Goal: Task Accomplishment & Management: Manage account settings

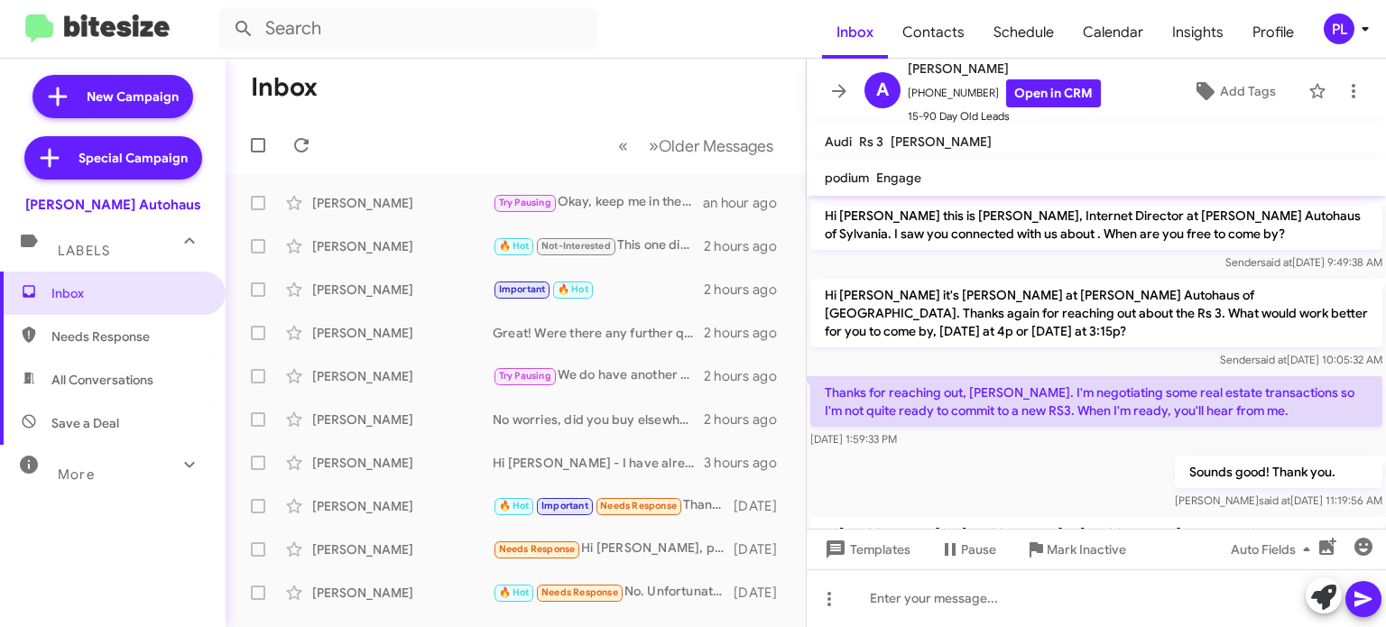
click at [1360, 45] on mat-toolbar "Inbox Contacts Schedule Calendar Insights Profile PL" at bounding box center [693, 29] width 1386 height 58
click at [1365, 28] on icon at bounding box center [1364, 29] width 6 height 5
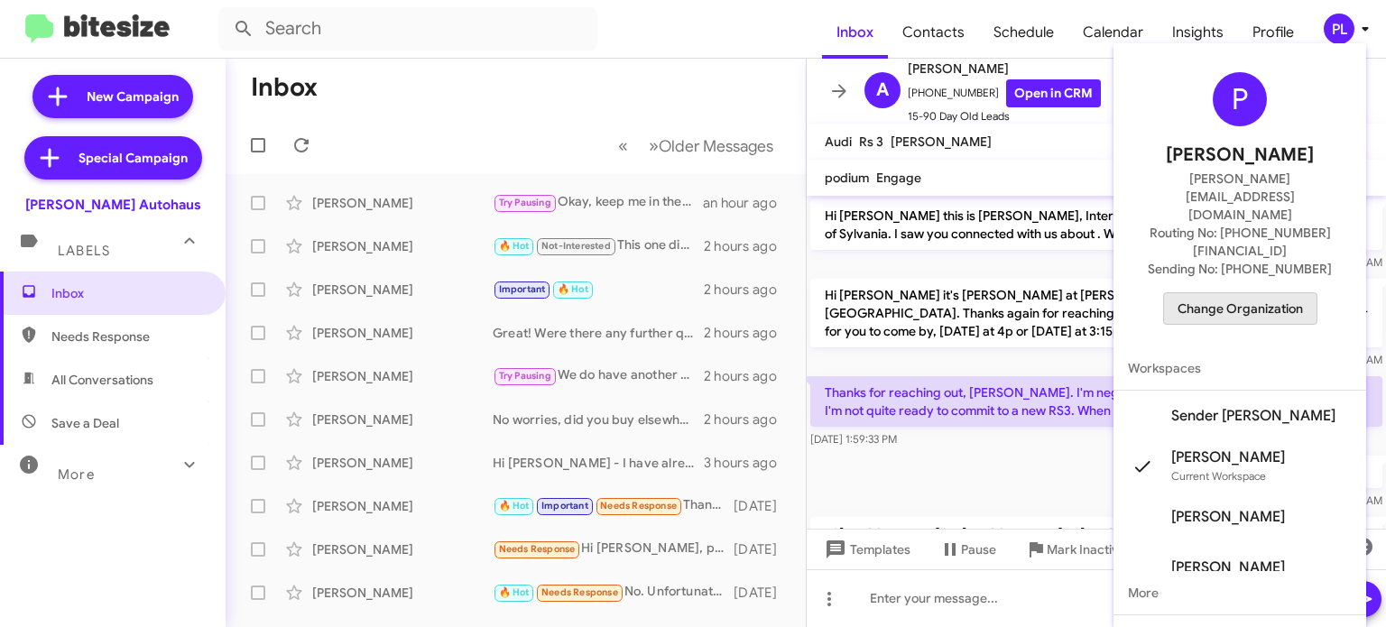
click at [1260, 293] on span "Change Organization" at bounding box center [1239, 308] width 125 height 31
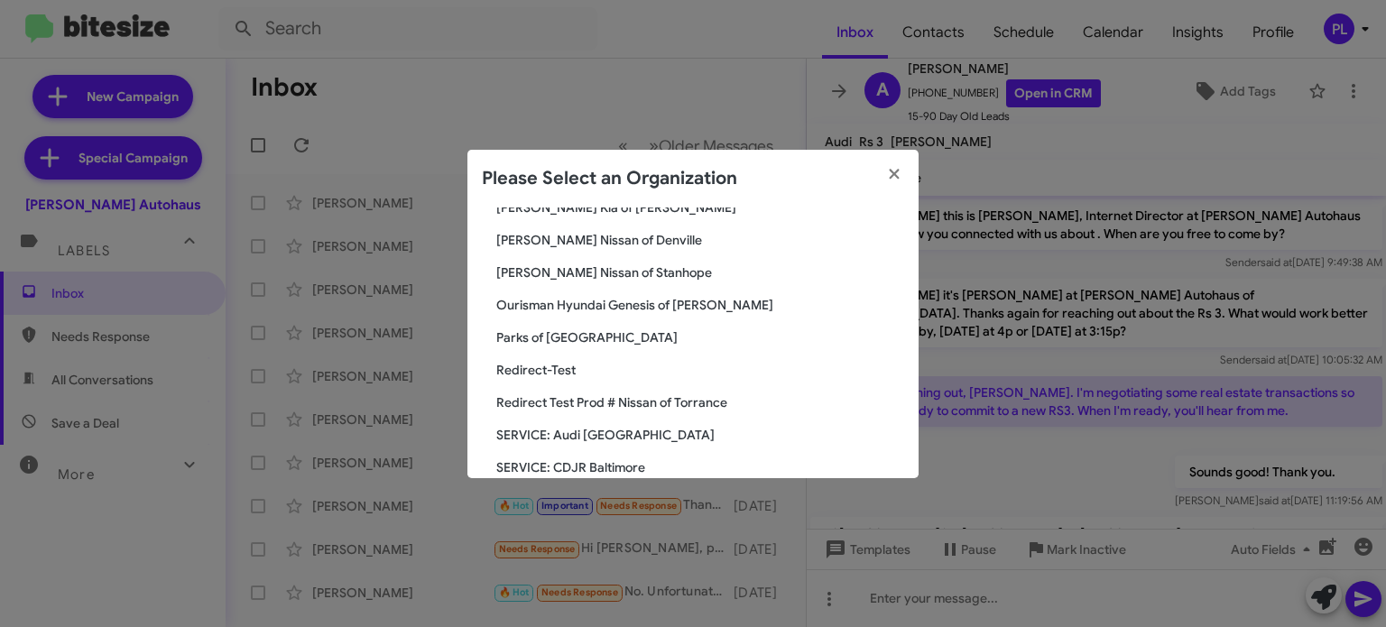
scroll to position [1895, 0]
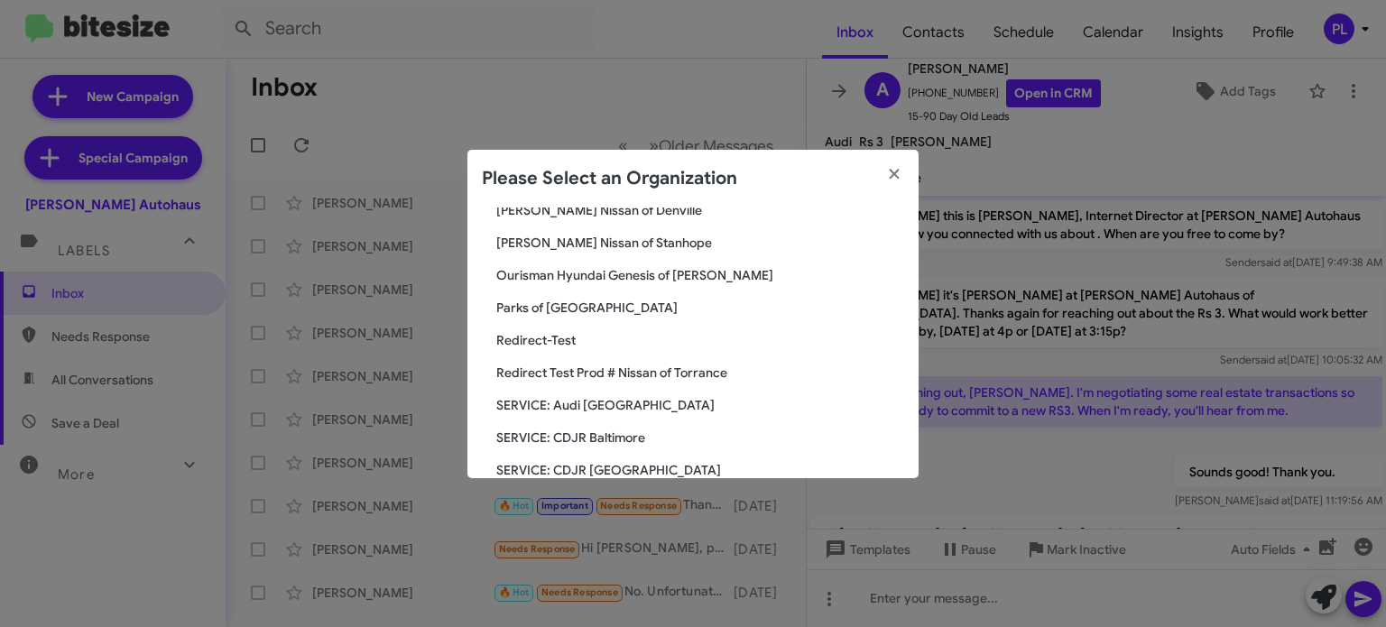
click at [574, 306] on span "Parks of [GEOGRAPHIC_DATA]" at bounding box center [700, 308] width 408 height 18
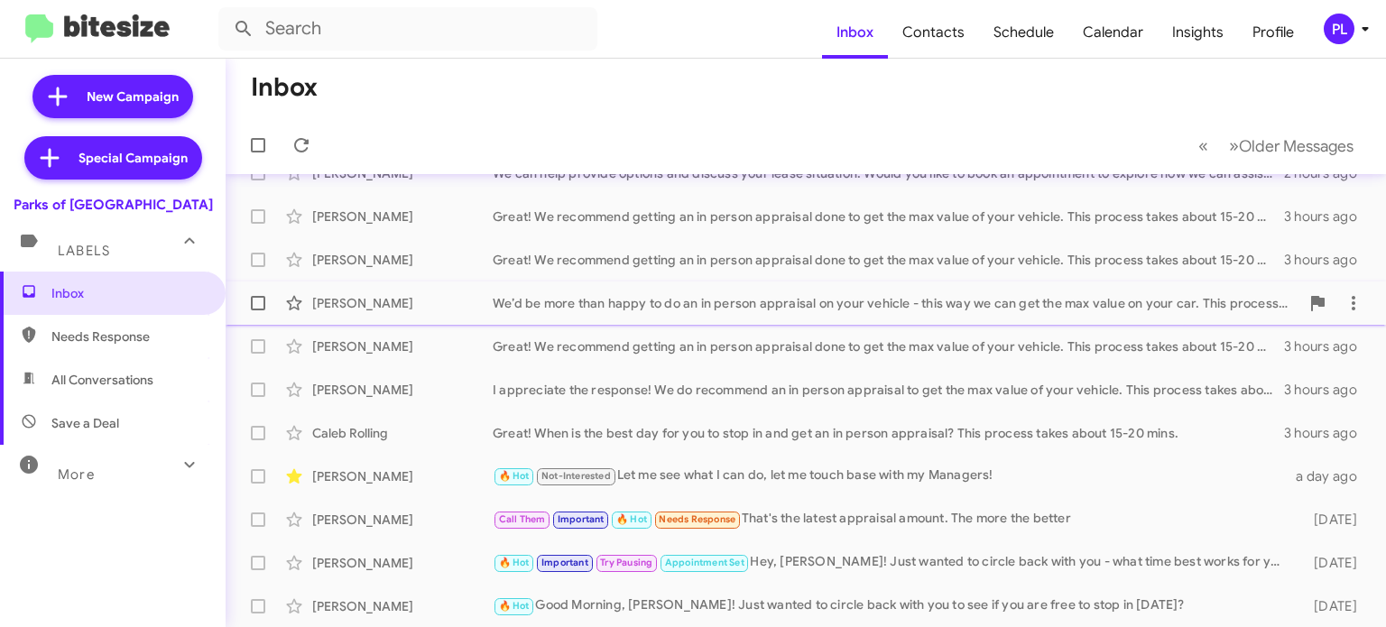
scroll to position [180, 0]
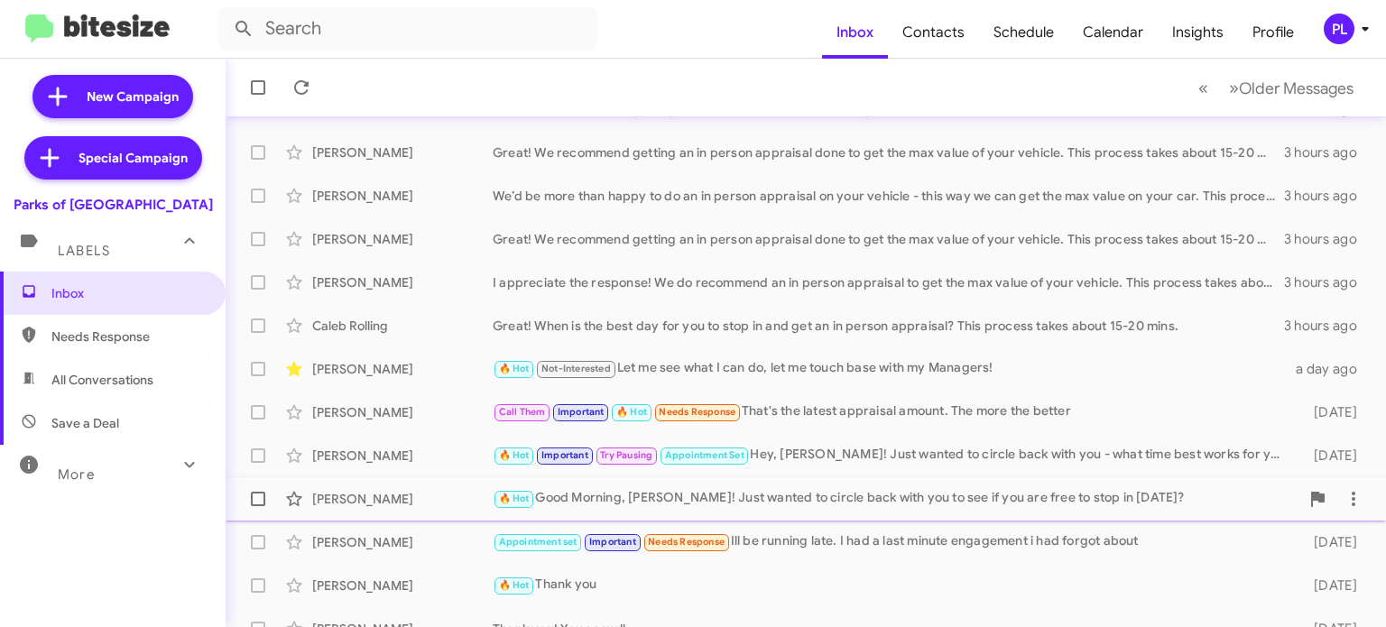
click at [826, 499] on div "🔥 Hot Good Morning, Willie! Just wanted to circle back with you to see if you a…" at bounding box center [896, 498] width 807 height 21
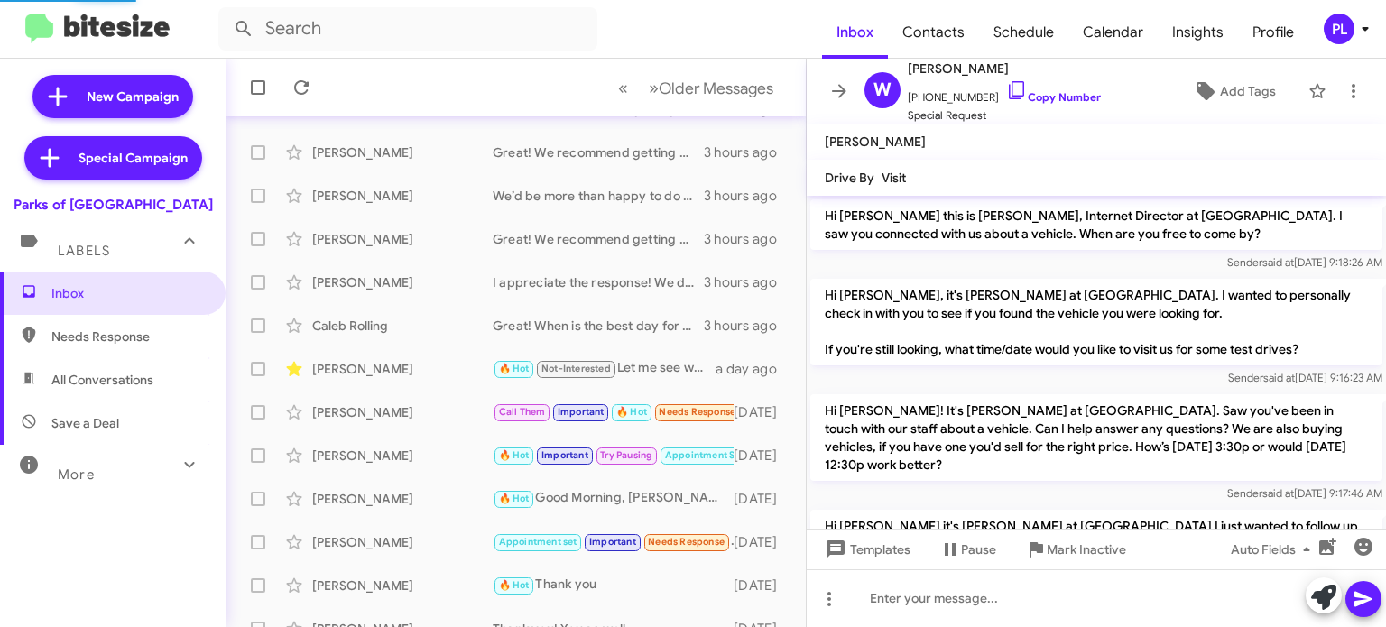
scroll to position [883, 0]
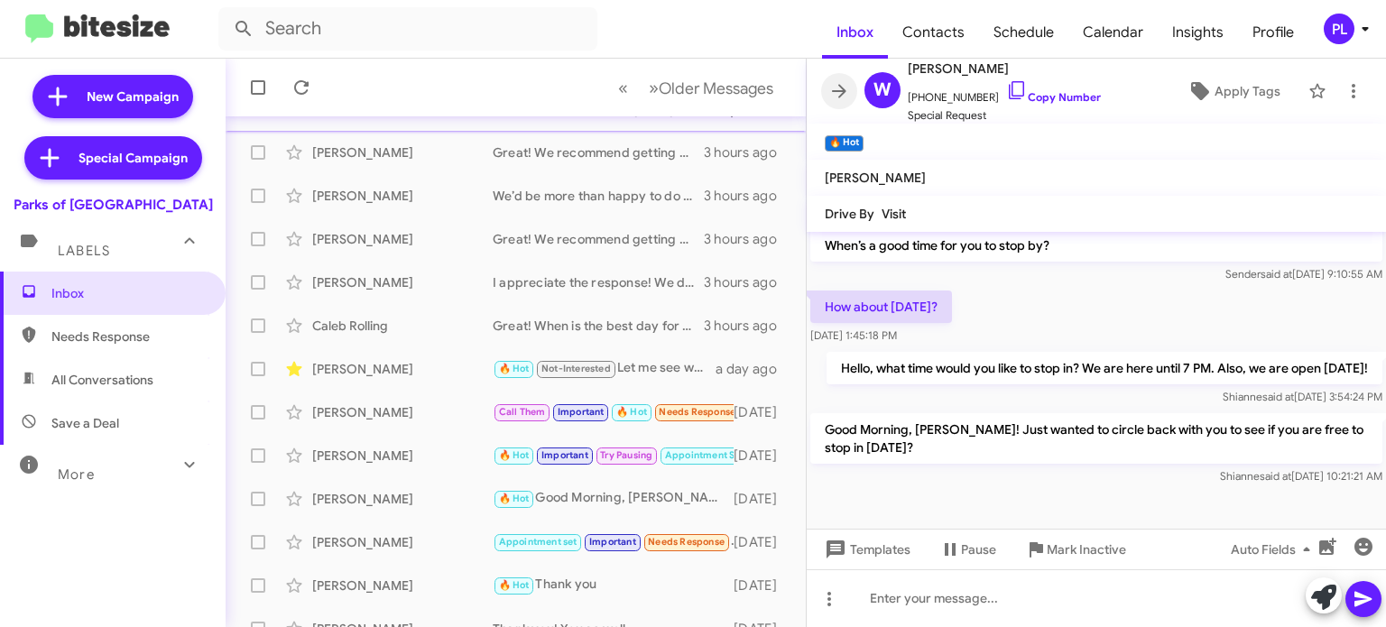
drag, startPoint x: 839, startPoint y: 97, endPoint x: 867, endPoint y: 129, distance: 42.2
click at [839, 97] on icon at bounding box center [839, 91] width 22 height 22
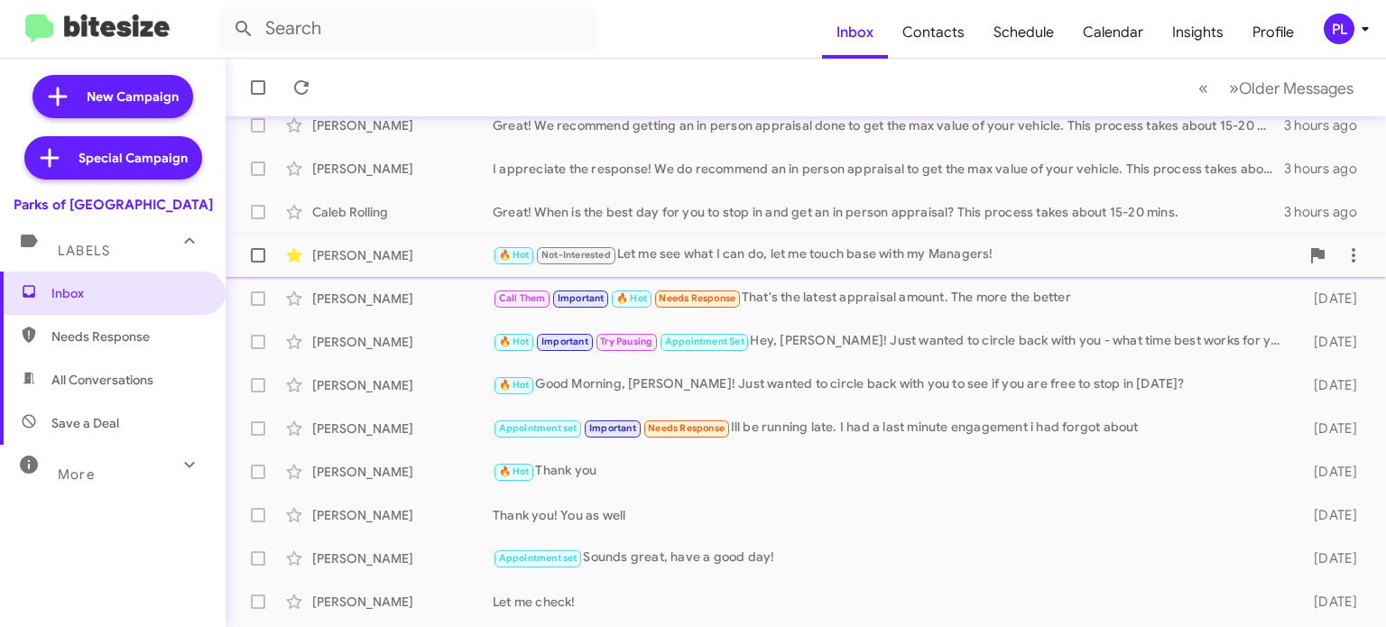
scroll to position [419, 0]
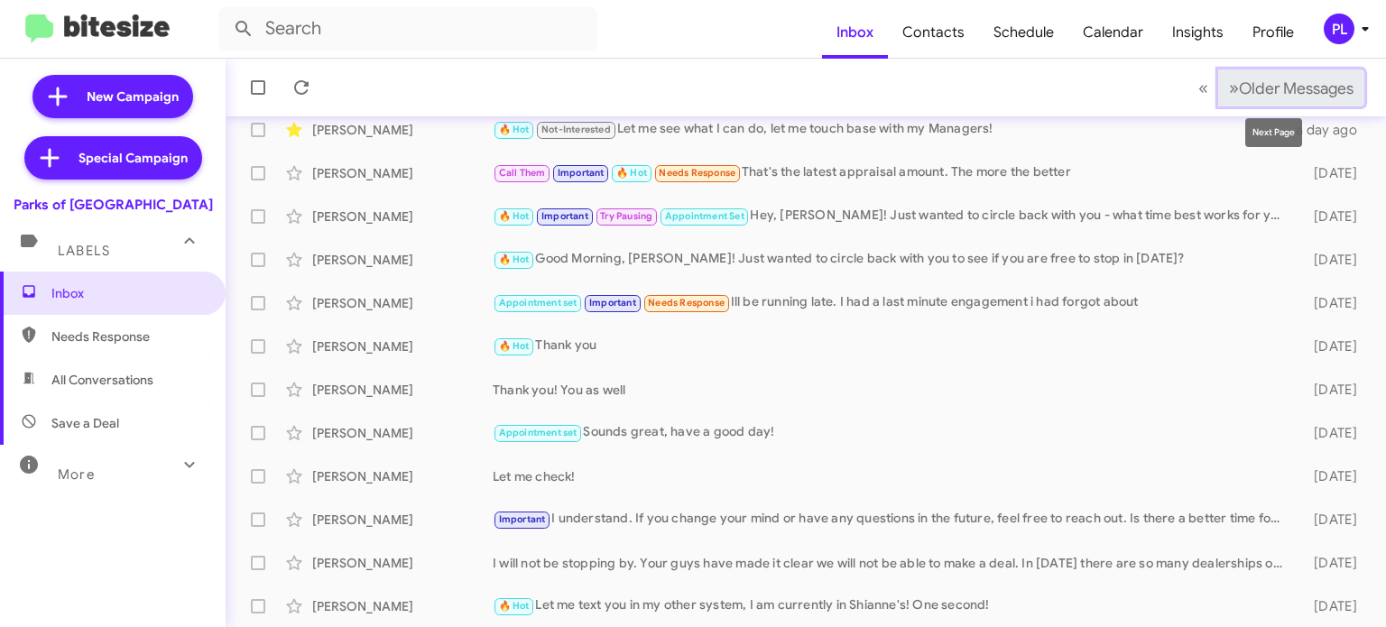
click at [1281, 77] on button "» Next Older Messages" at bounding box center [1291, 87] width 146 height 37
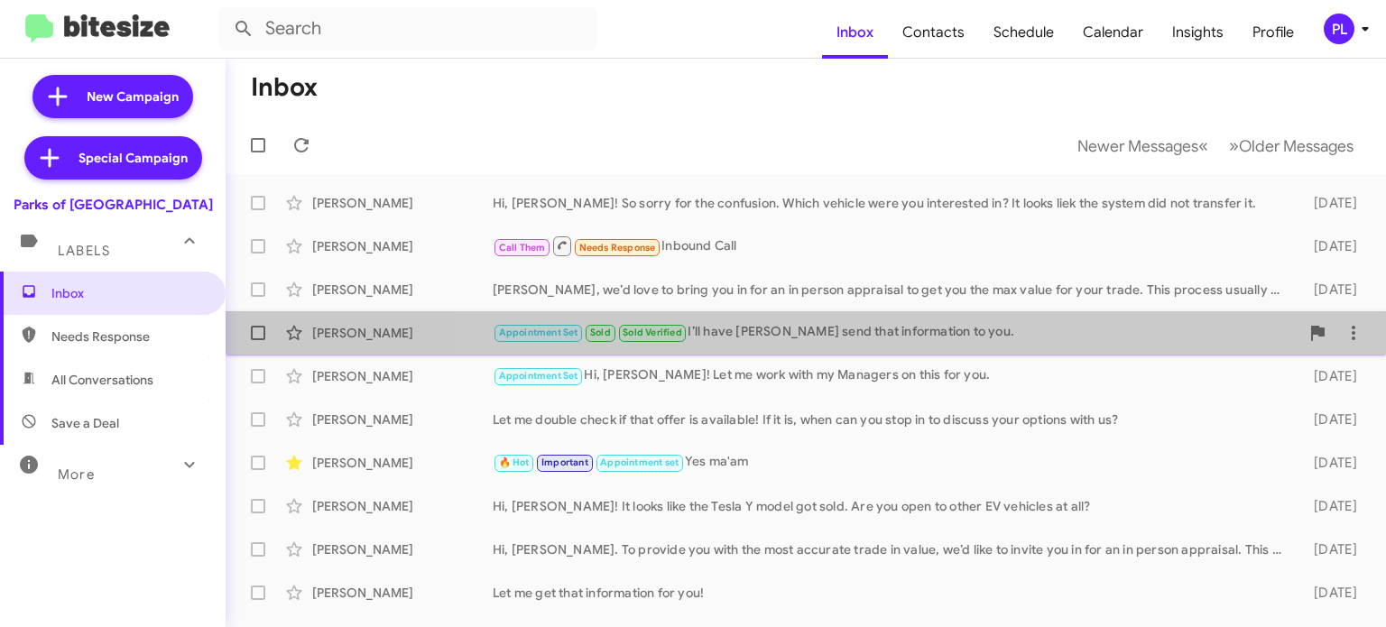
click at [949, 328] on div "Appointment Set Sold Sold Verified I’ll have James send that information to you." at bounding box center [896, 332] width 807 height 21
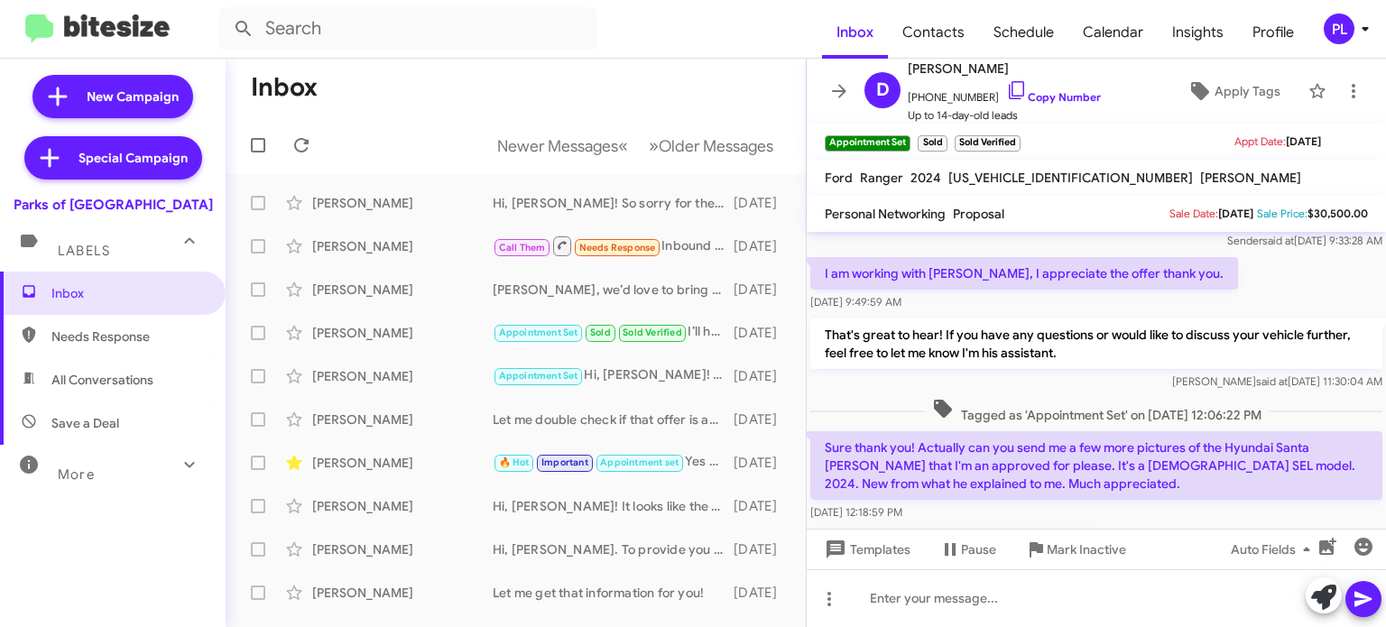
scroll to position [90, 0]
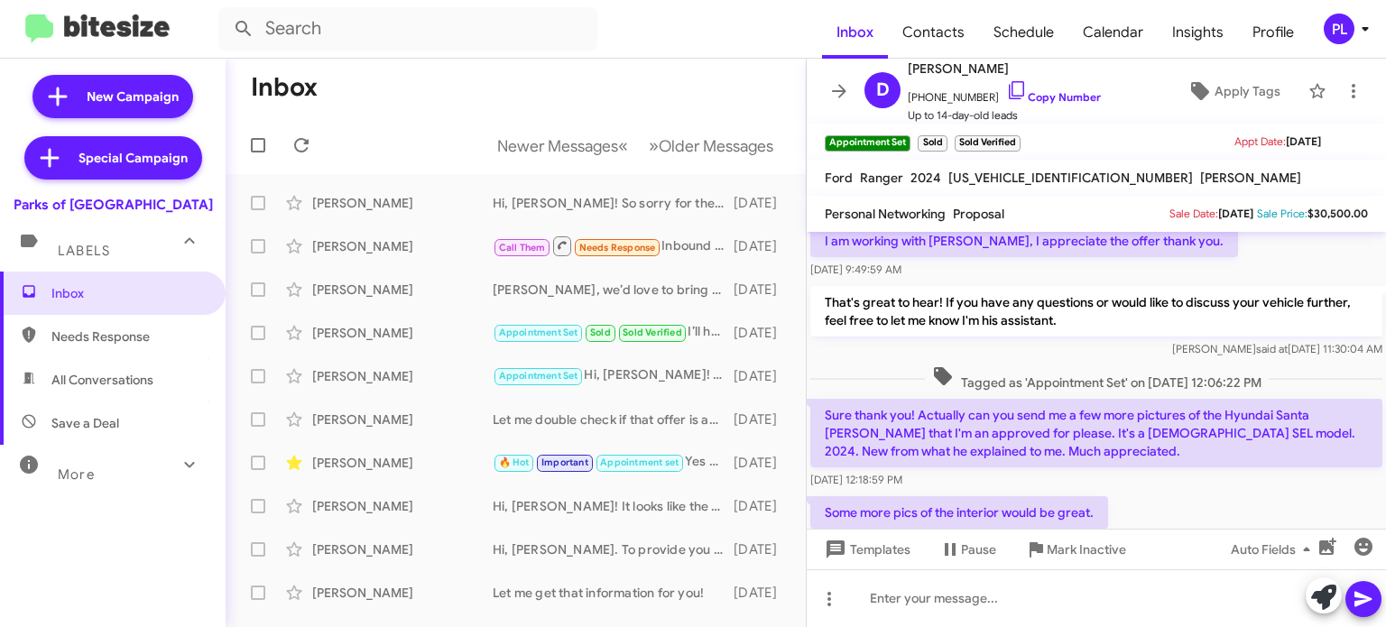
click at [551, 64] on mat-toolbar-row "Inbox" at bounding box center [516, 88] width 580 height 58
click at [840, 91] on icon at bounding box center [839, 91] width 14 height 14
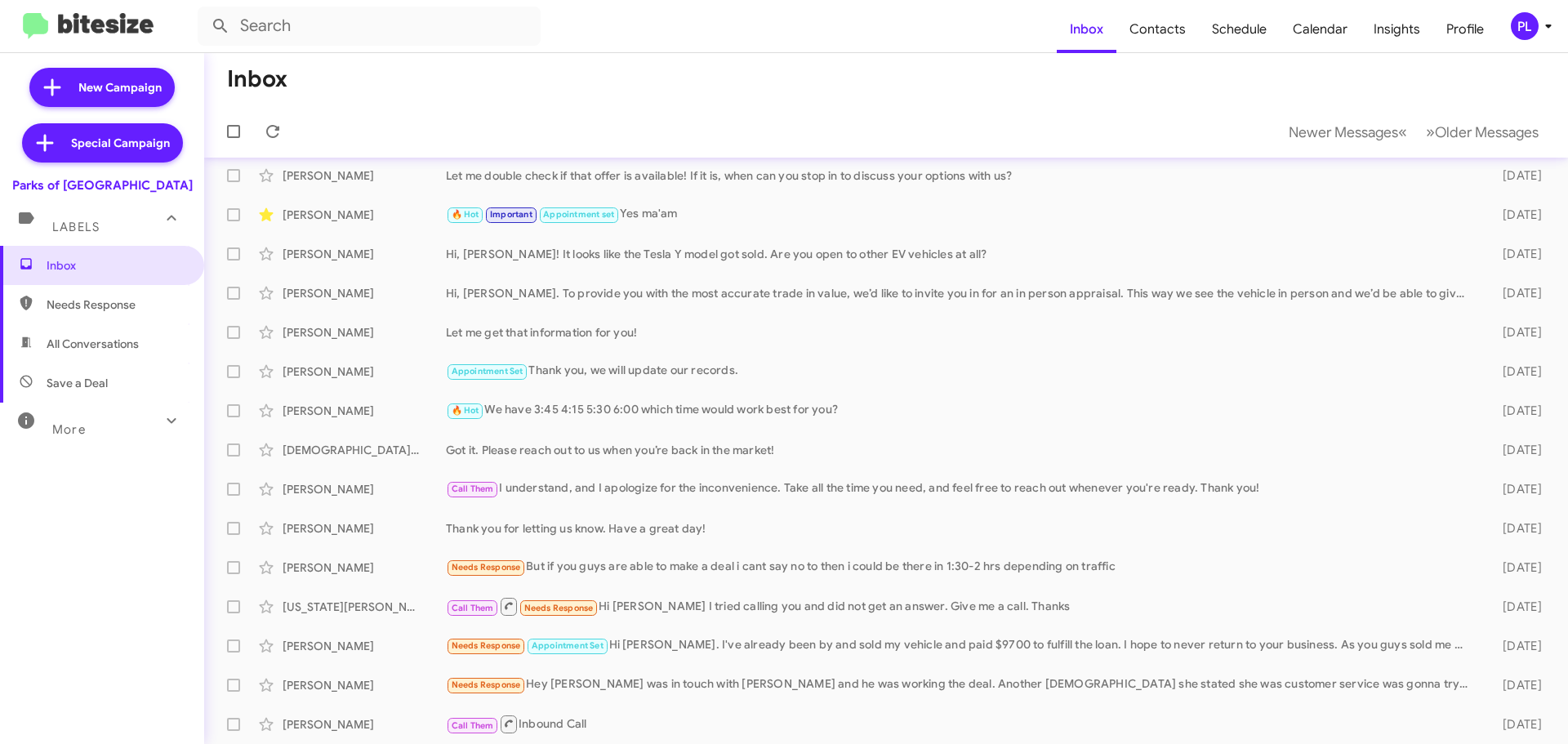
scroll to position [205, 0]
click at [1254, 26] on icon at bounding box center [1548, 26] width 5 height 5
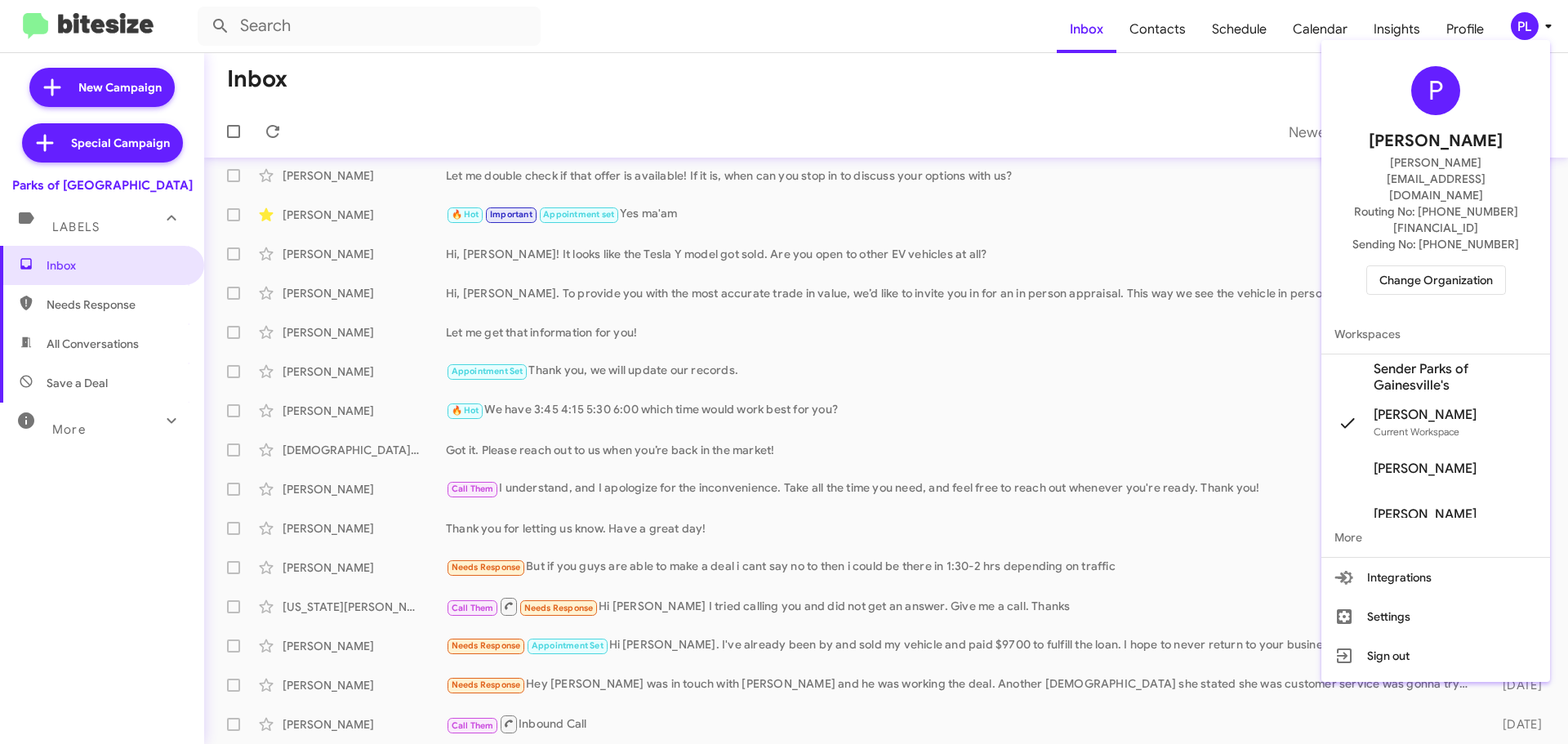
click at [1254, 266] on span "Change Organization" at bounding box center [1436, 280] width 113 height 28
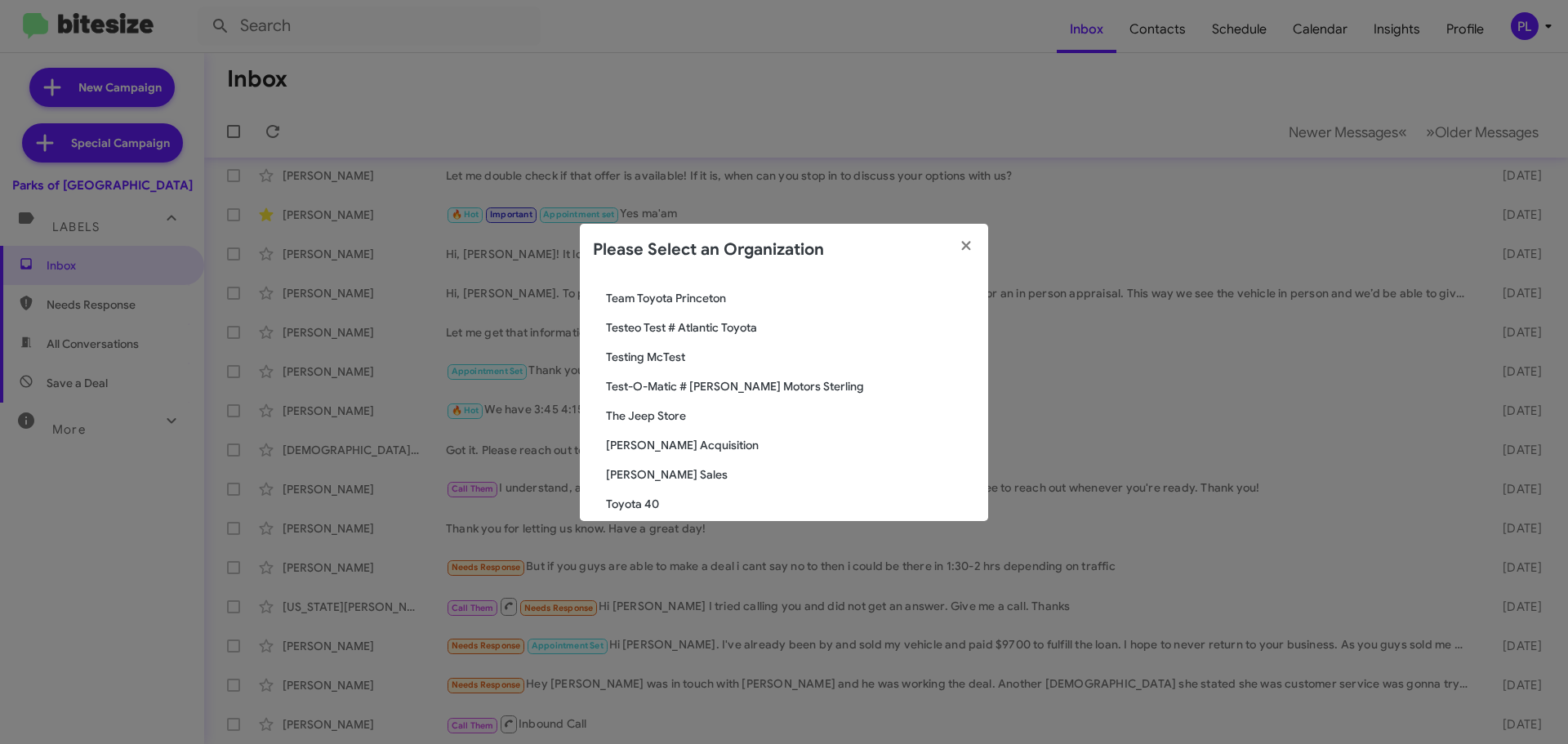
scroll to position [2776, 0]
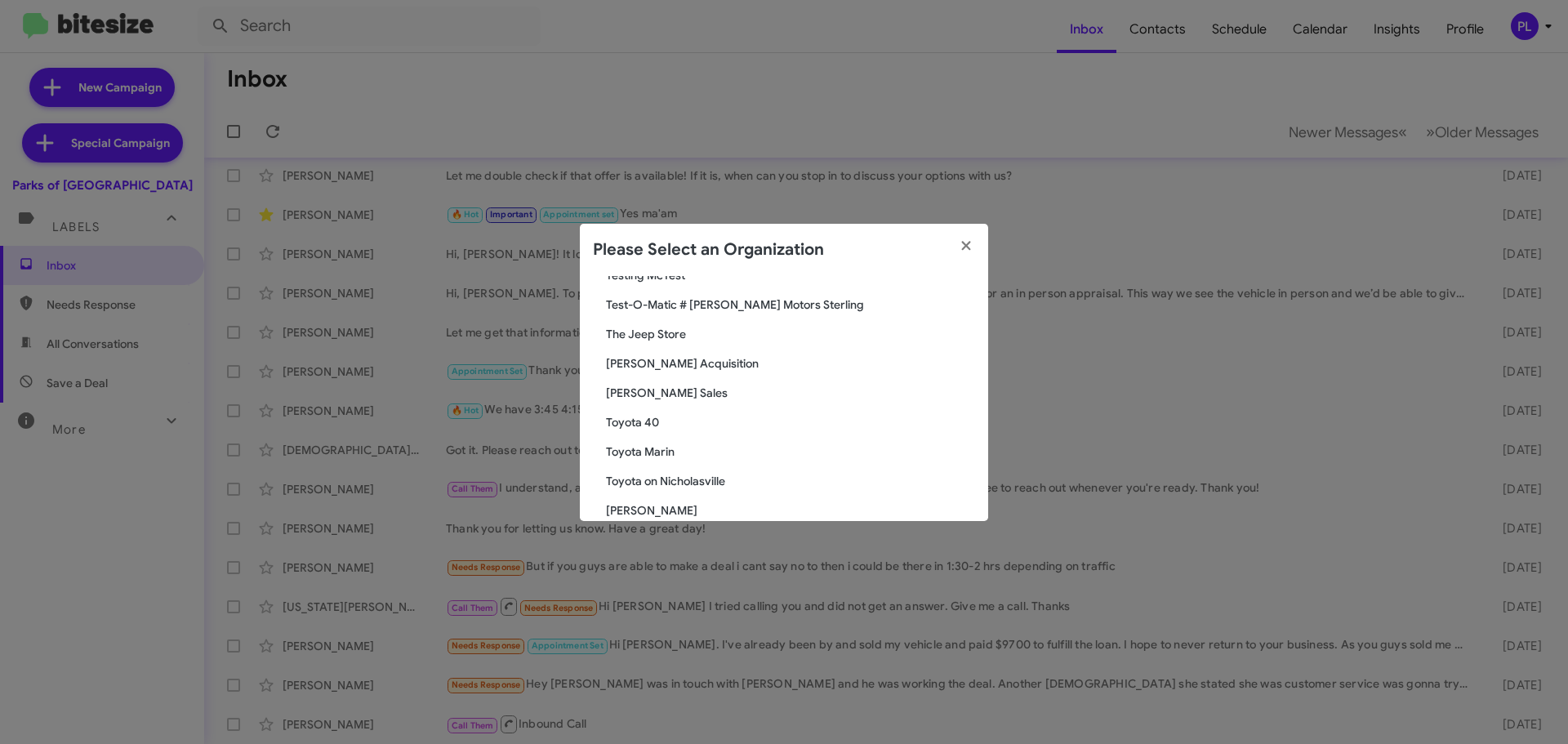
click at [664, 447] on span "Toyota Marin" at bounding box center [790, 452] width 369 height 16
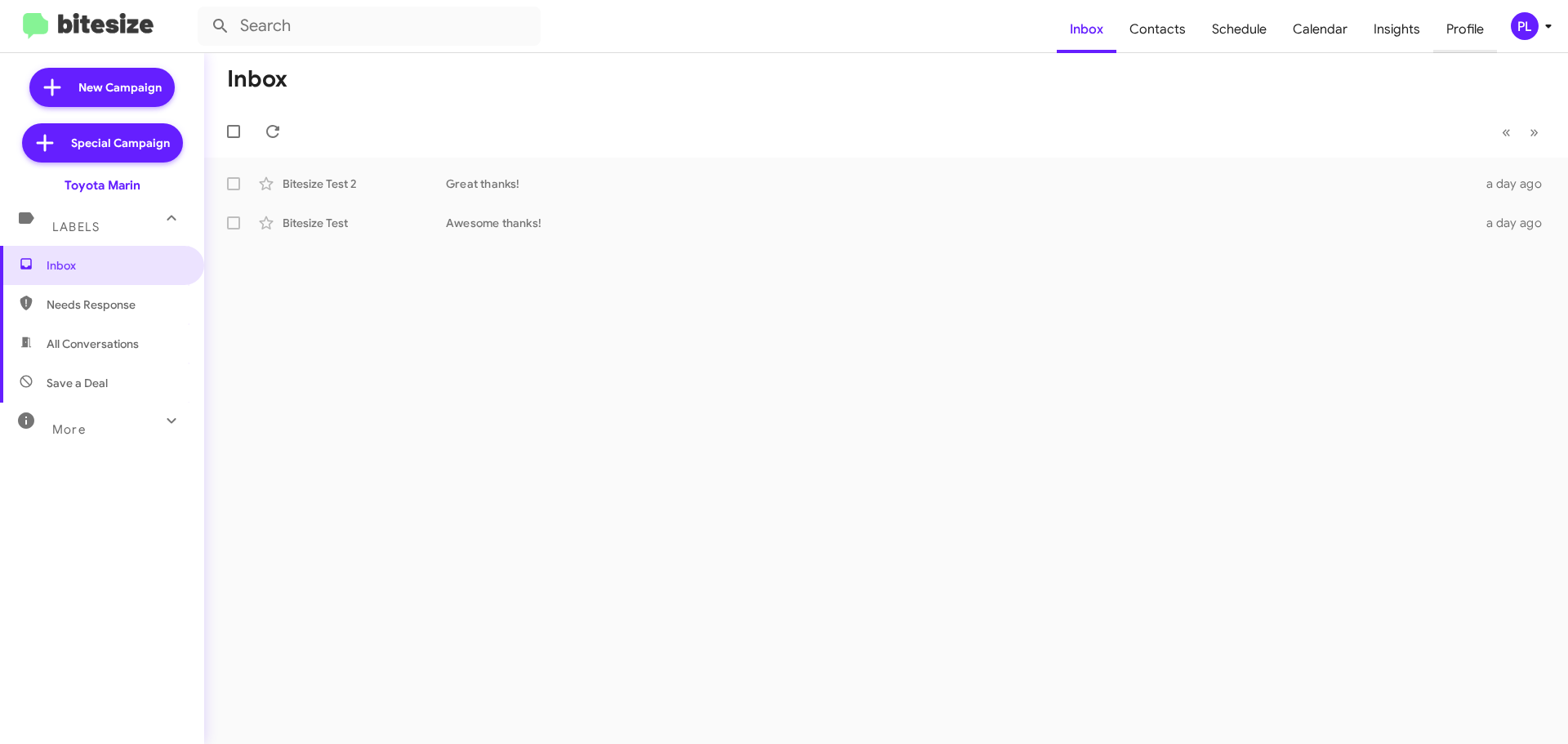
click at [1457, 33] on span "Profile" at bounding box center [1465, 29] width 63 height 47
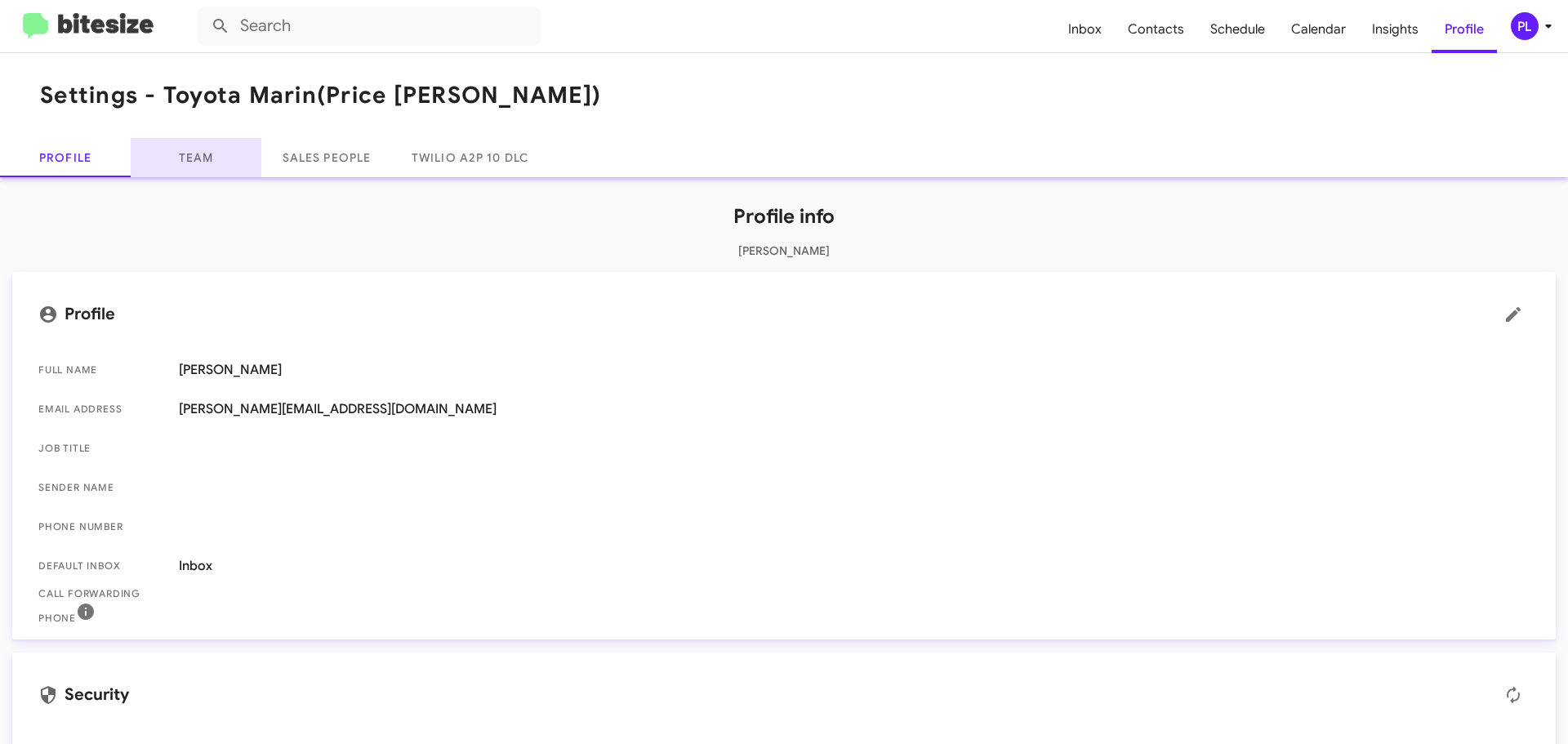
click at [205, 150] on link "Team" at bounding box center [196, 157] width 130 height 39
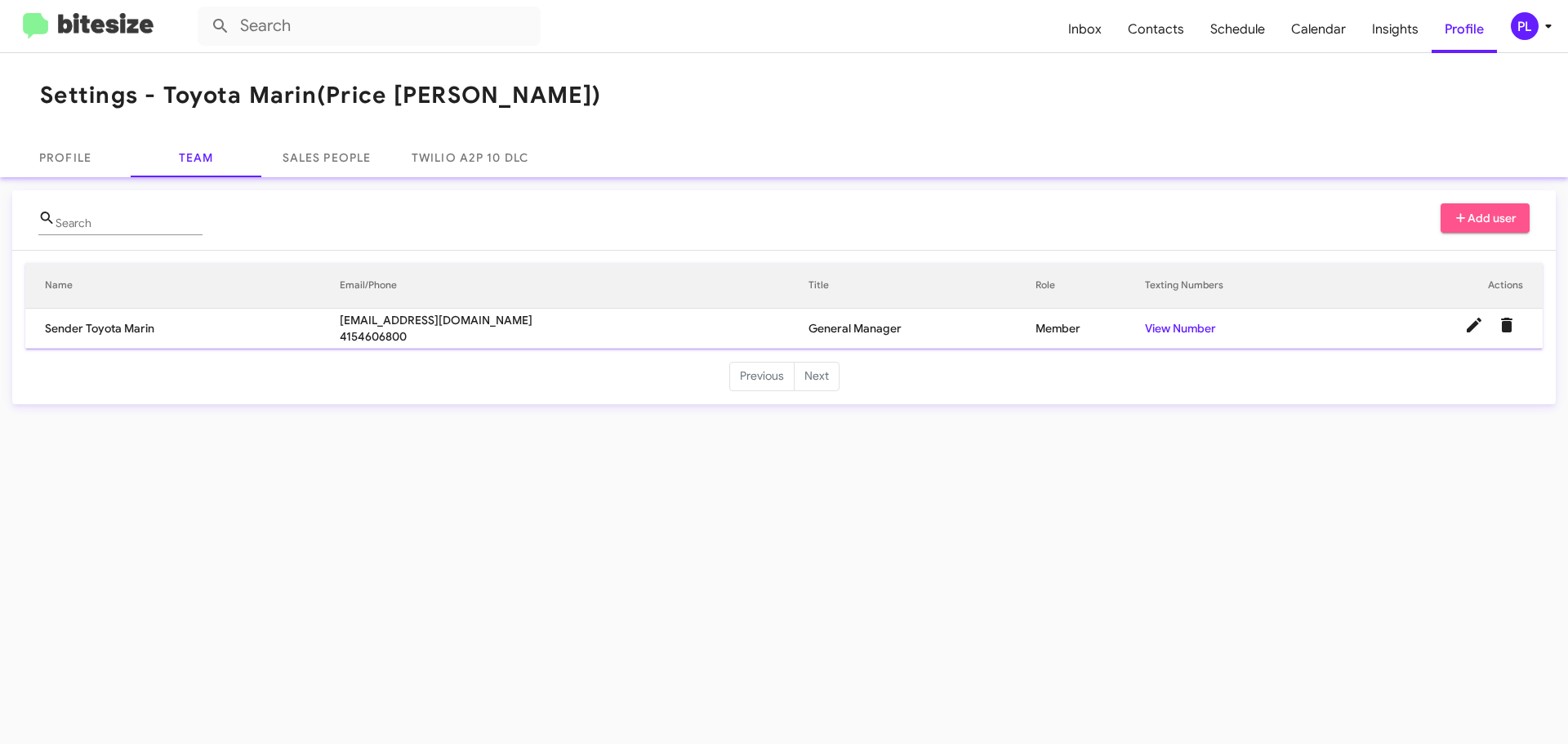
click at [1466, 213] on icon at bounding box center [1461, 218] width 14 height 12
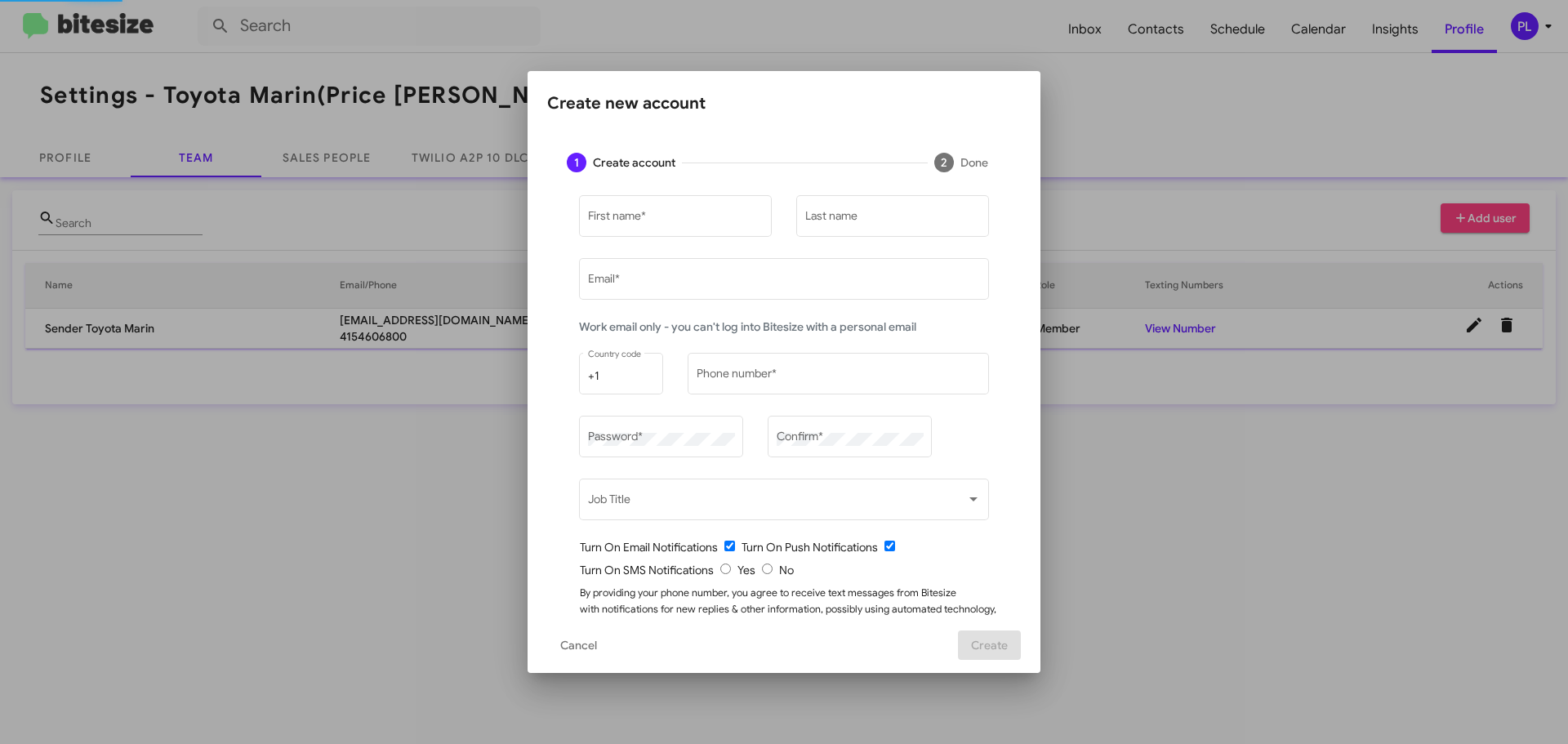
type input "[PERSON_NAME][EMAIL_ADDRESS][DOMAIN_NAME]"
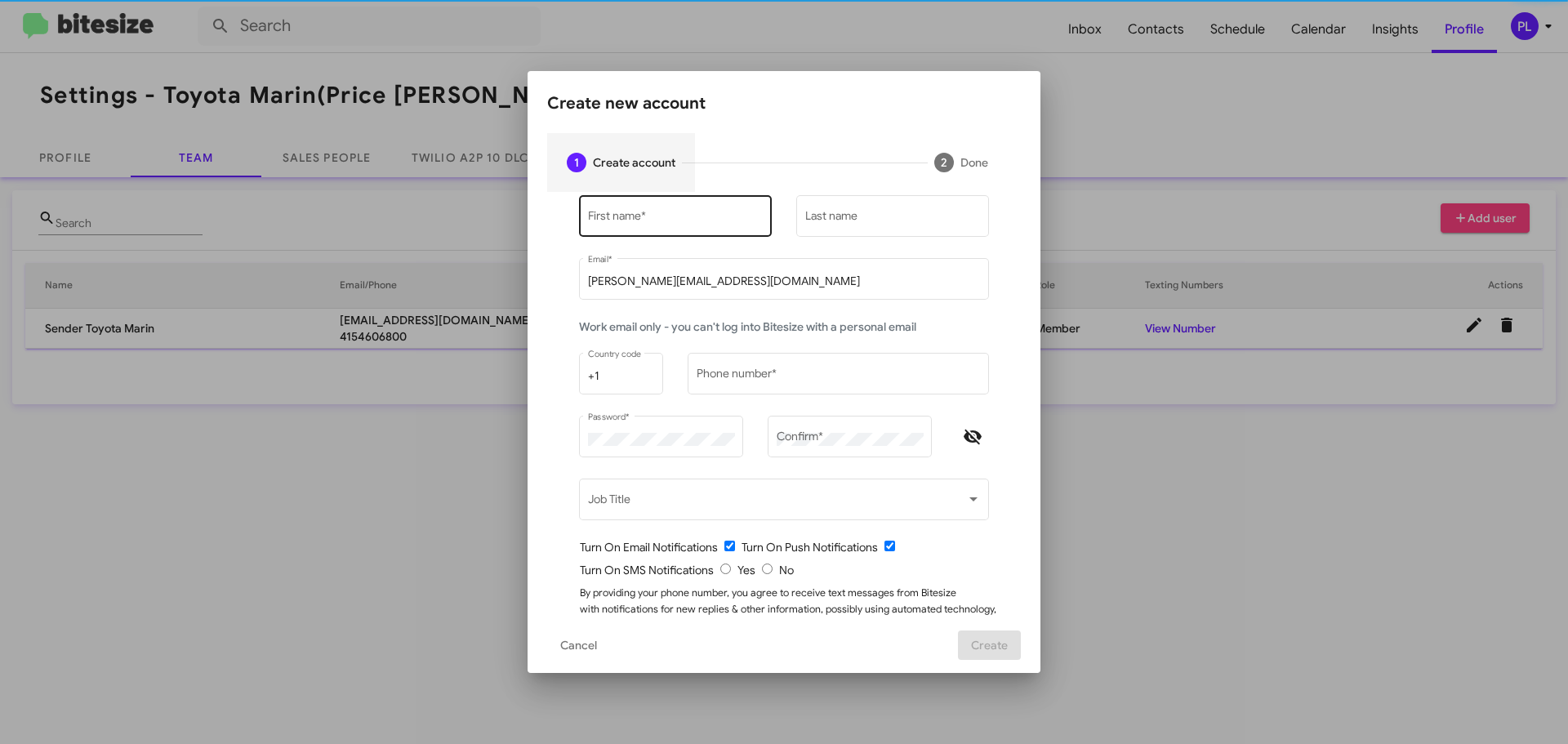
click at [647, 205] on div "First name *" at bounding box center [676, 215] width 176 height 45
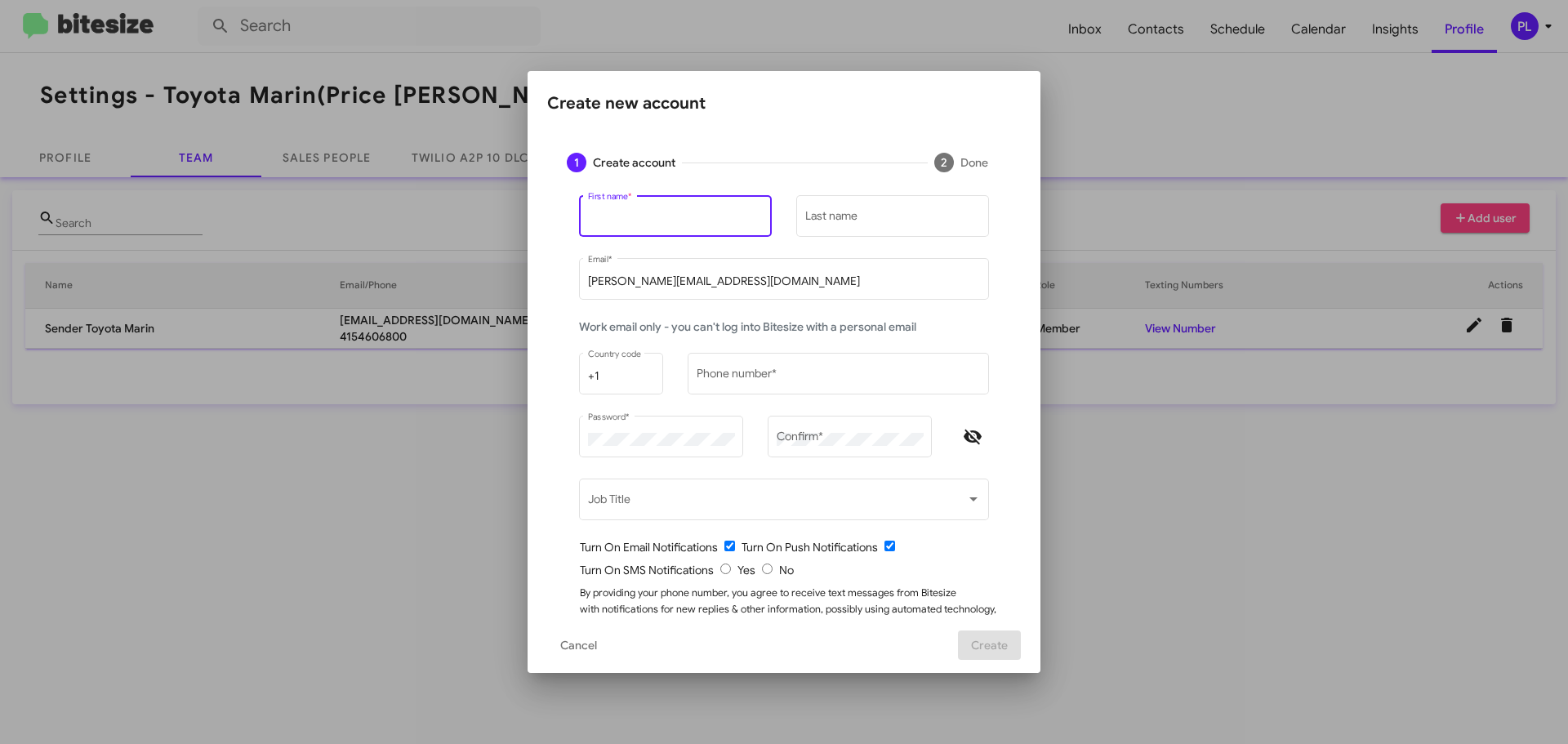
paste input "Joel"
type input "Joel"
click at [974, 220] on div "Last name" at bounding box center [893, 215] width 193 height 45
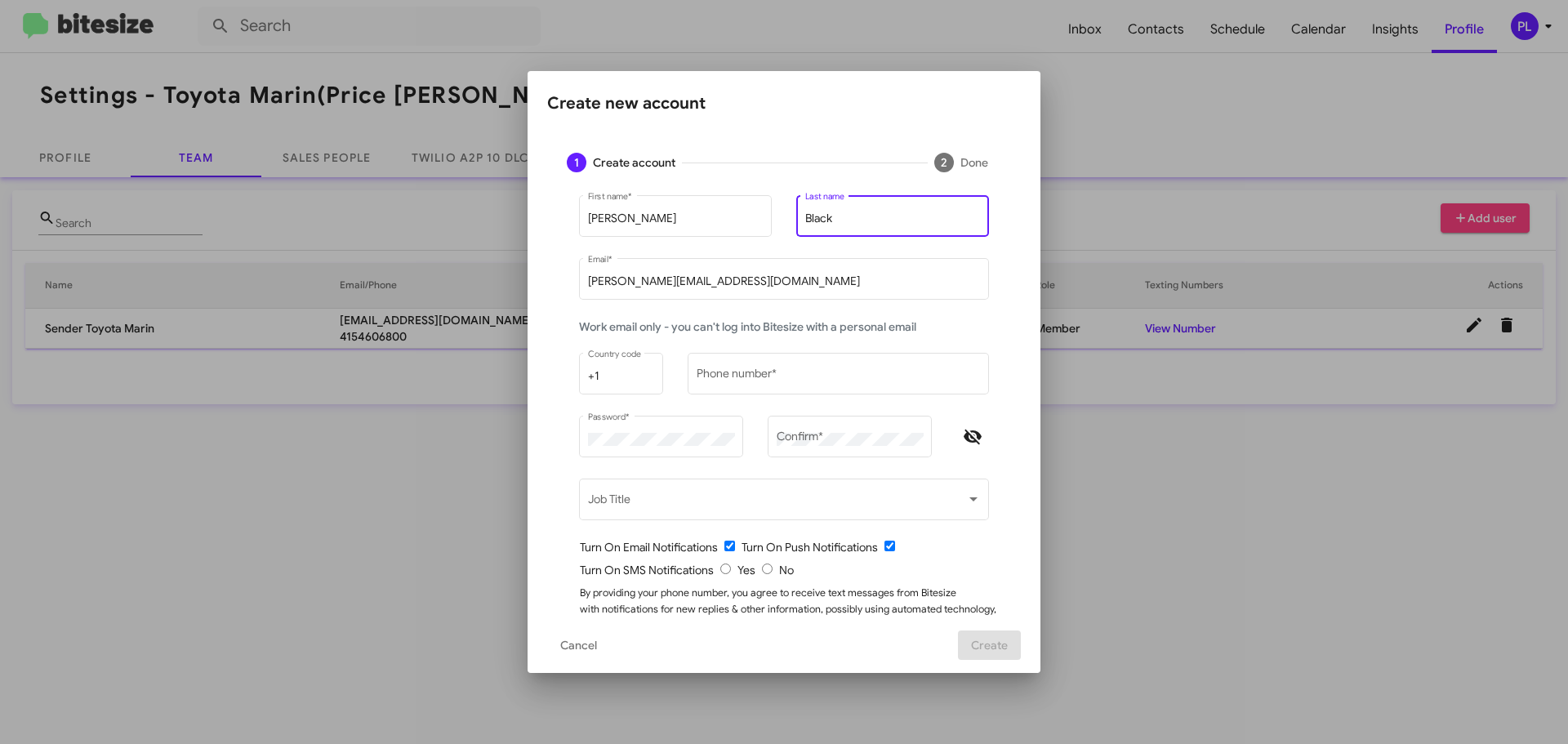
type input "Black"
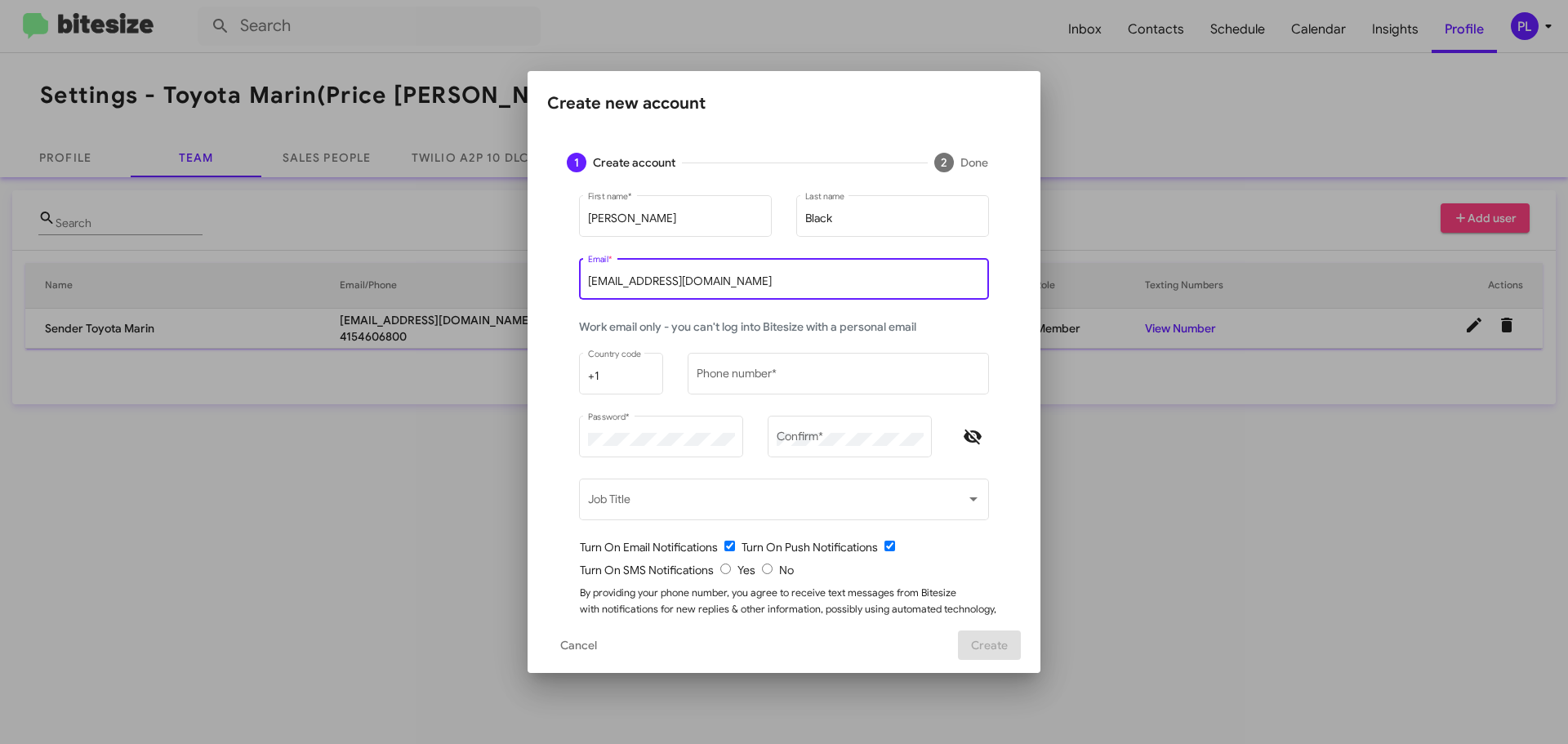
type input "JoelBlack@toyotamarin.com"
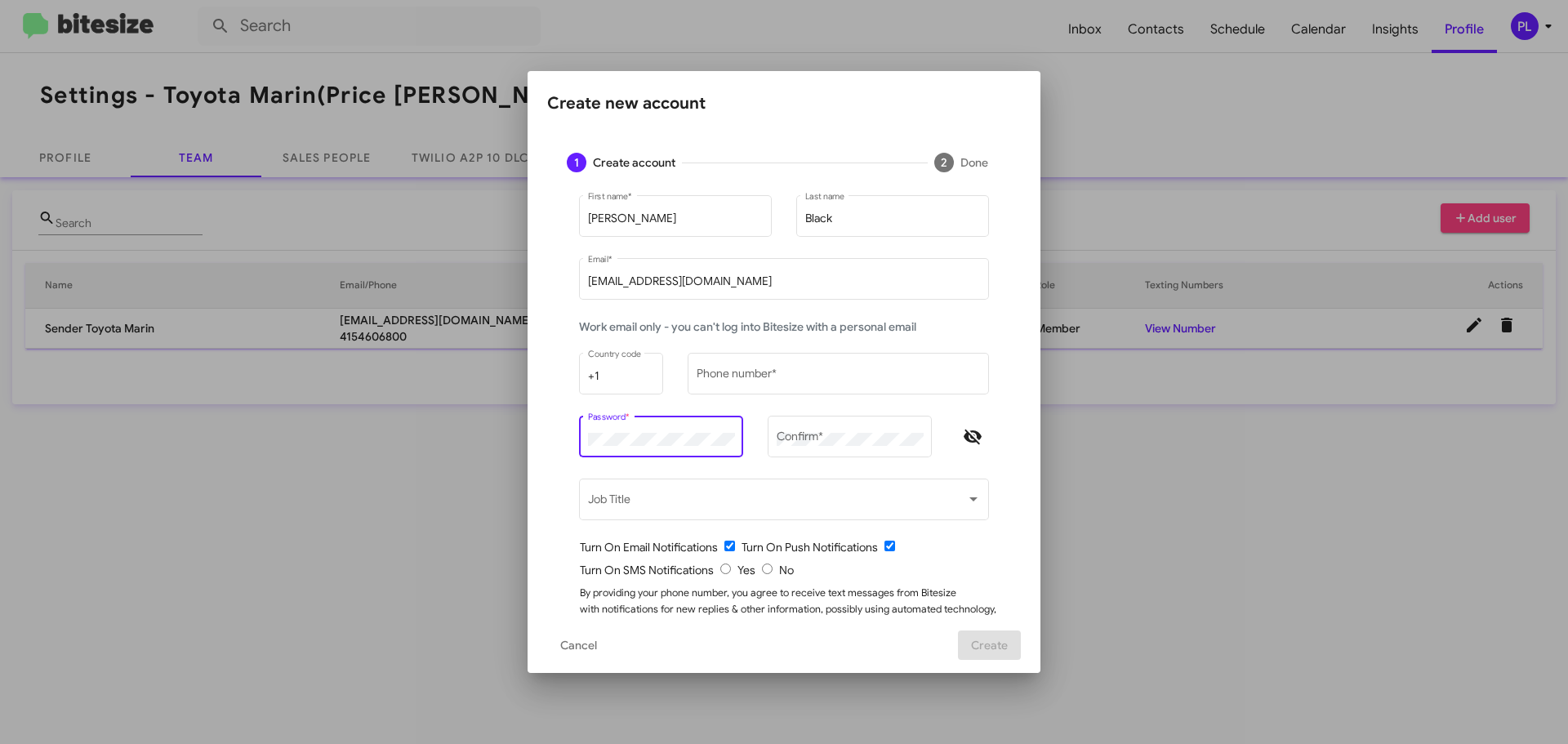
click at [454, 441] on div "Create new account 1 Create account 2 Done Joel First name * Black Last name Jo…" at bounding box center [784, 372] width 1568 height 744
click at [579, 443] on div "Password * check_circle Must be at least 8 characters. check_circle Must contai…" at bounding box center [661, 435] width 164 height 45
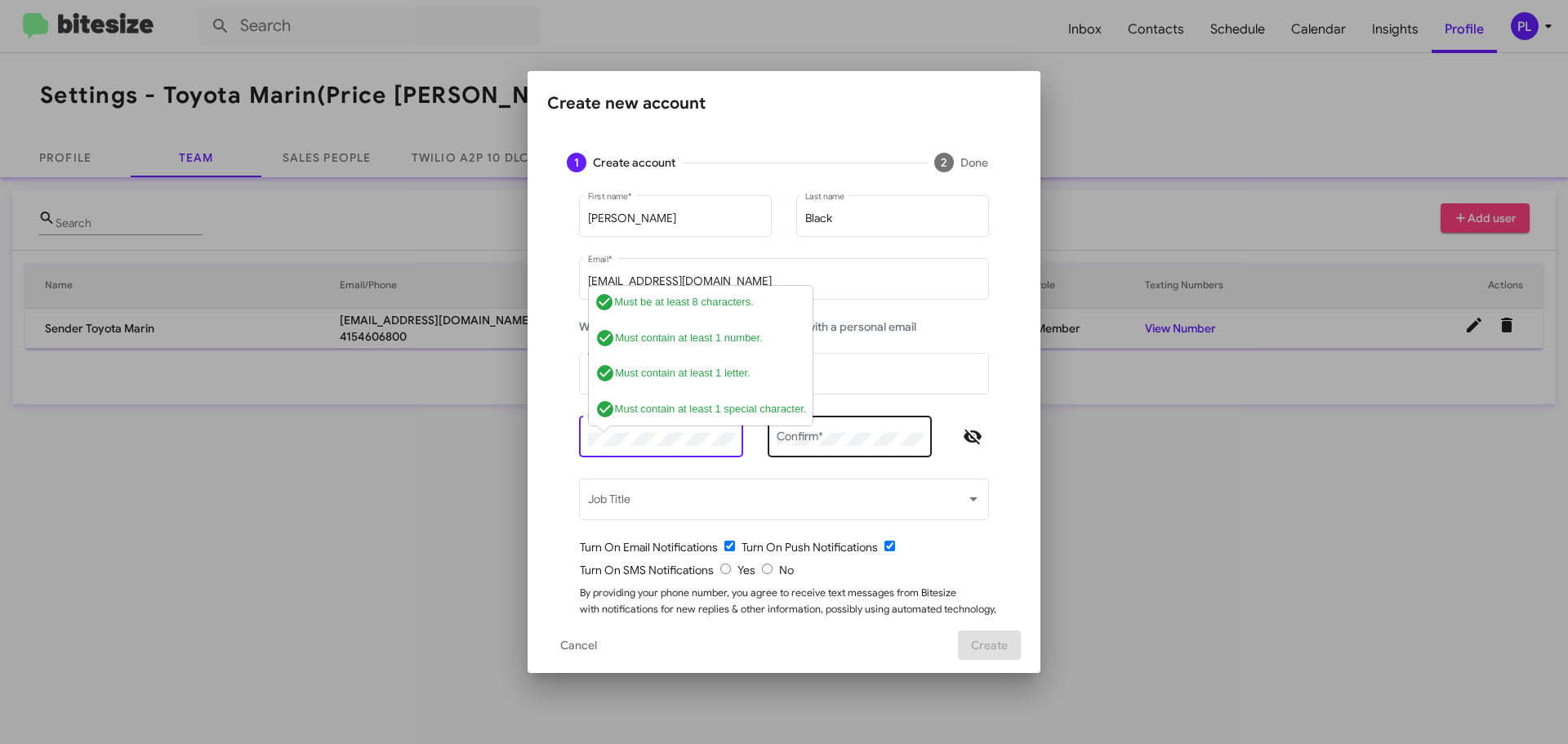
click at [872, 430] on div "Confirm *" at bounding box center [850, 435] width 147 height 45
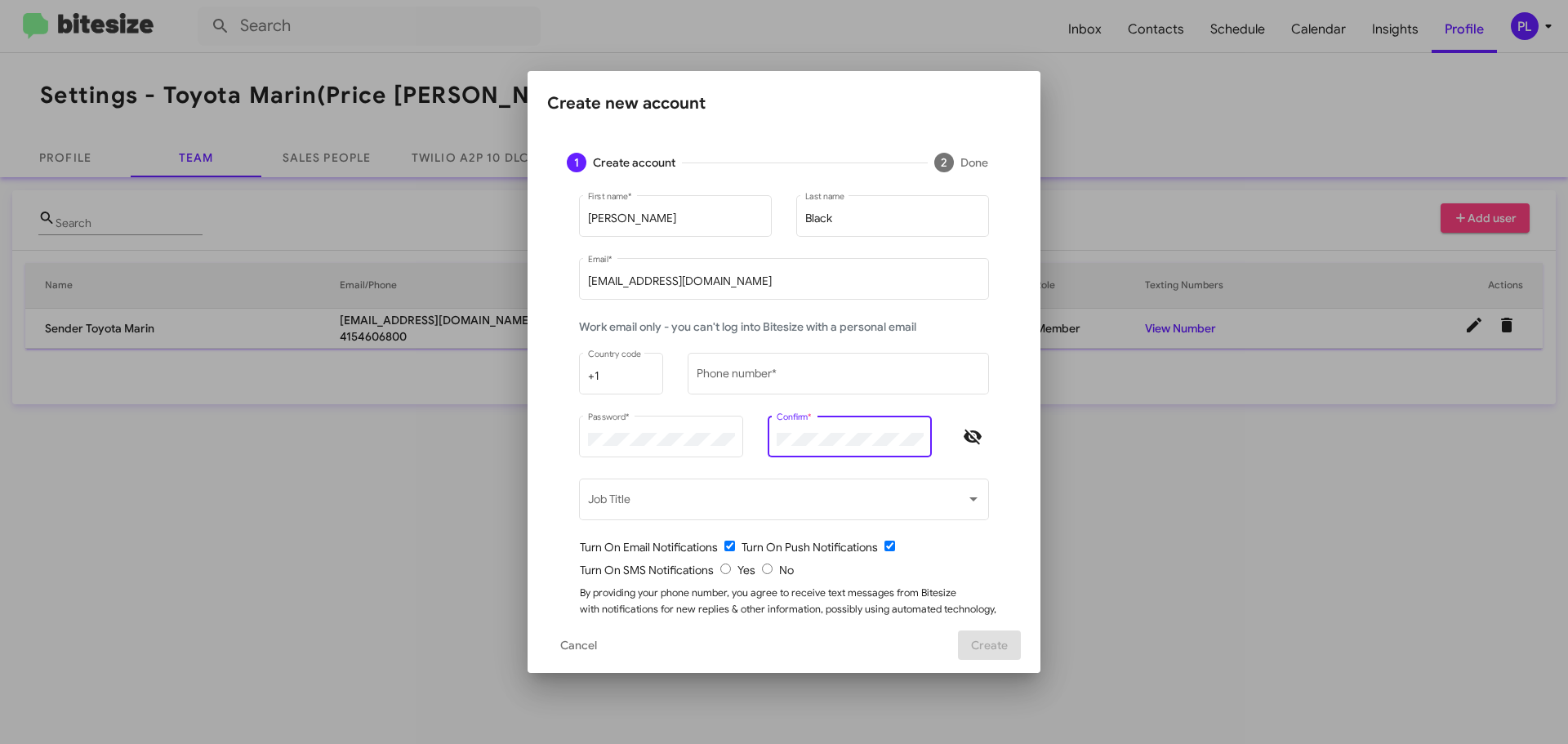
click at [539, 520] on mat-dialog-content "1 Create account 2 Done Joel First name * Black Last name JoelBlack@toyotamarin…" at bounding box center [784, 375] width 513 height 483
click at [518, 432] on div "Create new account 1 Create account 2 Done Joel First name * Black Last name Jo…" at bounding box center [784, 372] width 1568 height 744
click at [708, 440] on div "Password * Confirm * Those passwords didn't match." at bounding box center [784, 444] width 435 height 62
click at [972, 433] on icon "Hide password" at bounding box center [973, 437] width 18 height 14
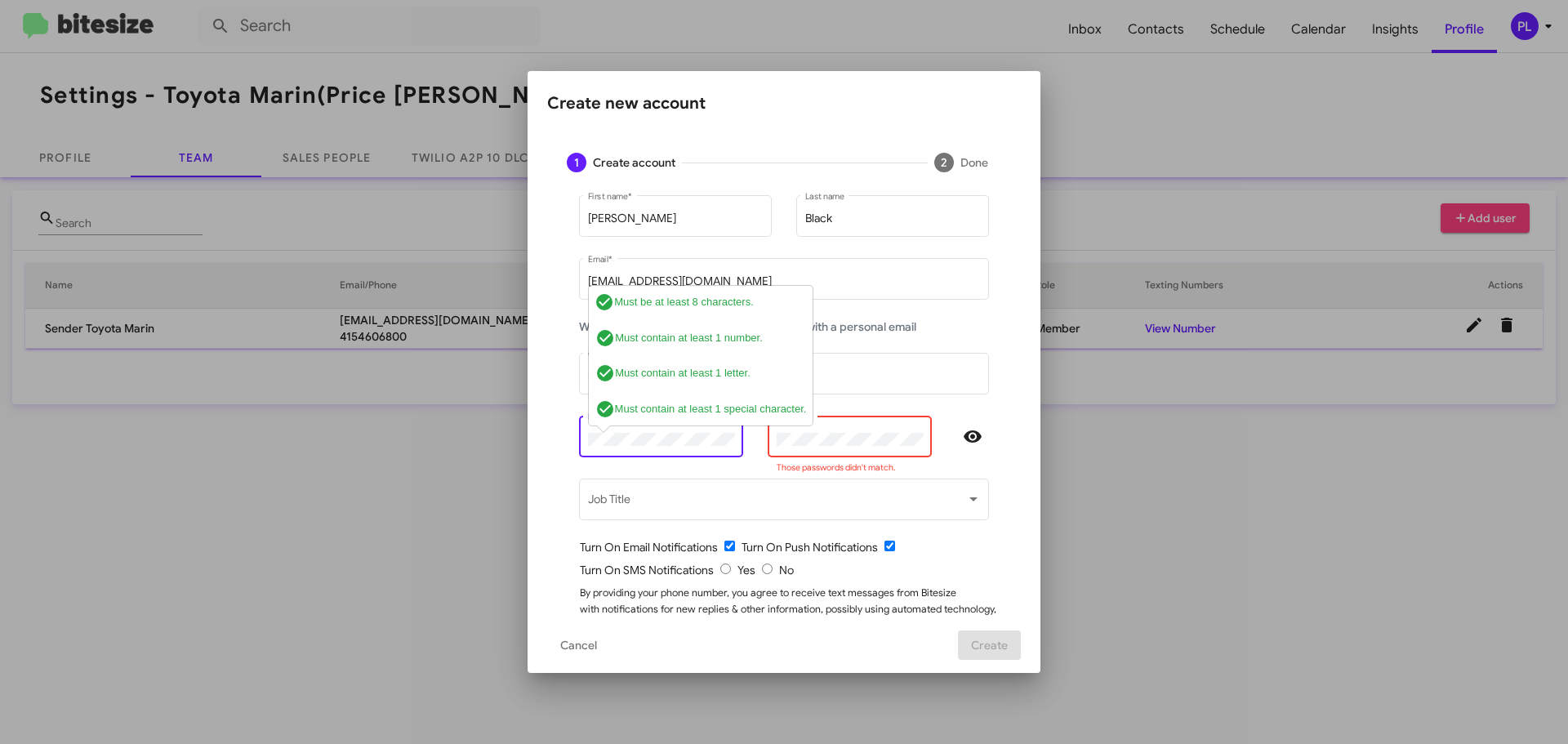
click at [827, 431] on div "Confirm *" at bounding box center [850, 435] width 147 height 45
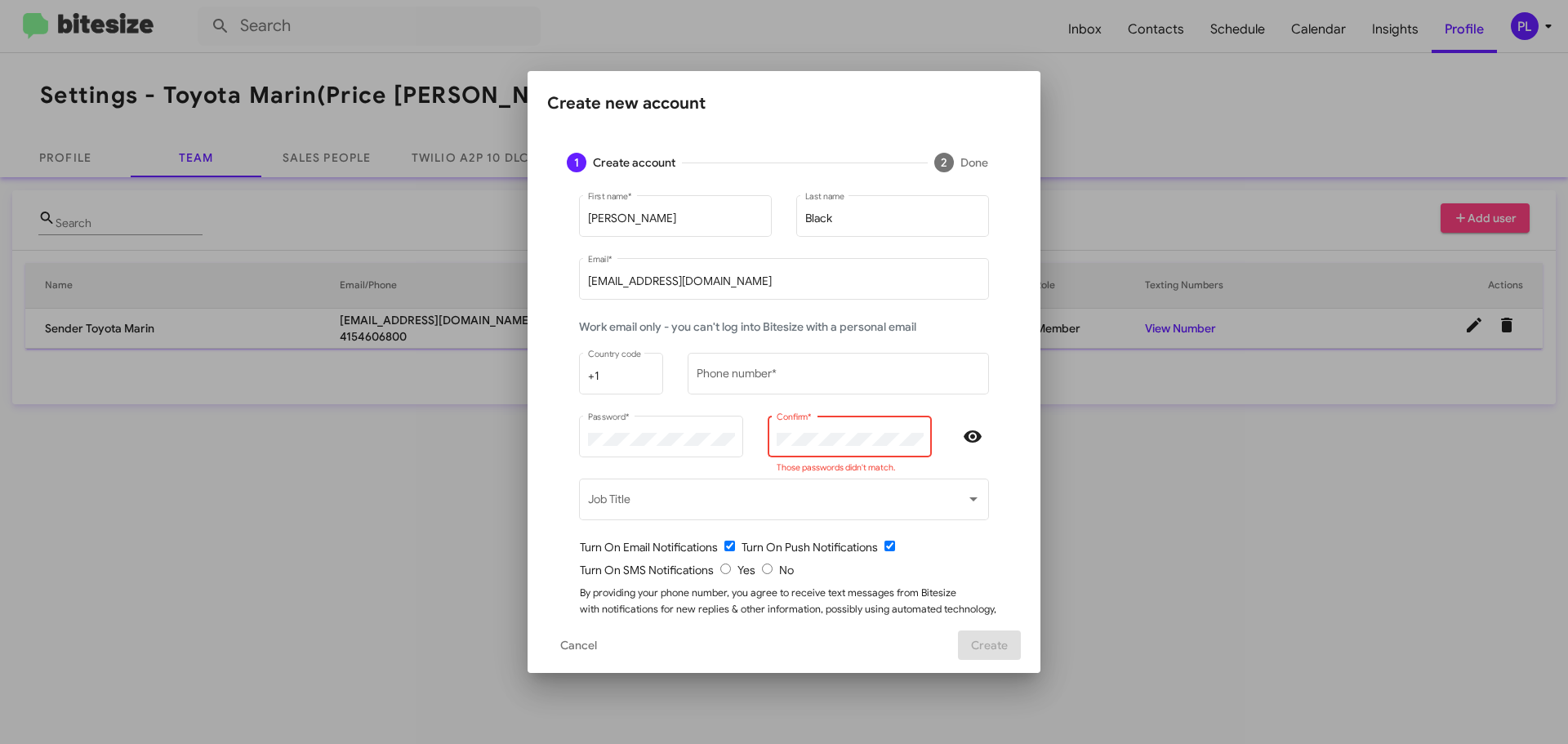
click at [755, 438] on mat-form-field "Confirm * Those passwords didn't match." at bounding box center [849, 444] width 188 height 62
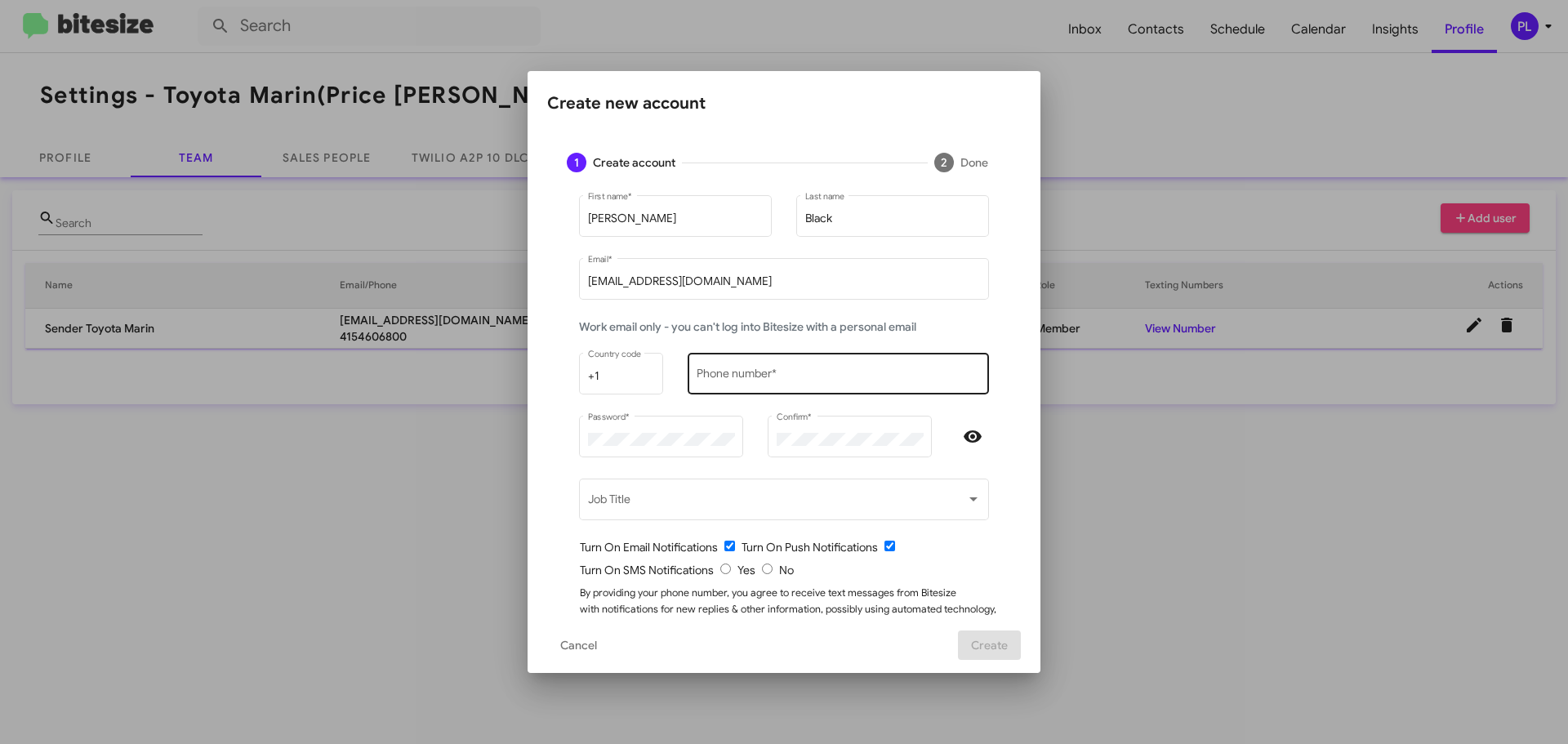
click at [776, 364] on div "Phone number *" at bounding box center [839, 372] width 284 height 45
type input "1234567899"
click at [721, 565] on input "radio" at bounding box center [726, 568] width 11 height 11
radio input "true"
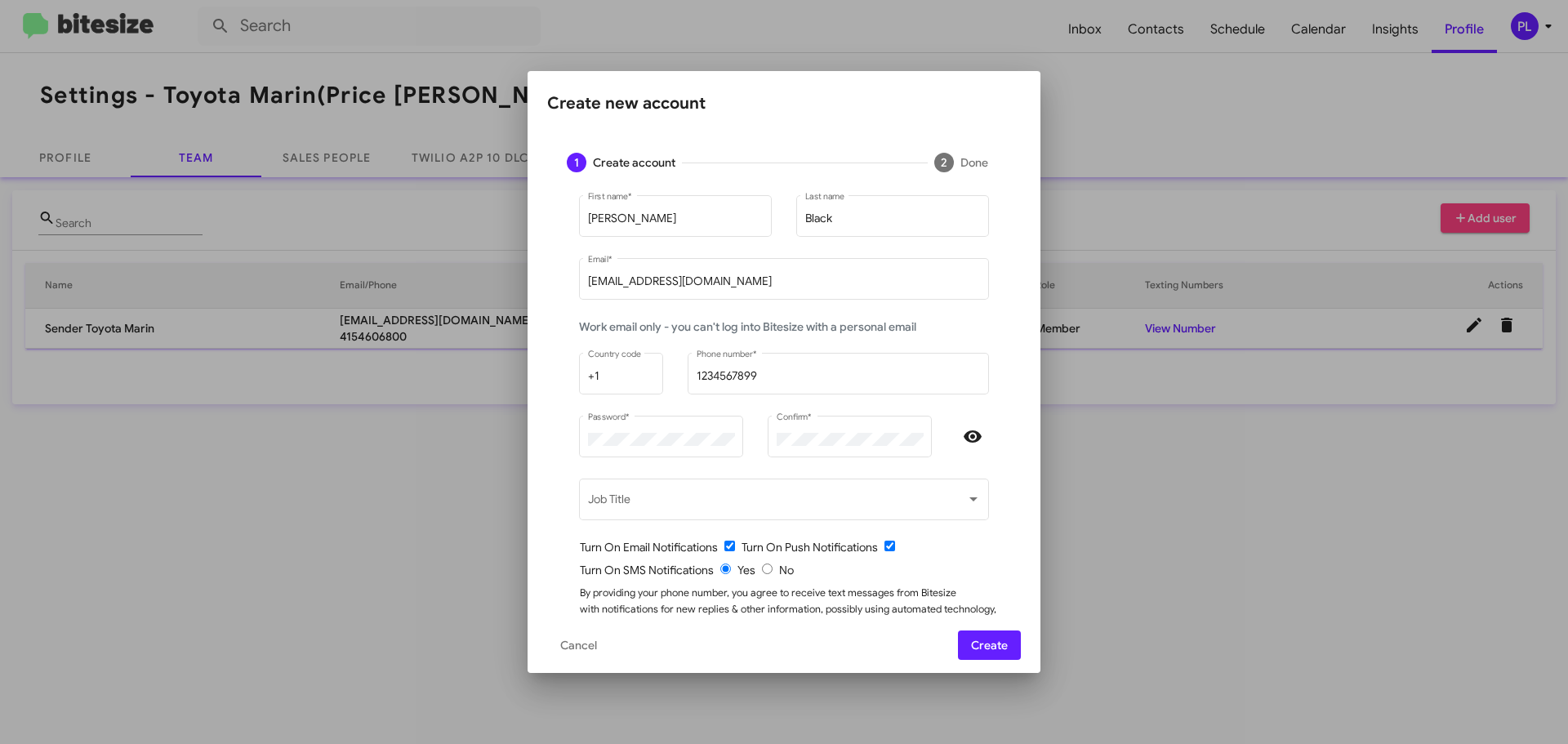
click at [987, 636] on span "Create" at bounding box center [990, 644] width 37 height 29
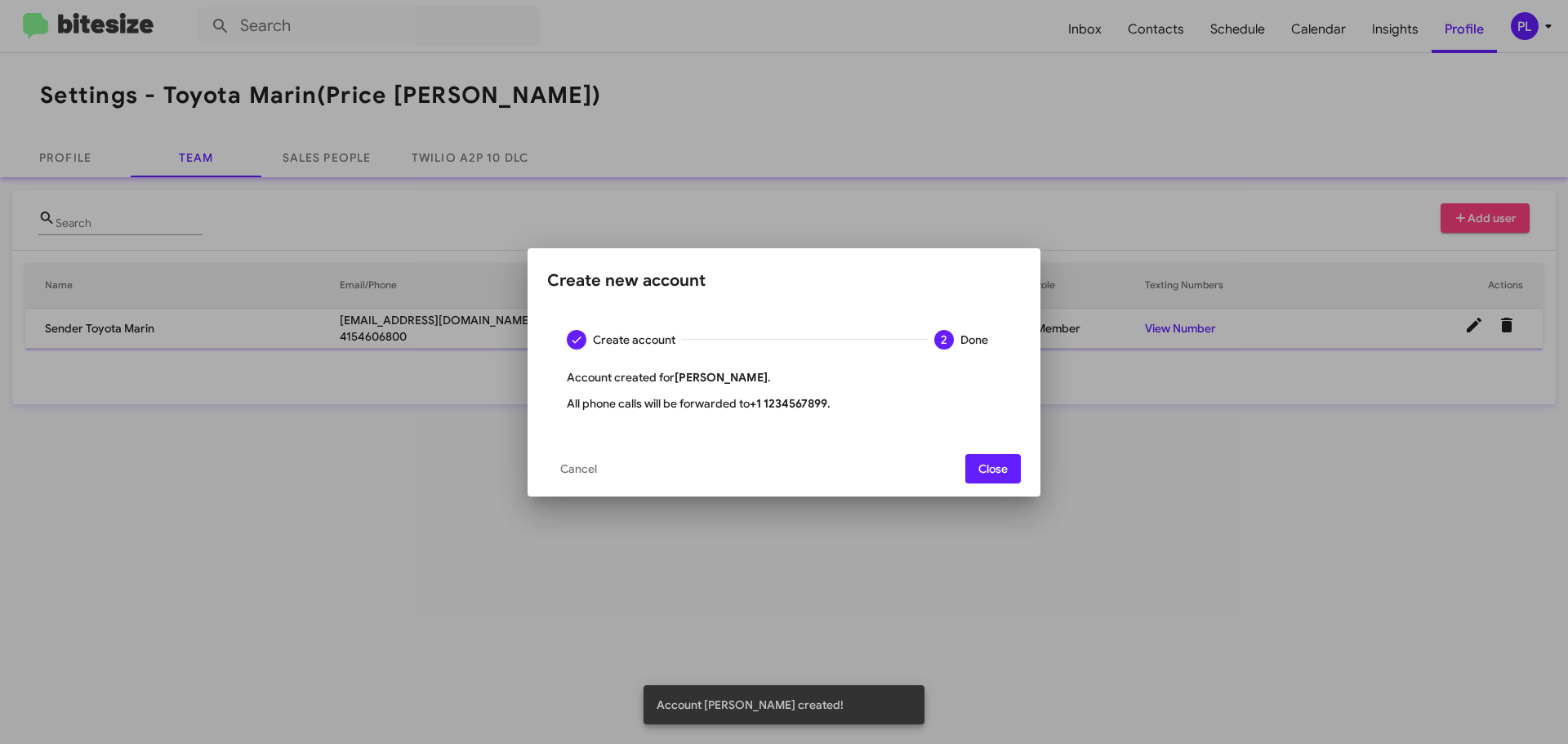
click at [979, 465] on span "Close" at bounding box center [993, 469] width 29 height 29
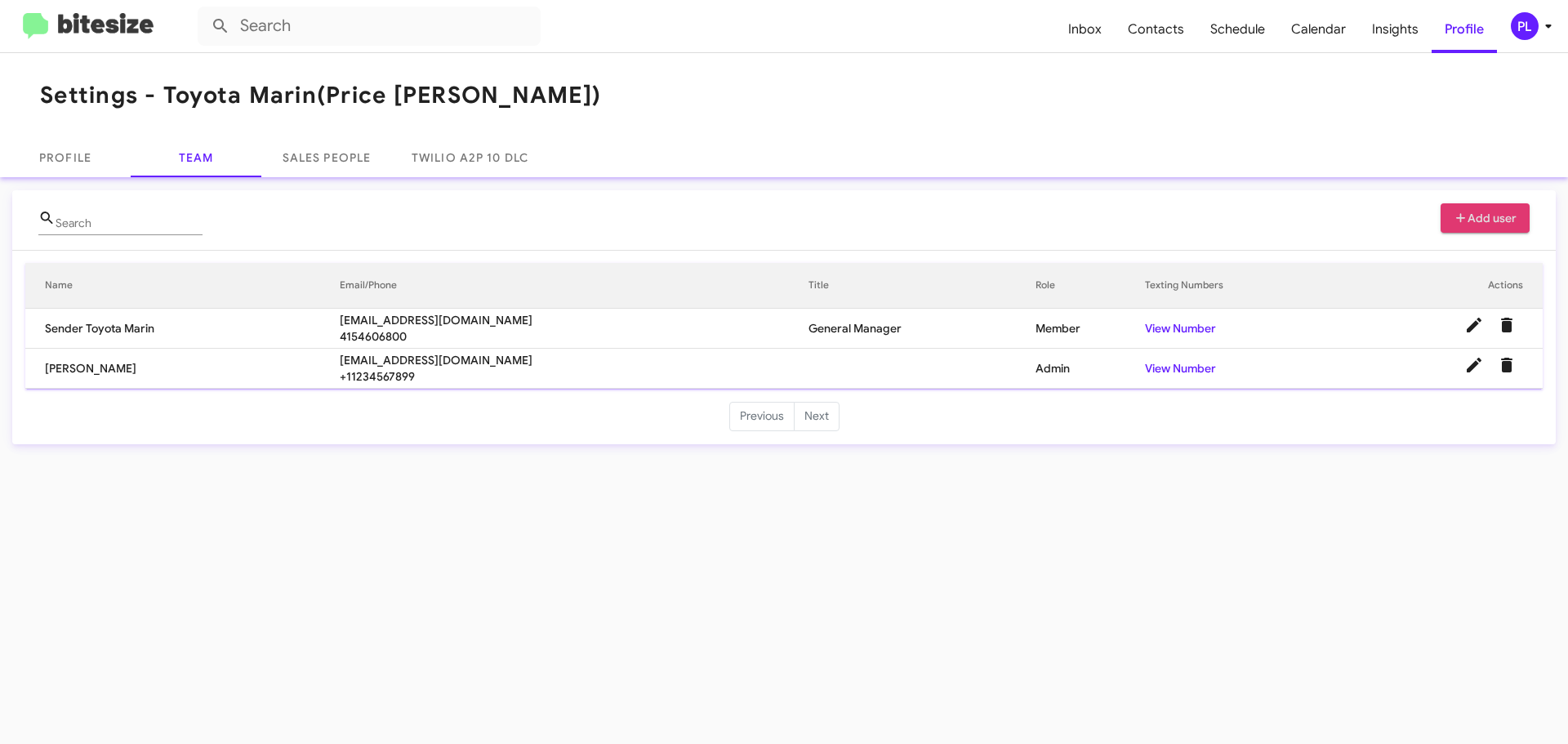
click at [1458, 216] on icon at bounding box center [1461, 218] width 14 height 12
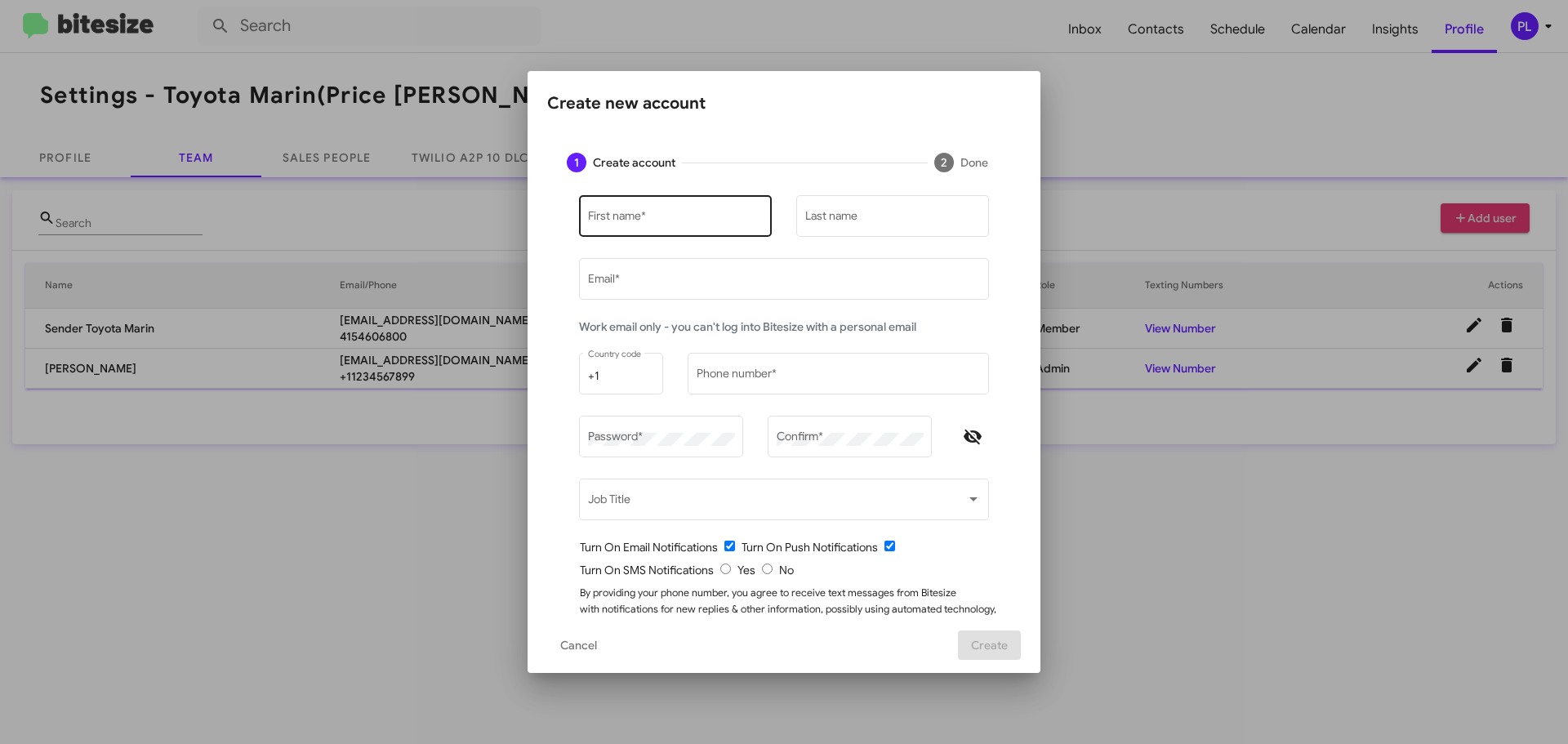
type input "[PERSON_NAME][EMAIL_ADDRESS][DOMAIN_NAME]"
click at [613, 226] on div "First name *" at bounding box center [676, 215] width 176 height 45
paste input "Kunle Majowogbe"
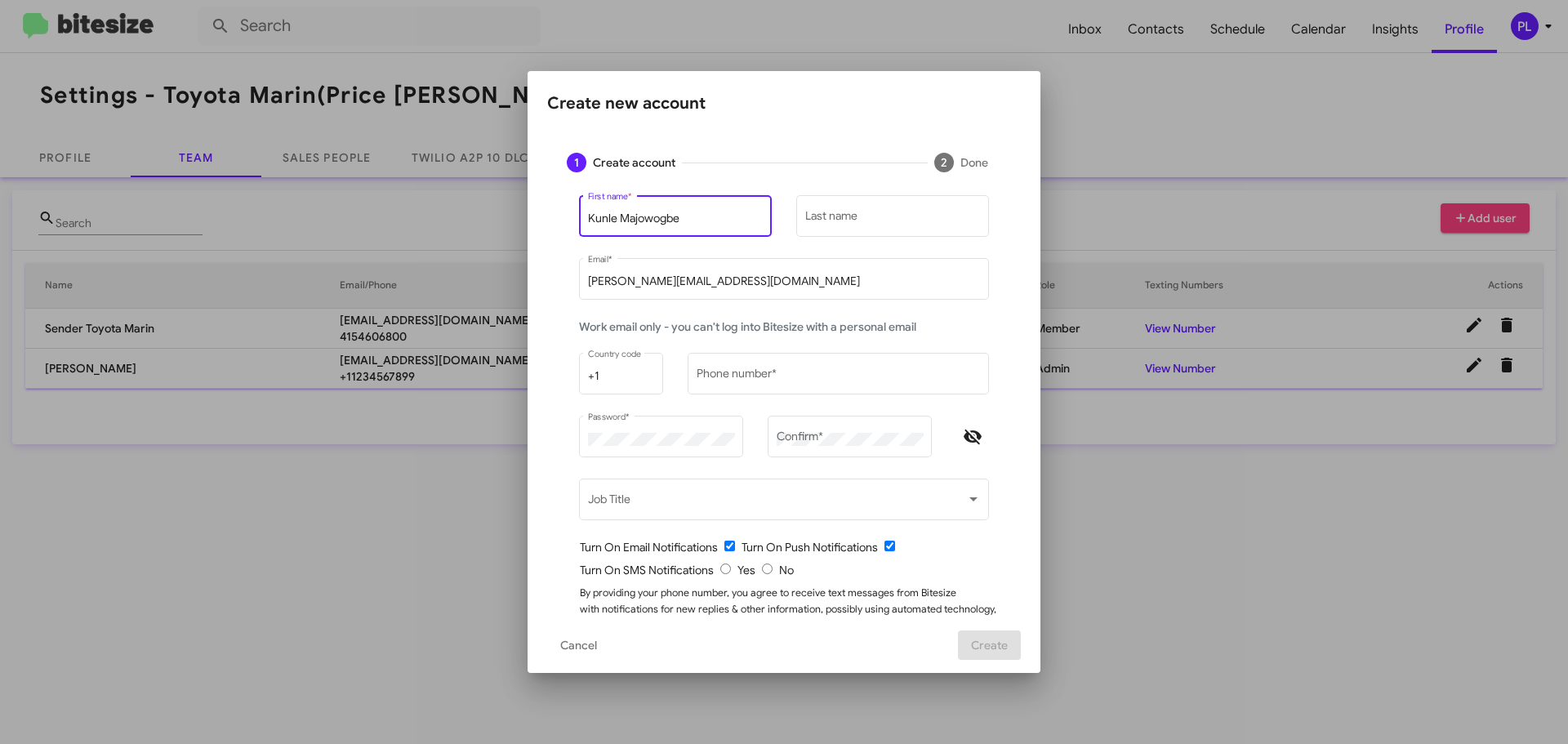
click at [638, 218] on input "Kunle Majowogbe" at bounding box center [676, 219] width 176 height 13
type input "Kunle"
click at [858, 213] on input "Last name" at bounding box center [894, 219] width 176 height 13
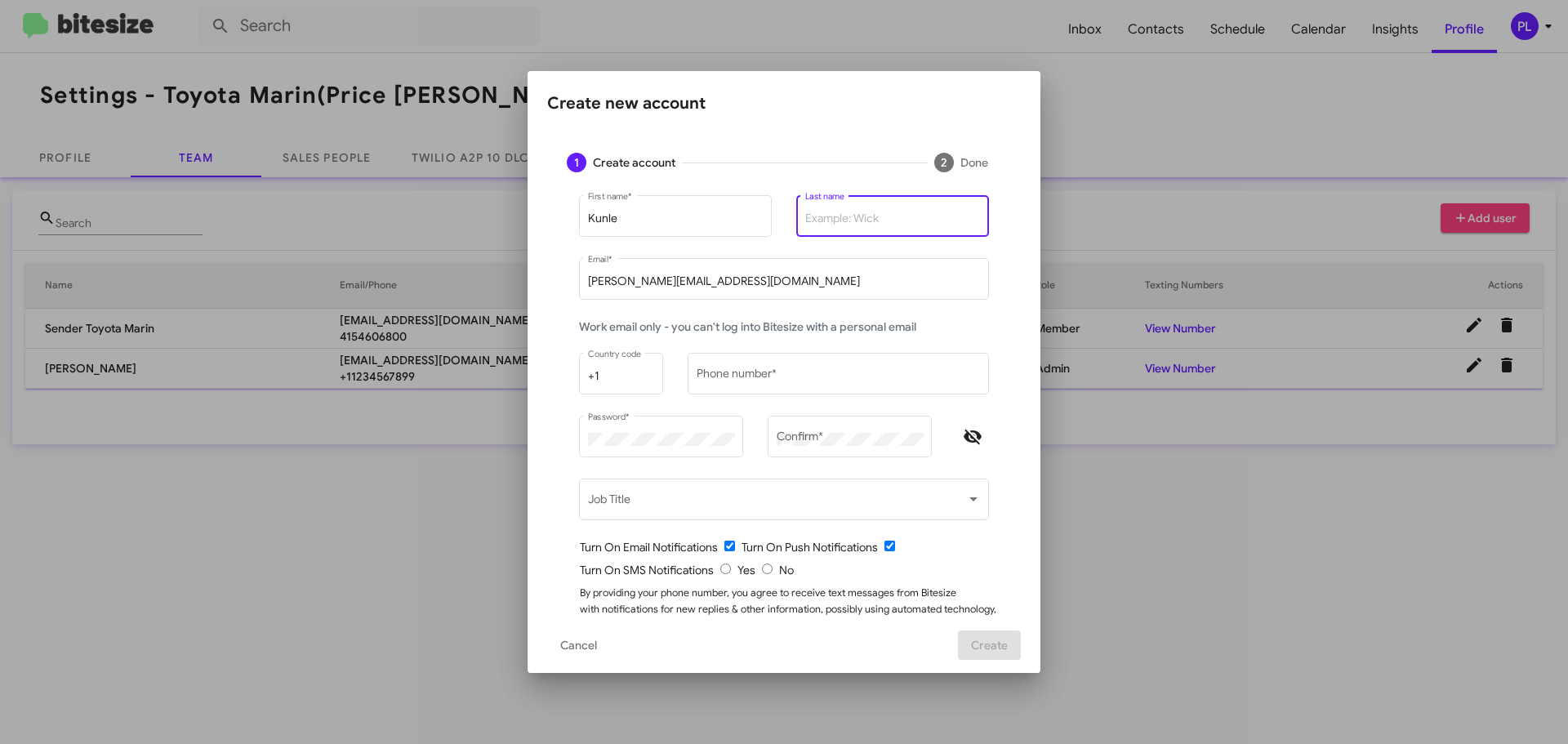
paste input "Majowogbe"
type input "Majowogbe"
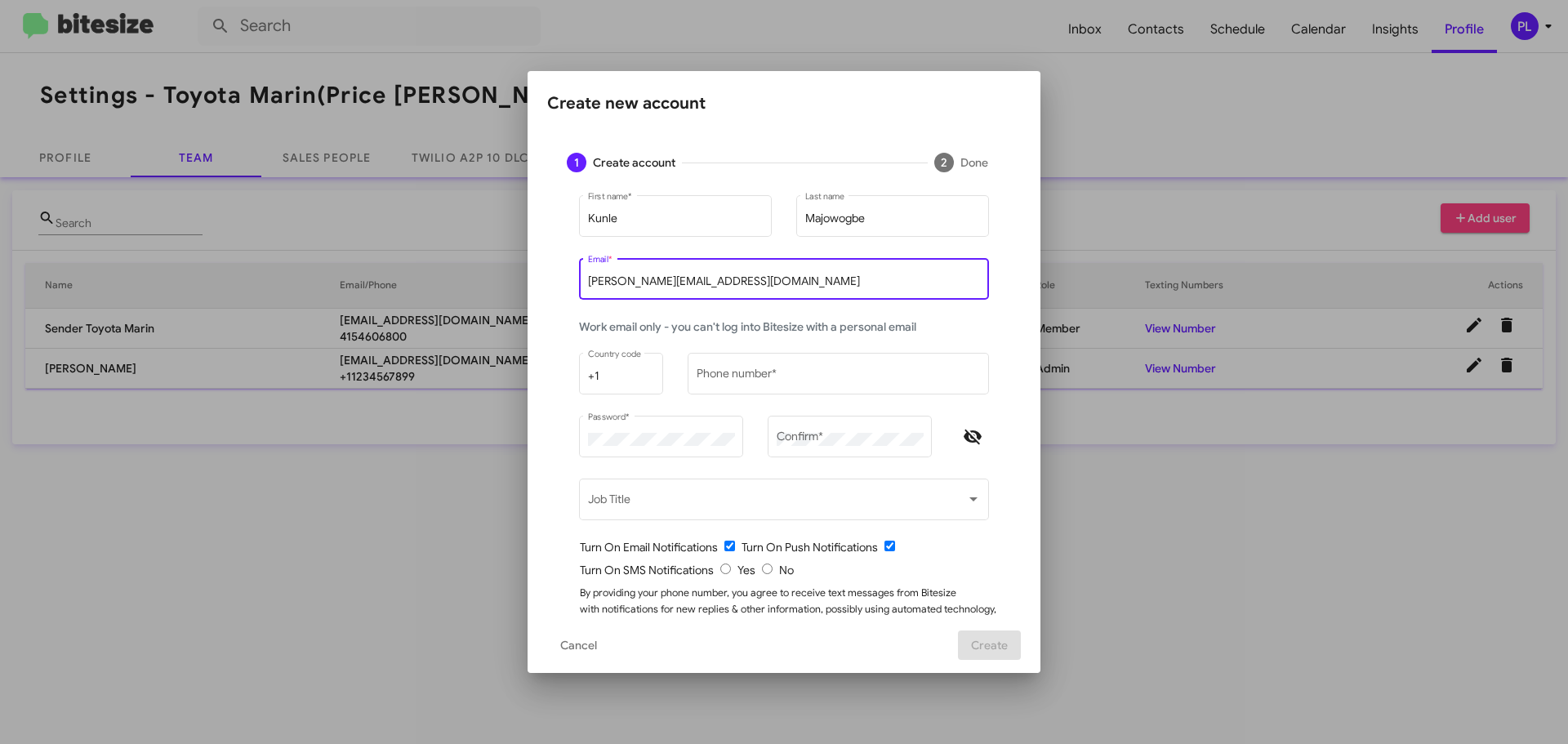
drag, startPoint x: 752, startPoint y: 283, endPoint x: 483, endPoint y: 281, distance: 269.0
click at [483, 281] on div "Create new account 1 Create account 2 Done Kunle First name * Majowogbe Last na…" at bounding box center [784, 372] width 1568 height 744
paste input "Majowogbe"
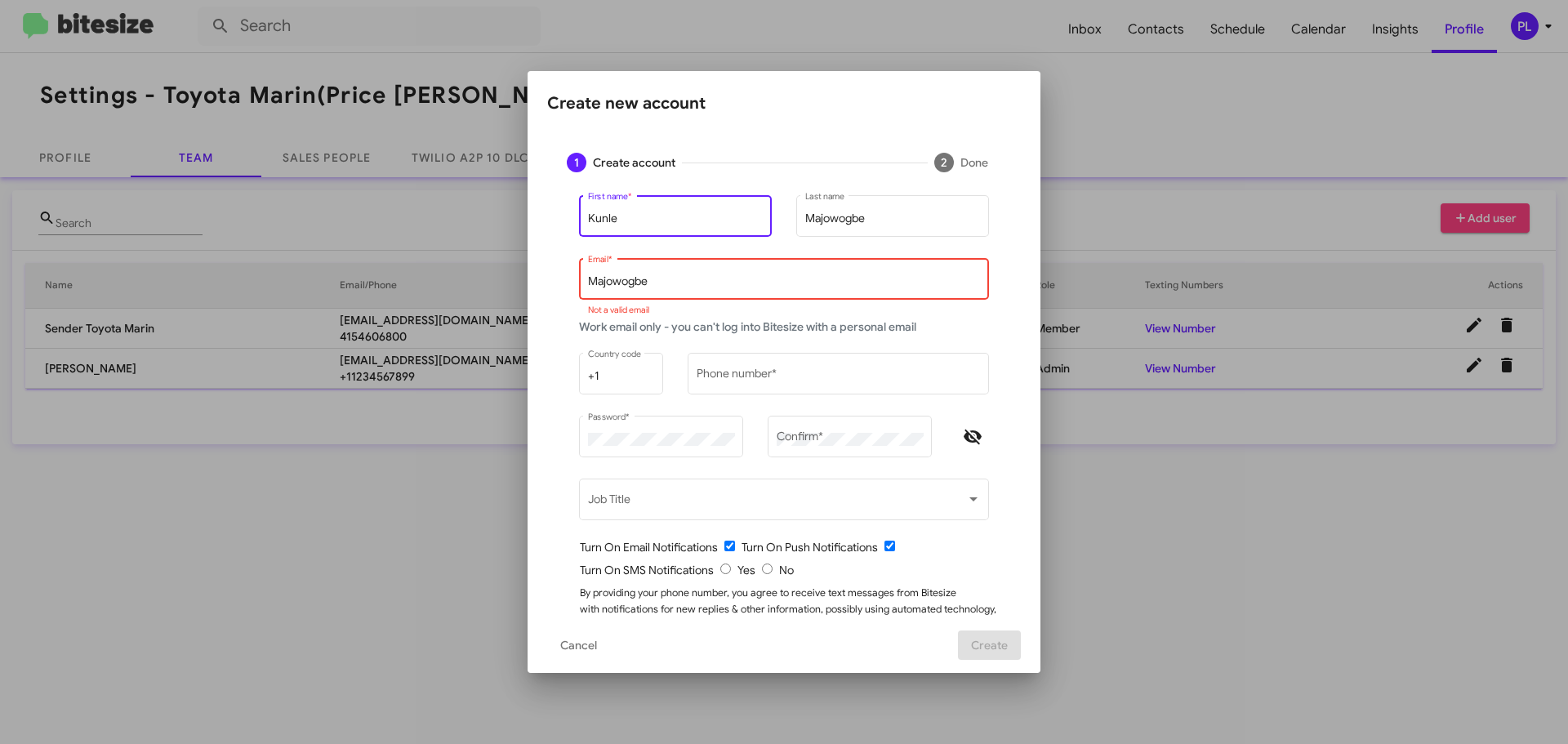
drag, startPoint x: 612, startPoint y: 217, endPoint x: 561, endPoint y: 213, distance: 51.2
click at [567, 213] on mat-form-field "Kunle First name *" at bounding box center [675, 223] width 217 height 62
click at [588, 280] on input "Majowogbe" at bounding box center [785, 281] width 393 height 13
paste input "Kunle"
click at [702, 283] on input "KunleMajowogbe" at bounding box center [785, 281] width 393 height 13
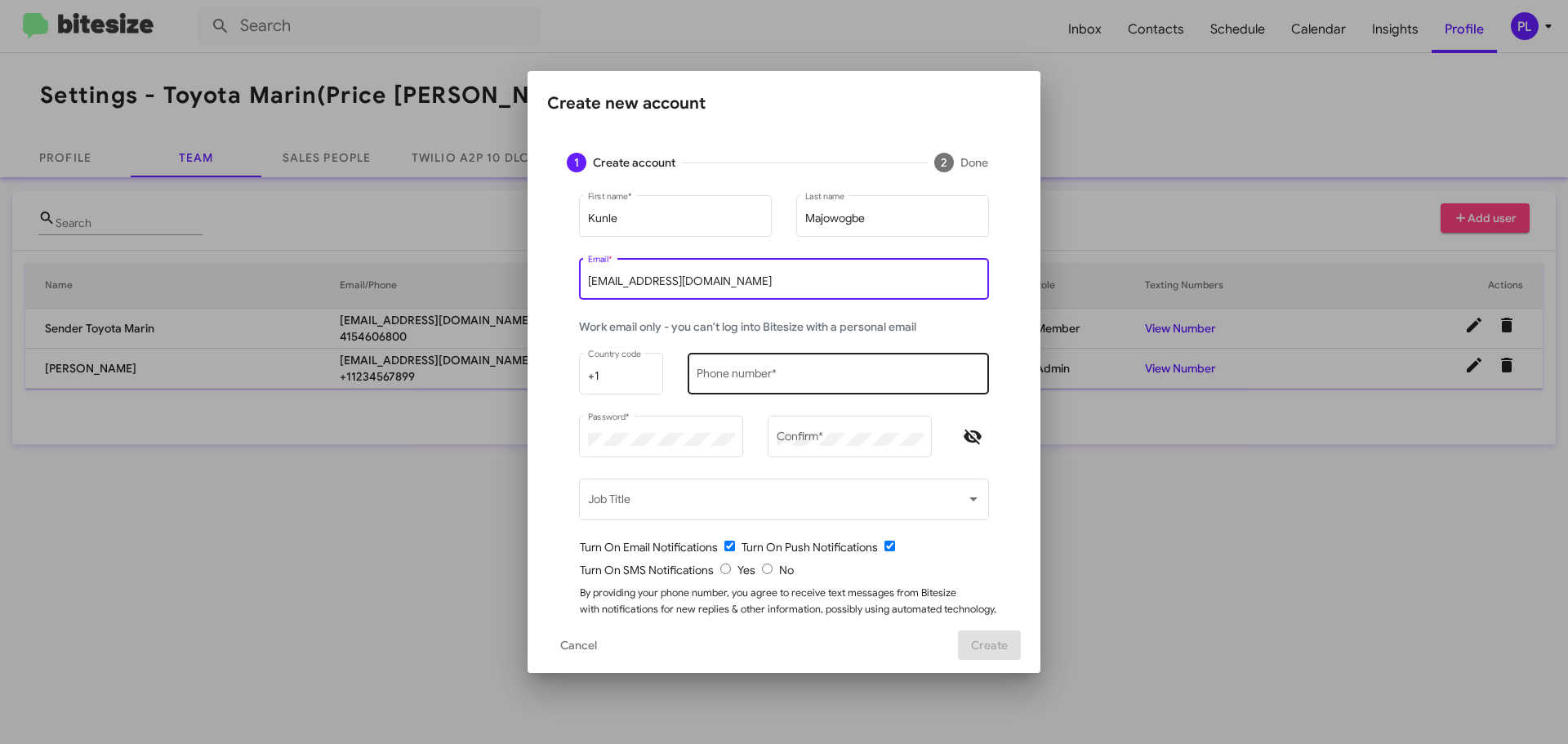
type input "KunleMajowogbe@toyotamarin.com"
click at [780, 371] on input "Phone number *" at bounding box center [839, 377] width 284 height 13
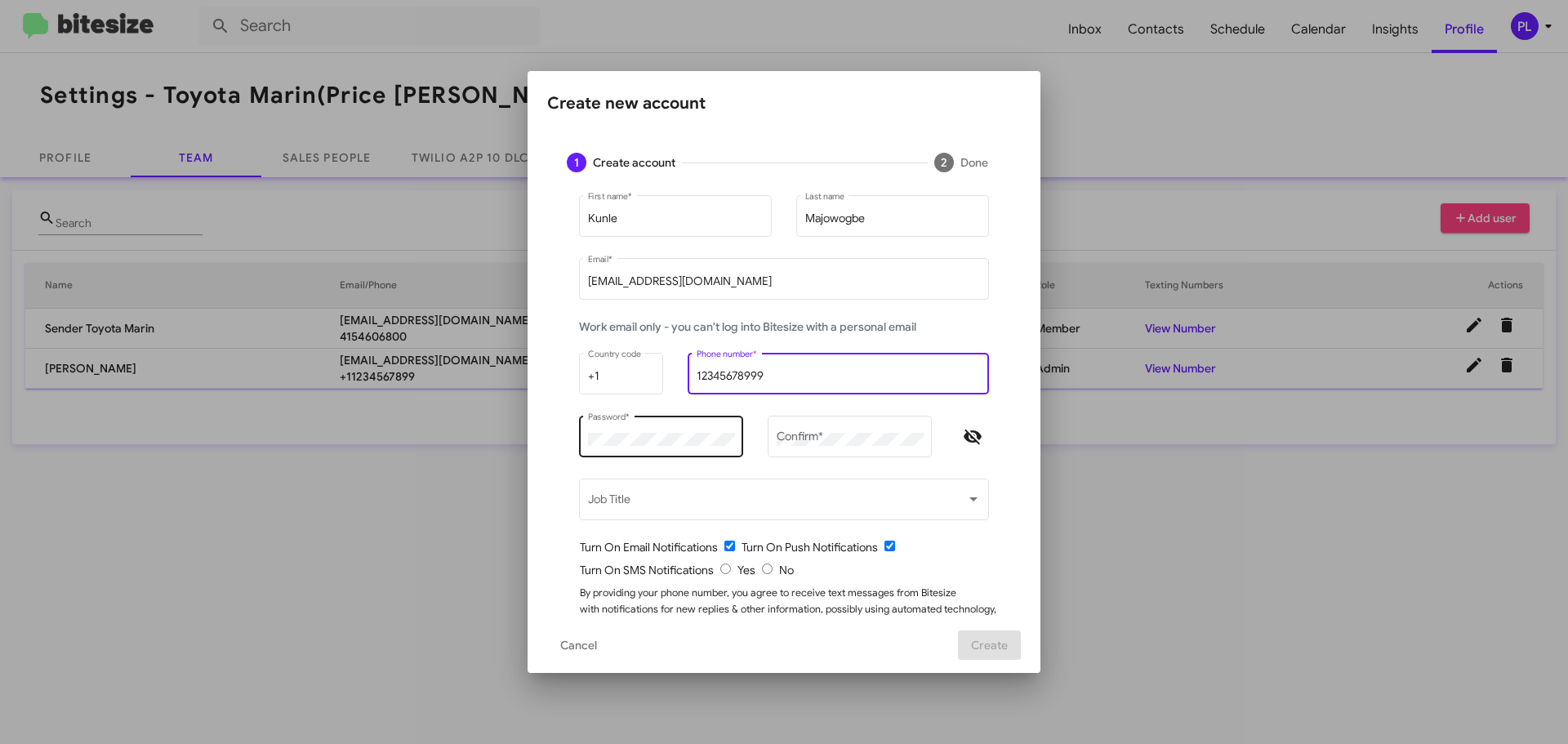
type input "12345678999"
click at [640, 448] on div "Password *" at bounding box center [662, 435] width 147 height 45
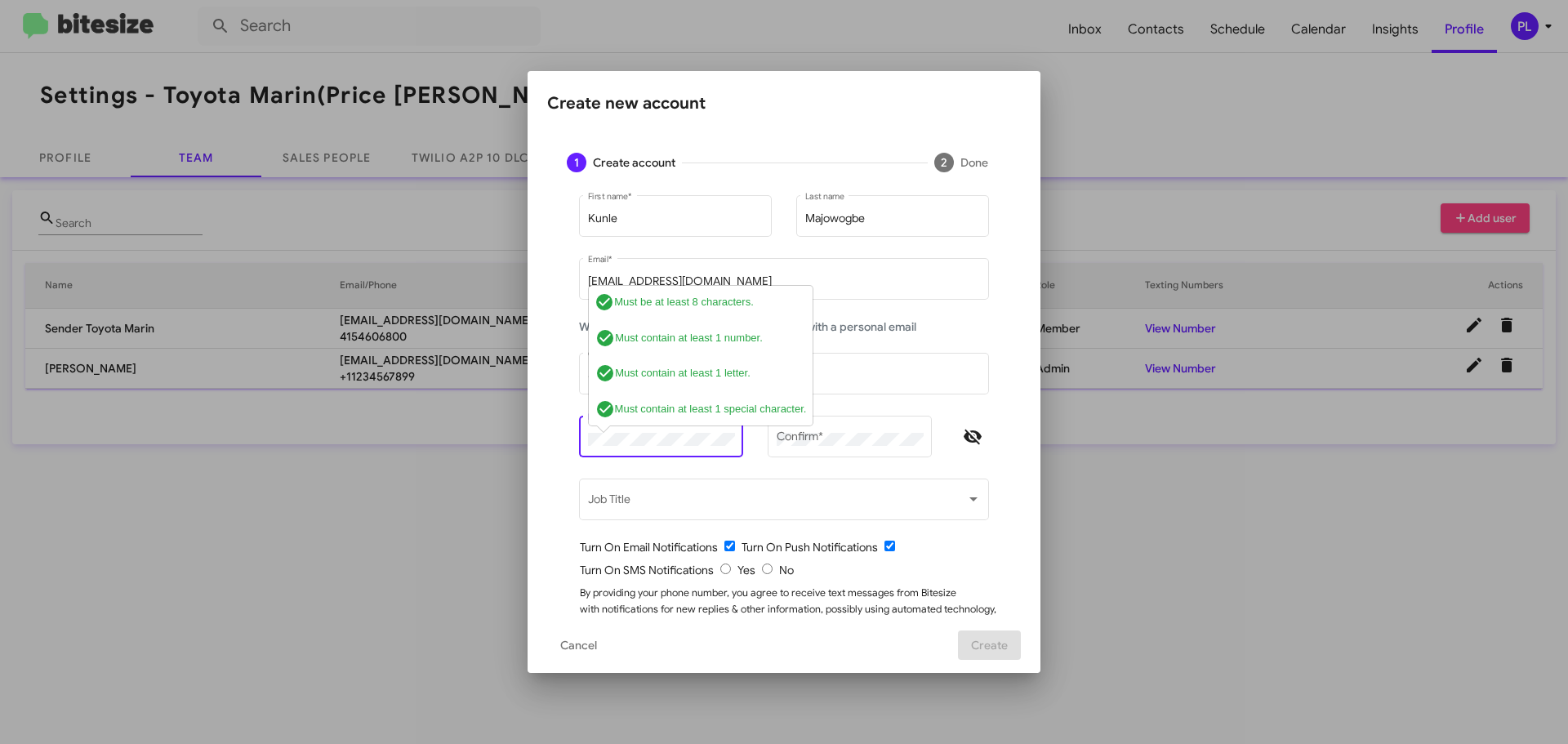
click at [968, 444] on icon "Hide password" at bounding box center [973, 437] width 20 height 20
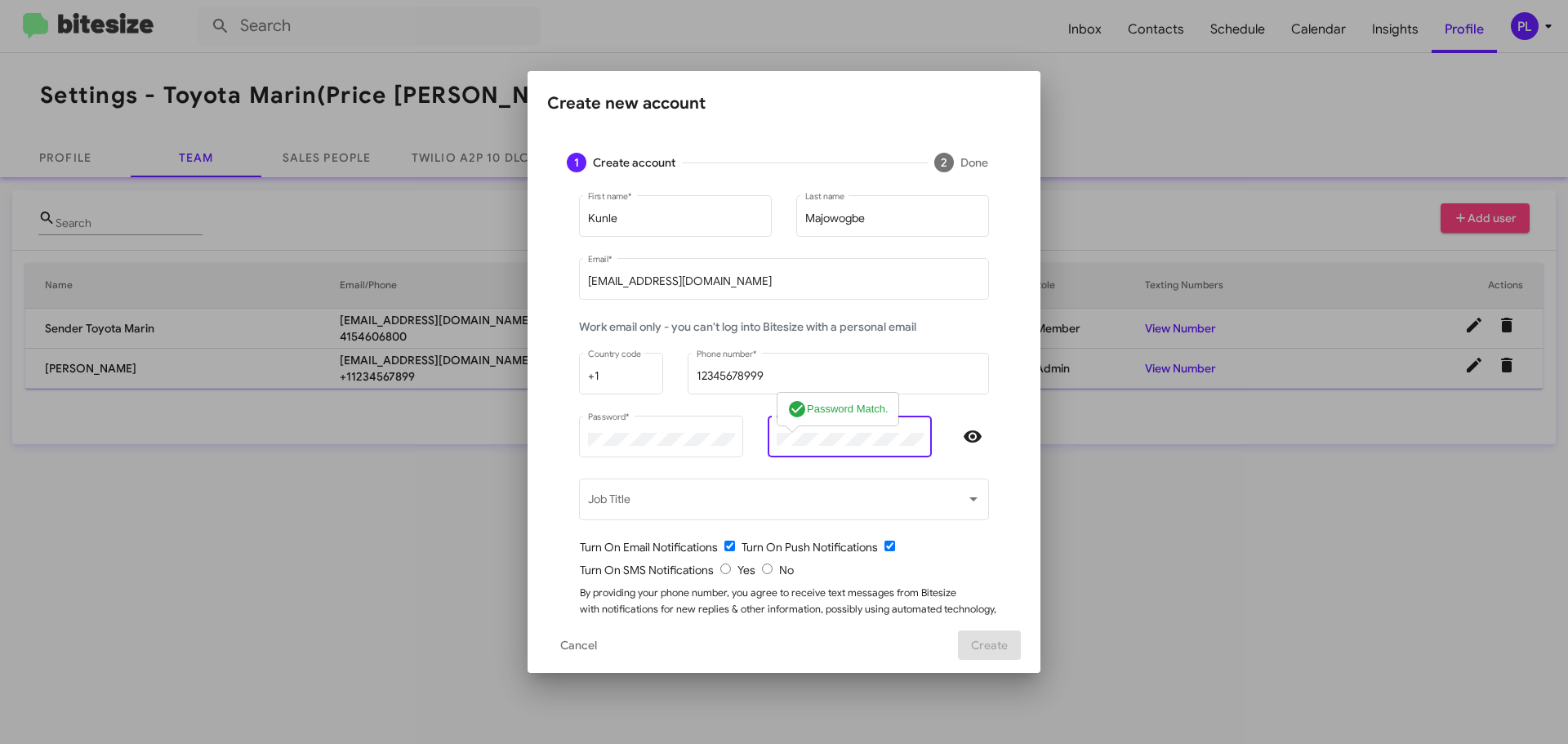
drag, startPoint x: 719, startPoint y: 568, endPoint x: 840, endPoint y: 572, distance: 121.1
click at [721, 568] on input "radio" at bounding box center [726, 568] width 11 height 11
radio input "true"
click at [984, 649] on span "Create" at bounding box center [990, 644] width 37 height 29
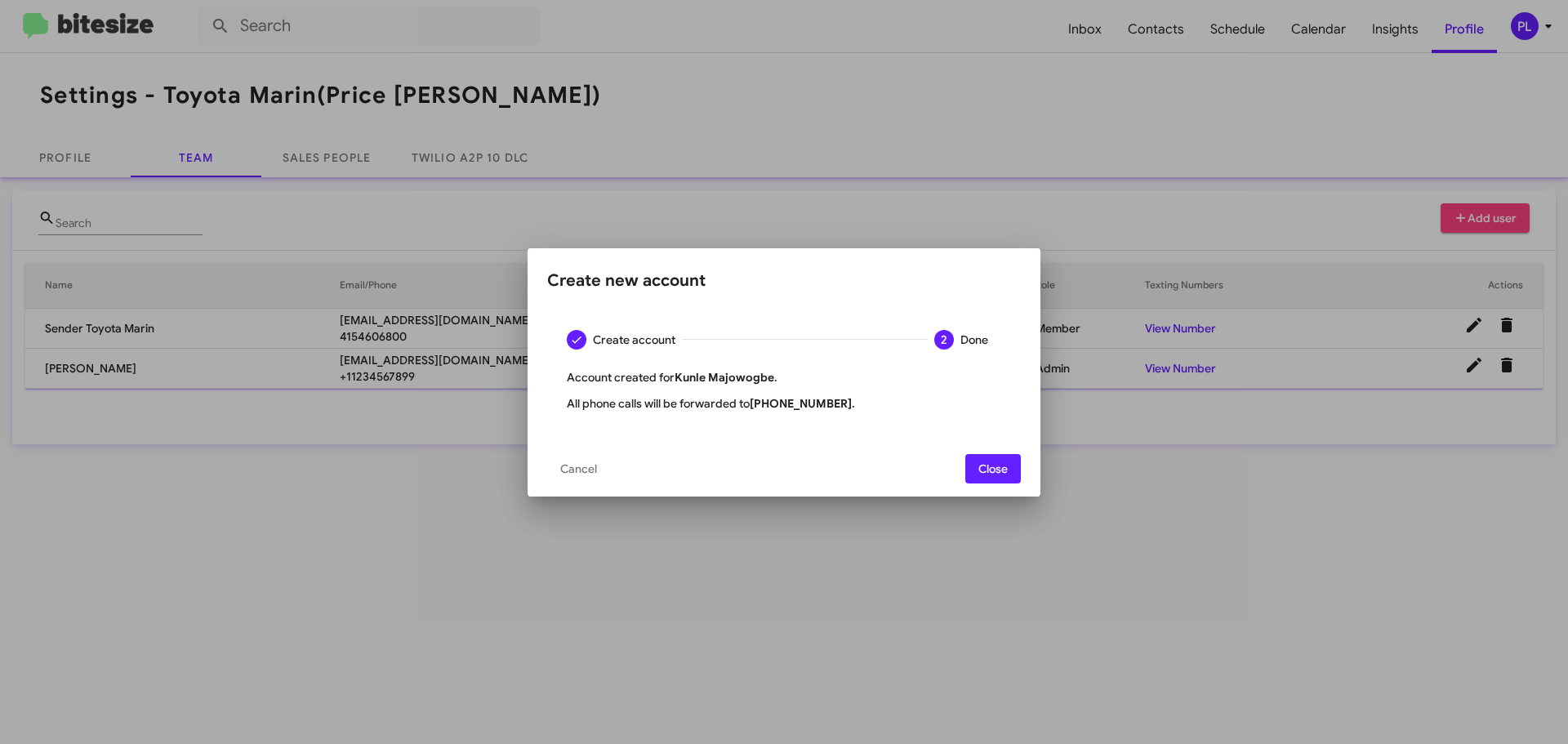
click at [991, 455] on span "Close" at bounding box center [993, 469] width 29 height 29
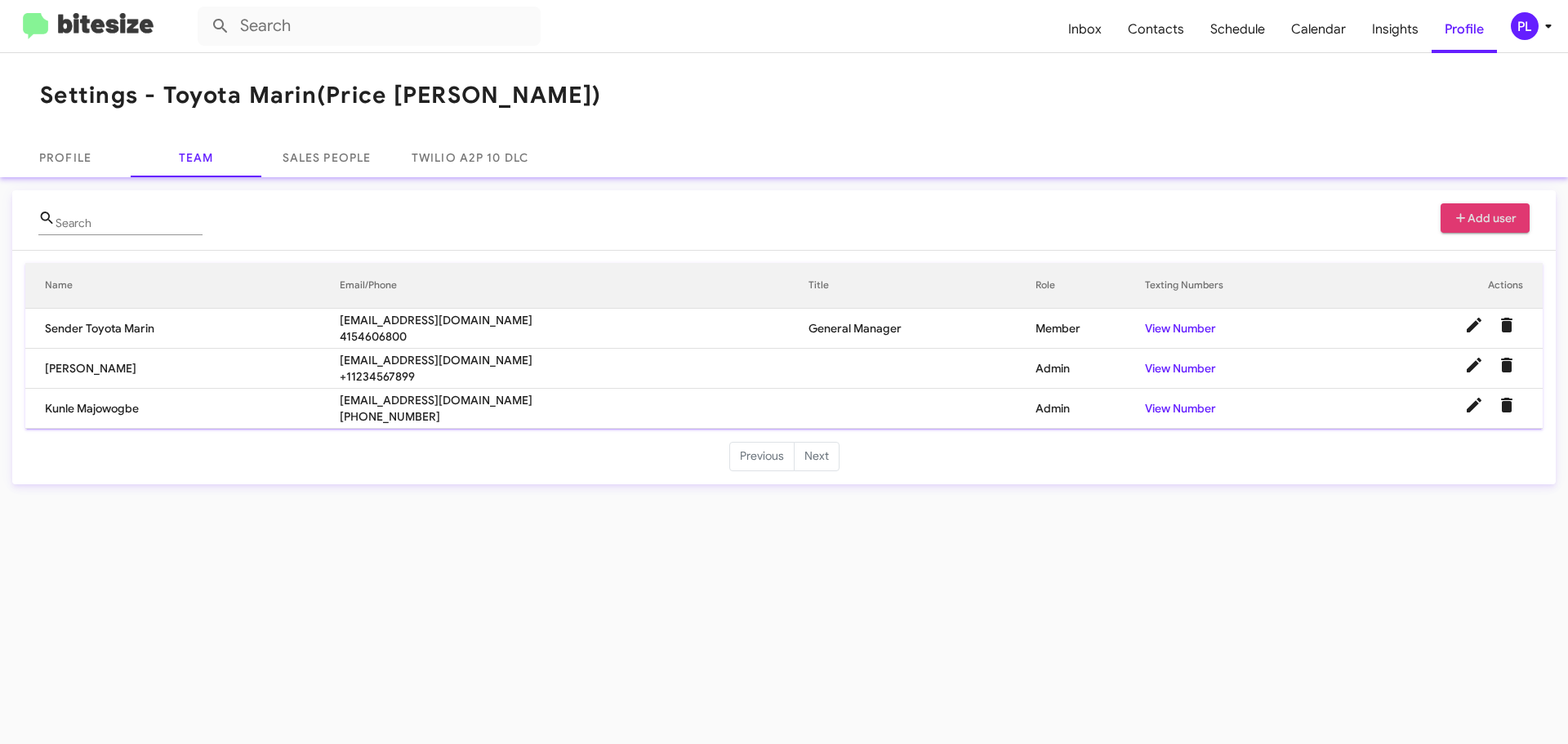
click at [1463, 221] on icon at bounding box center [1461, 218] width 14 height 12
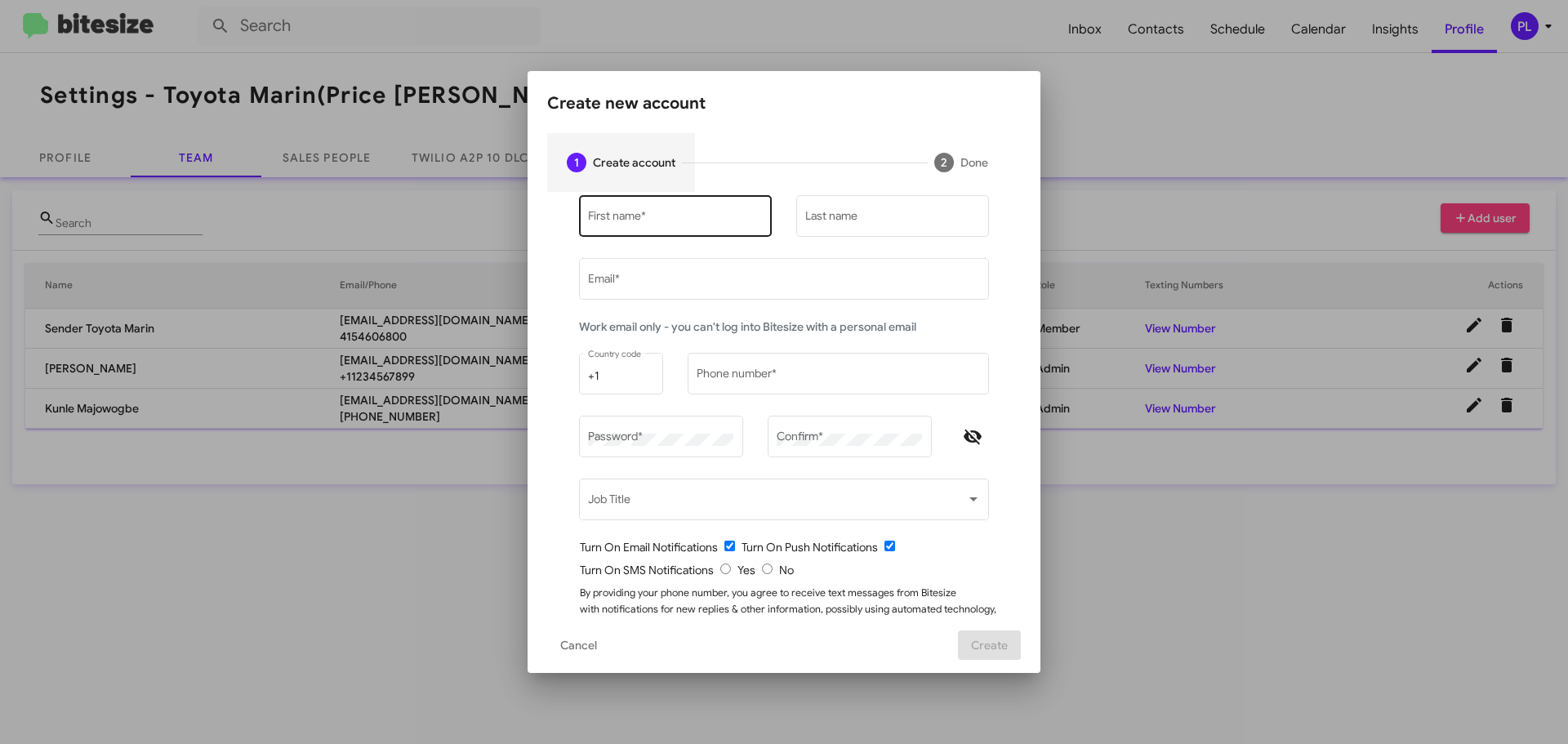
type input "[PERSON_NAME][EMAIL_ADDRESS][DOMAIN_NAME]"
click at [649, 218] on input "First name *" at bounding box center [676, 219] width 176 height 13
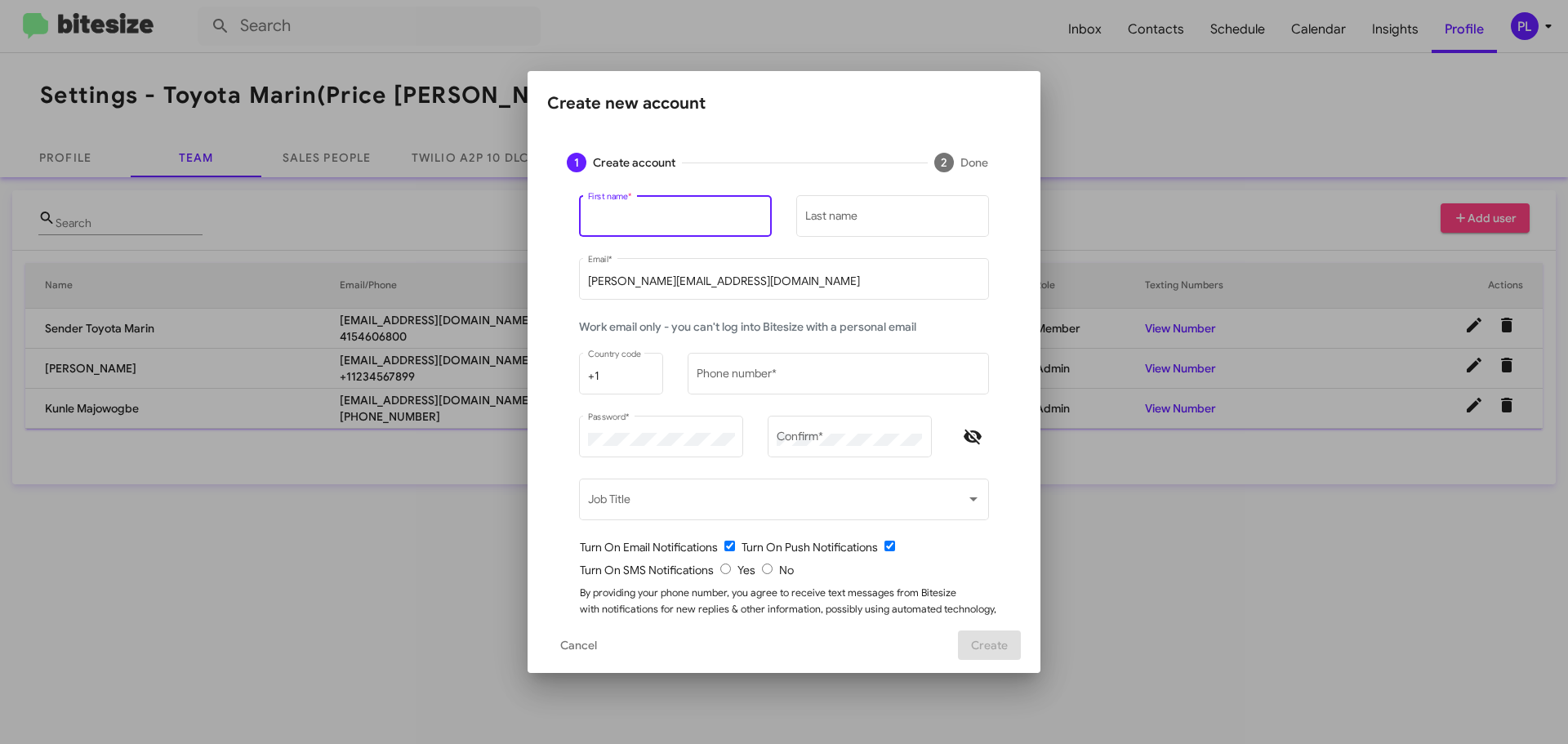
paste input "Nathan Myler"
click at [640, 221] on input "Nathan Myler" at bounding box center [676, 219] width 176 height 13
type input "Nathan"
click at [864, 209] on div "Last name" at bounding box center [894, 215] width 176 height 45
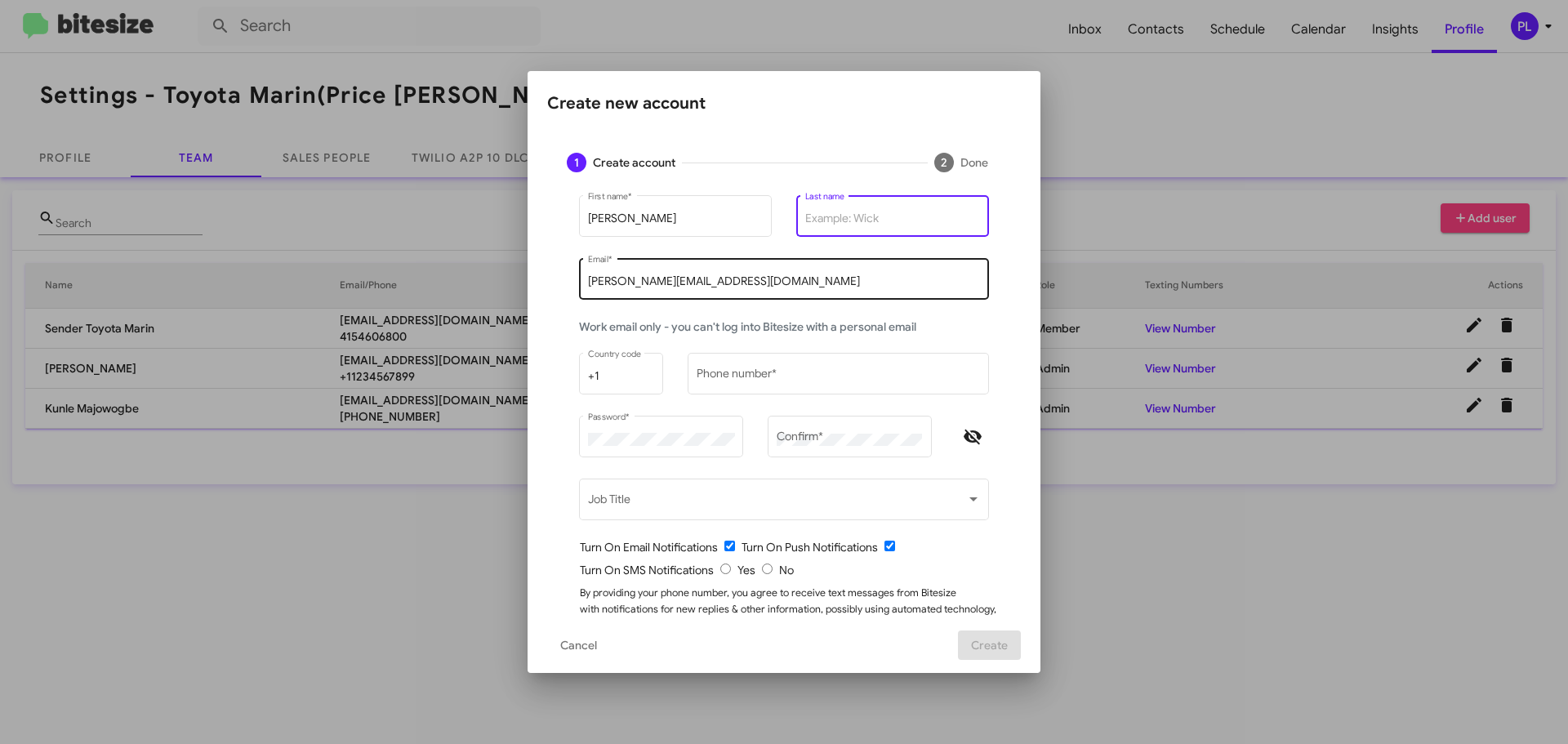
paste input "Myler"
type input "Myler"
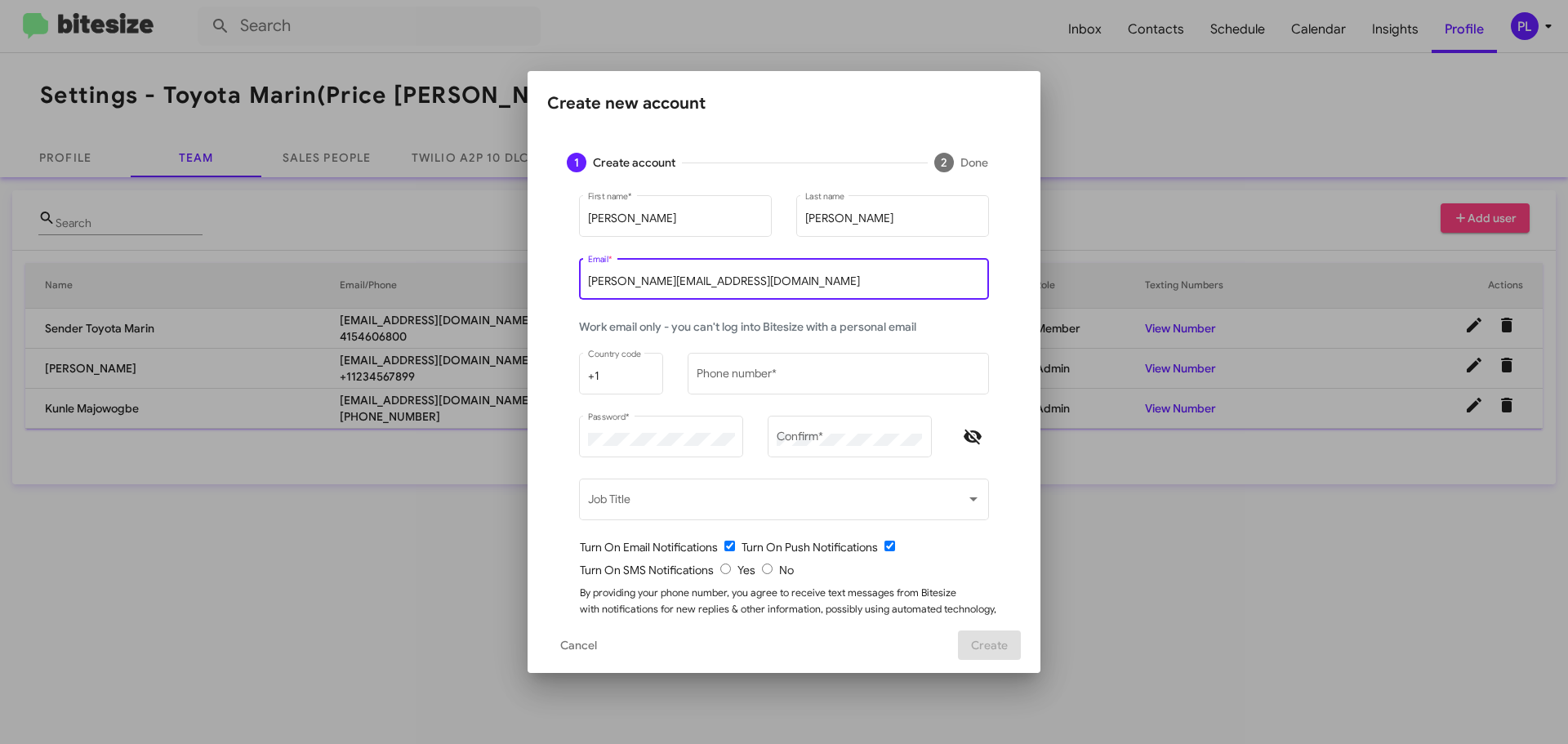
drag, startPoint x: 722, startPoint y: 282, endPoint x: 498, endPoint y: 280, distance: 224.0
click at [498, 280] on div "Create new account 1 Create account 2 Done Nathan First name * Myler Last name …" at bounding box center [784, 372] width 1568 height 744
paste input "Myler"
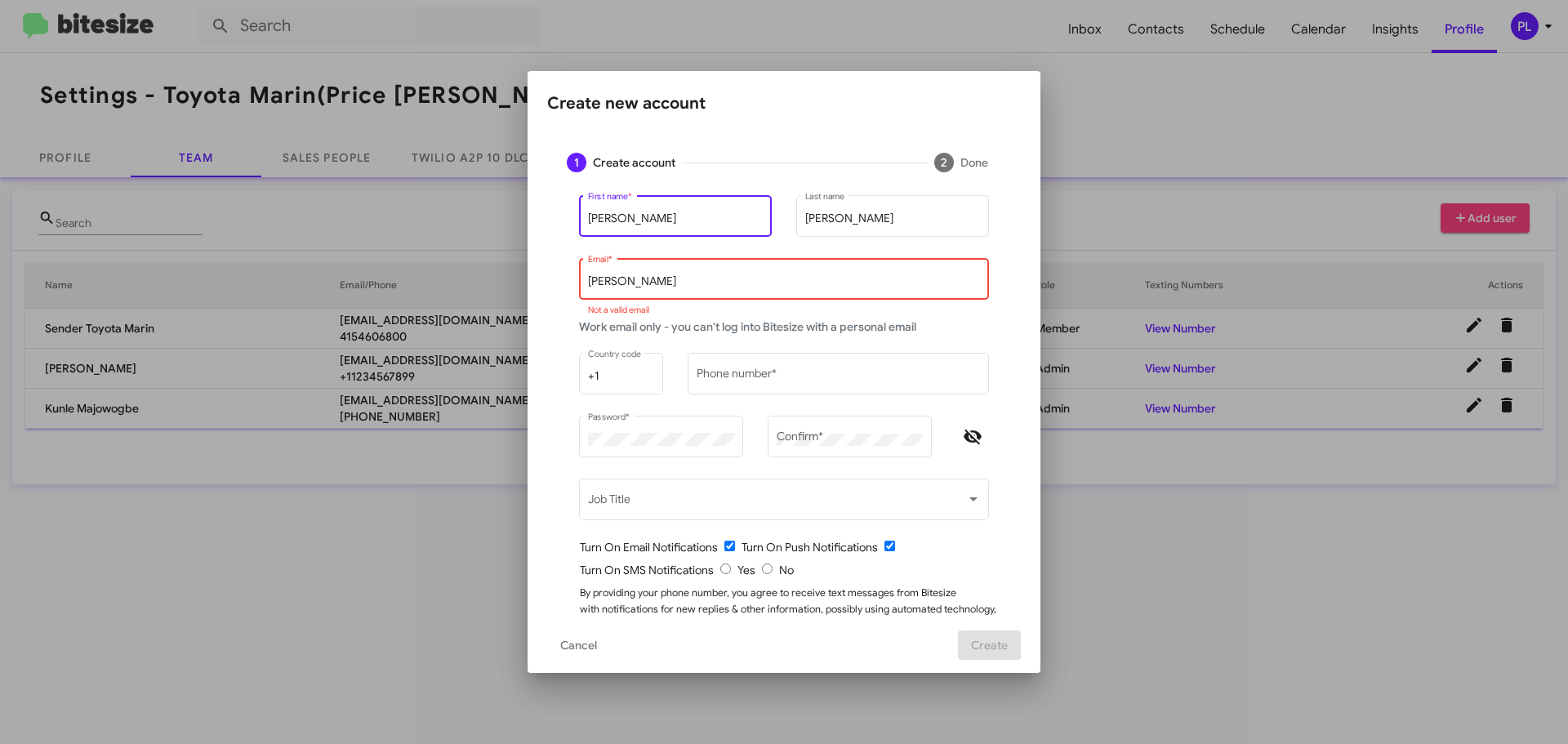
drag, startPoint x: 616, startPoint y: 222, endPoint x: 555, endPoint y: 222, distance: 61.0
click at [555, 222] on div "Nathan First name * Myler Last name Myler Email * Not a valid email Work email …" at bounding box center [783, 430] width 473 height 477
click at [588, 281] on input "Myler" at bounding box center [785, 281] width 393 height 13
paste input "Nathan"
click at [648, 281] on input "NathanMyler" at bounding box center [785, 281] width 393 height 13
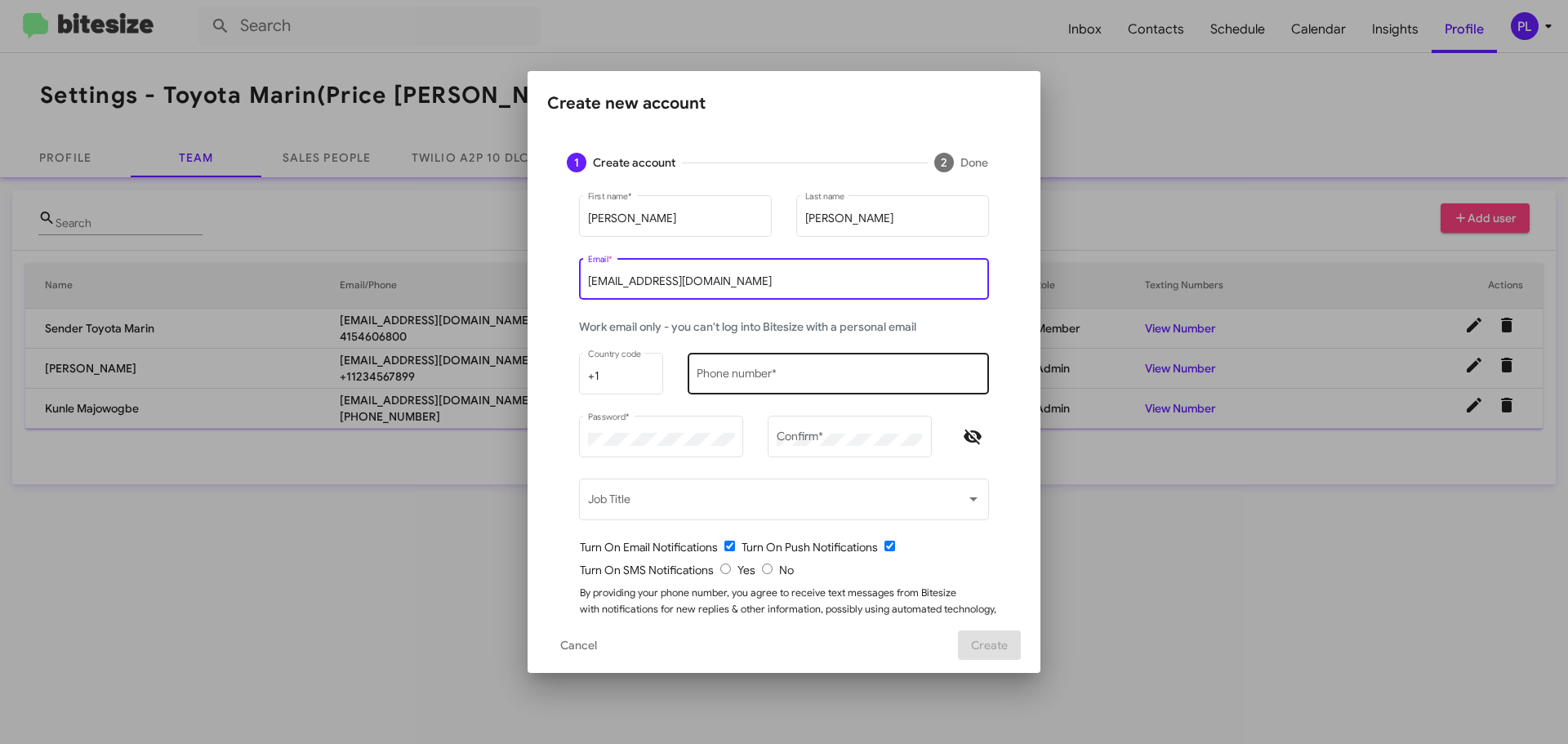
type input "NathanMyler@toyotamarin.com"
click at [747, 369] on div "Phone number *" at bounding box center [839, 372] width 284 height 45
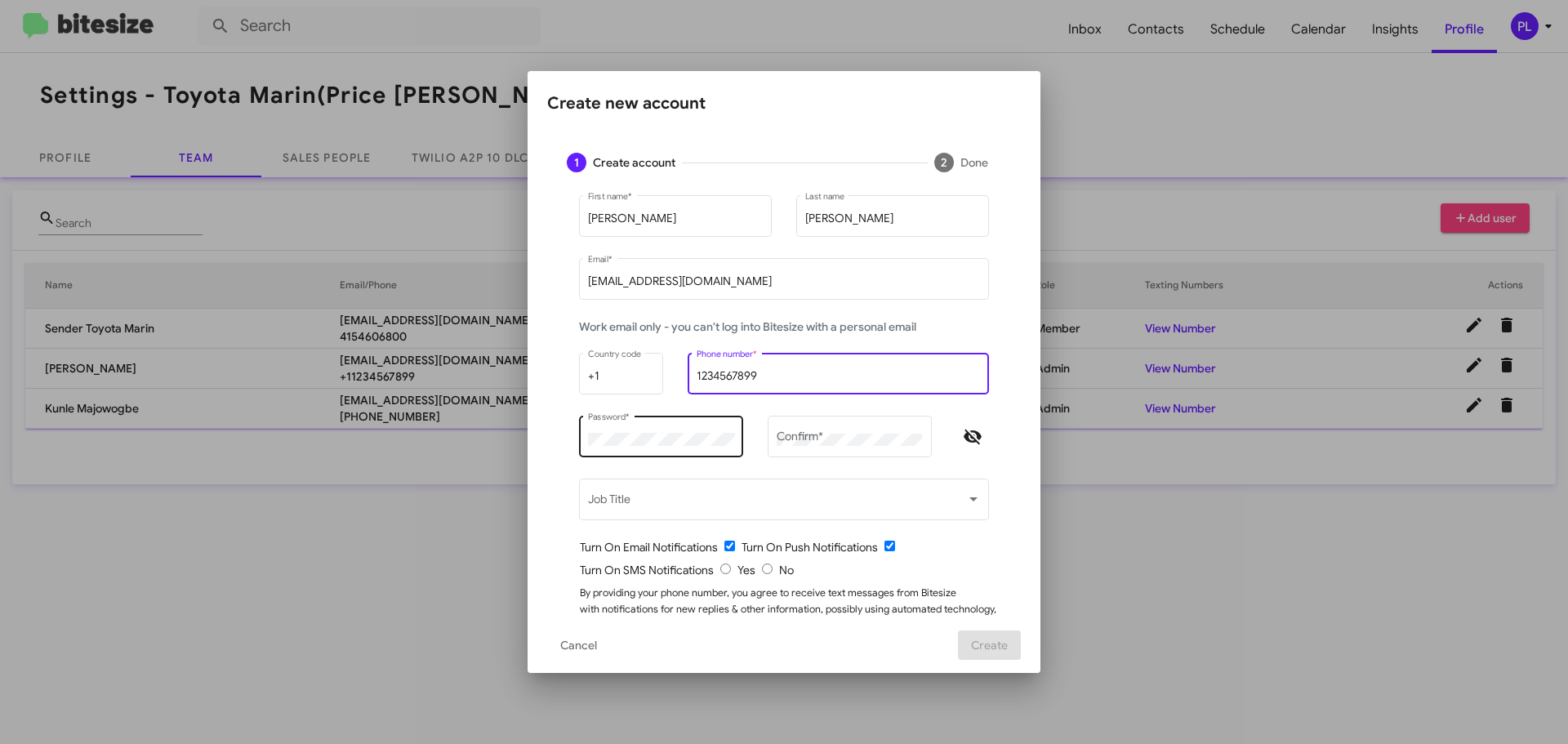
type input "1234567899"
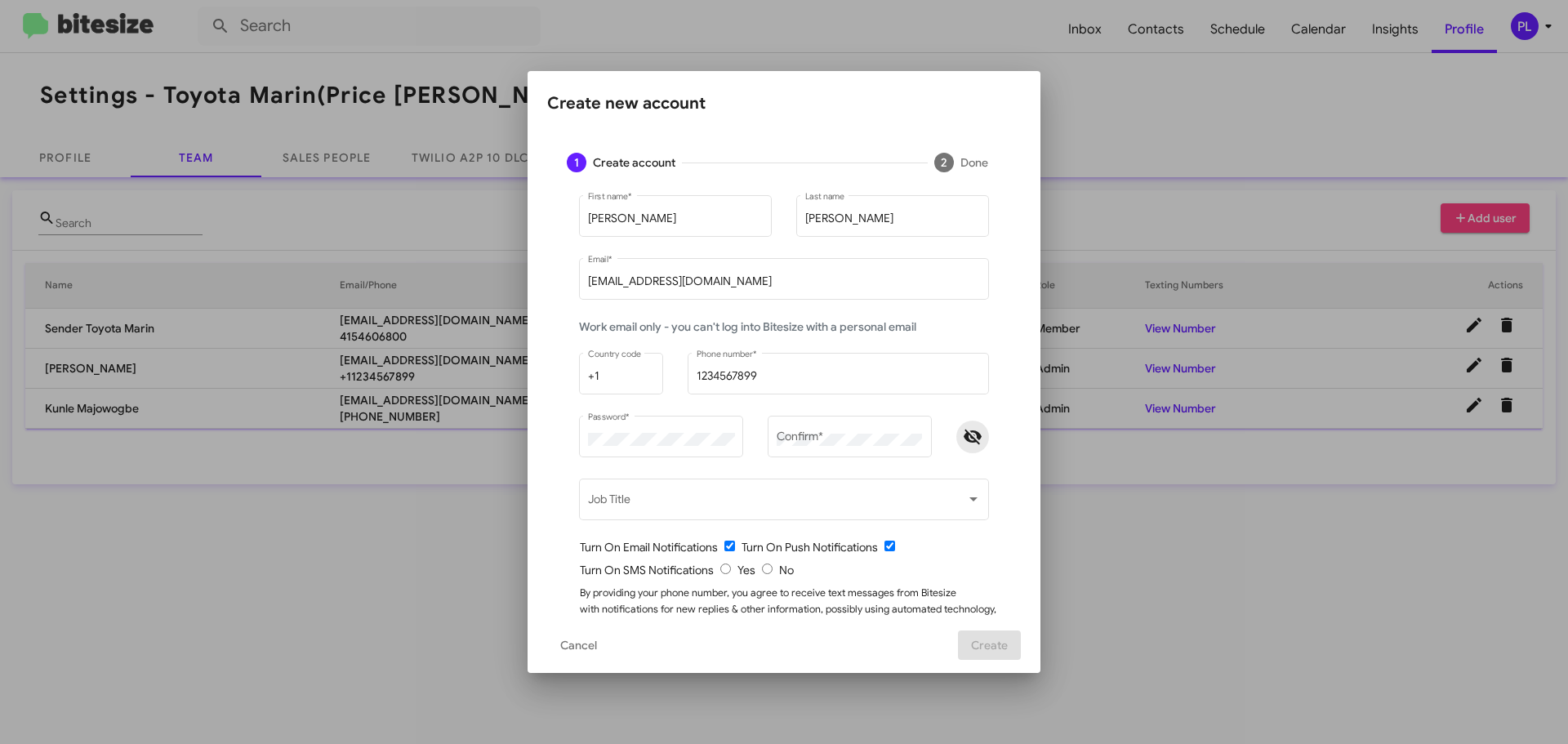
drag, startPoint x: 966, startPoint y: 435, endPoint x: 929, endPoint y: 437, distance: 37.1
click at [966, 435] on icon "Hide password" at bounding box center [973, 437] width 20 height 20
click at [878, 432] on div "Confirm *" at bounding box center [850, 435] width 147 height 45
click at [569, 439] on mat-form-field "Password *" at bounding box center [661, 444] width 188 height 62
click at [875, 430] on div "Confirm *" at bounding box center [850, 435] width 147 height 45
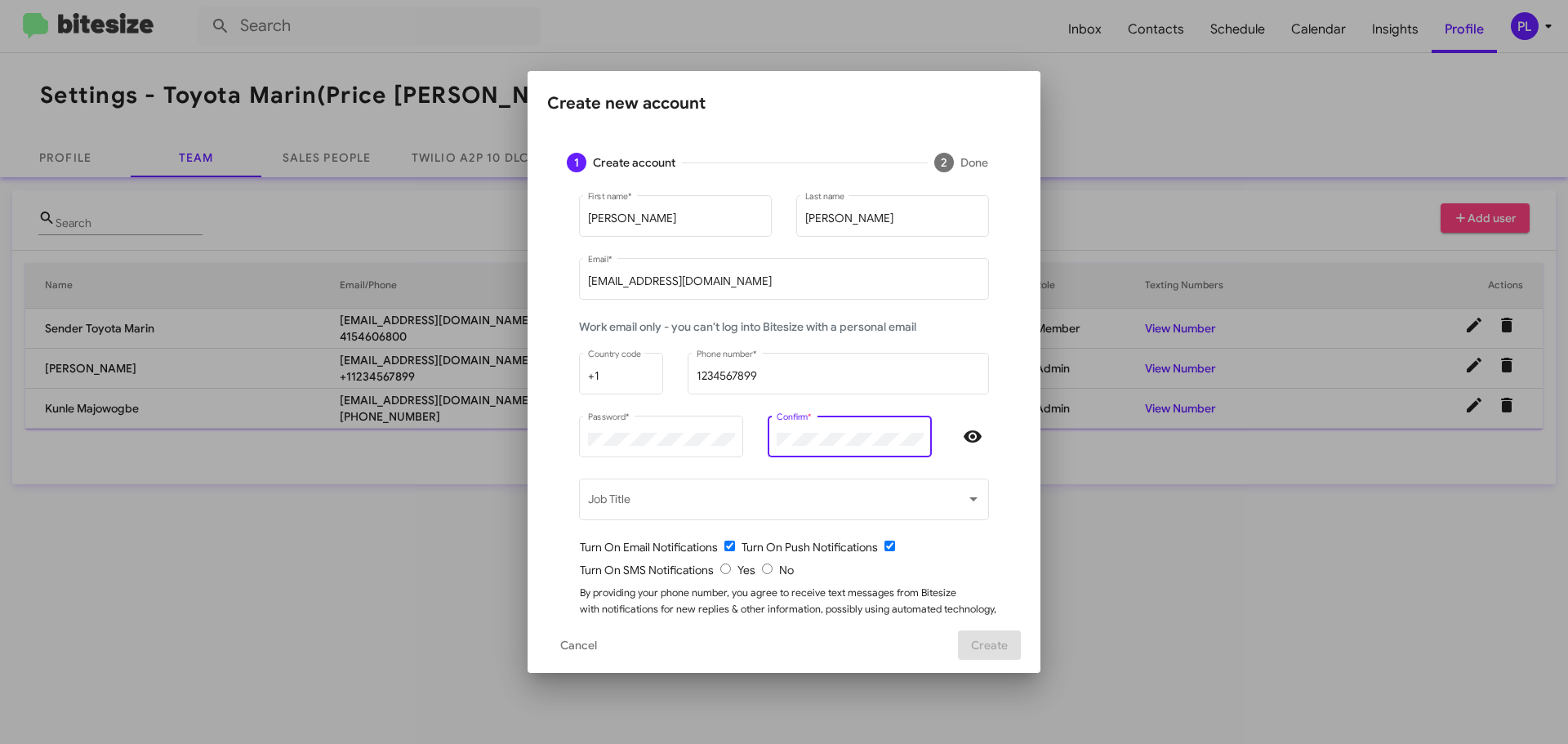
click at [567, 505] on mat-form-field "Job Title" at bounding box center [784, 506] width 435 height 62
click at [721, 571] on input "radio" at bounding box center [726, 568] width 11 height 11
radio input "true"
click at [990, 643] on span "Create" at bounding box center [990, 644] width 37 height 29
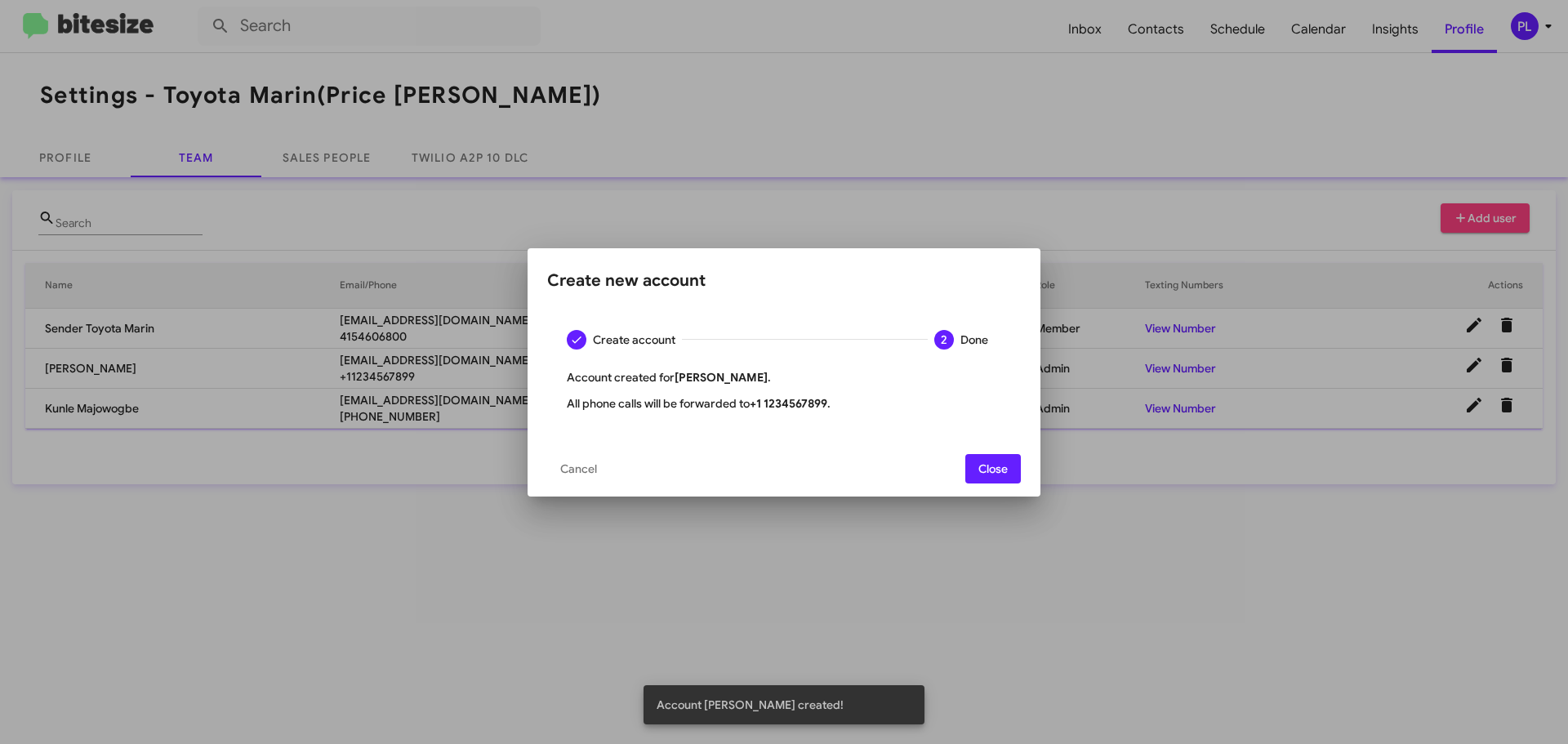
click at [999, 461] on span "Close" at bounding box center [993, 469] width 29 height 29
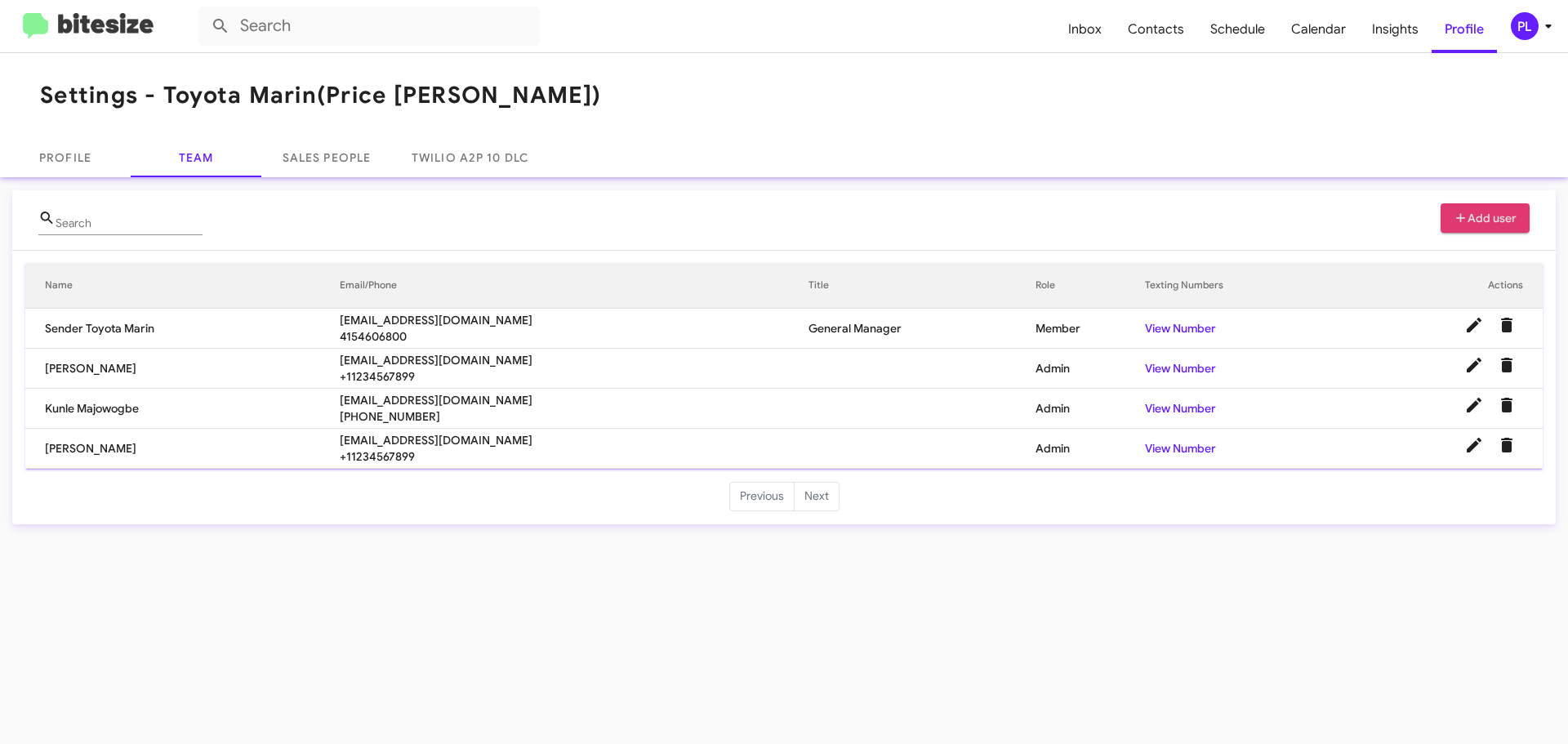
click at [1482, 221] on span "Add user" at bounding box center [1486, 218] width 63 height 29
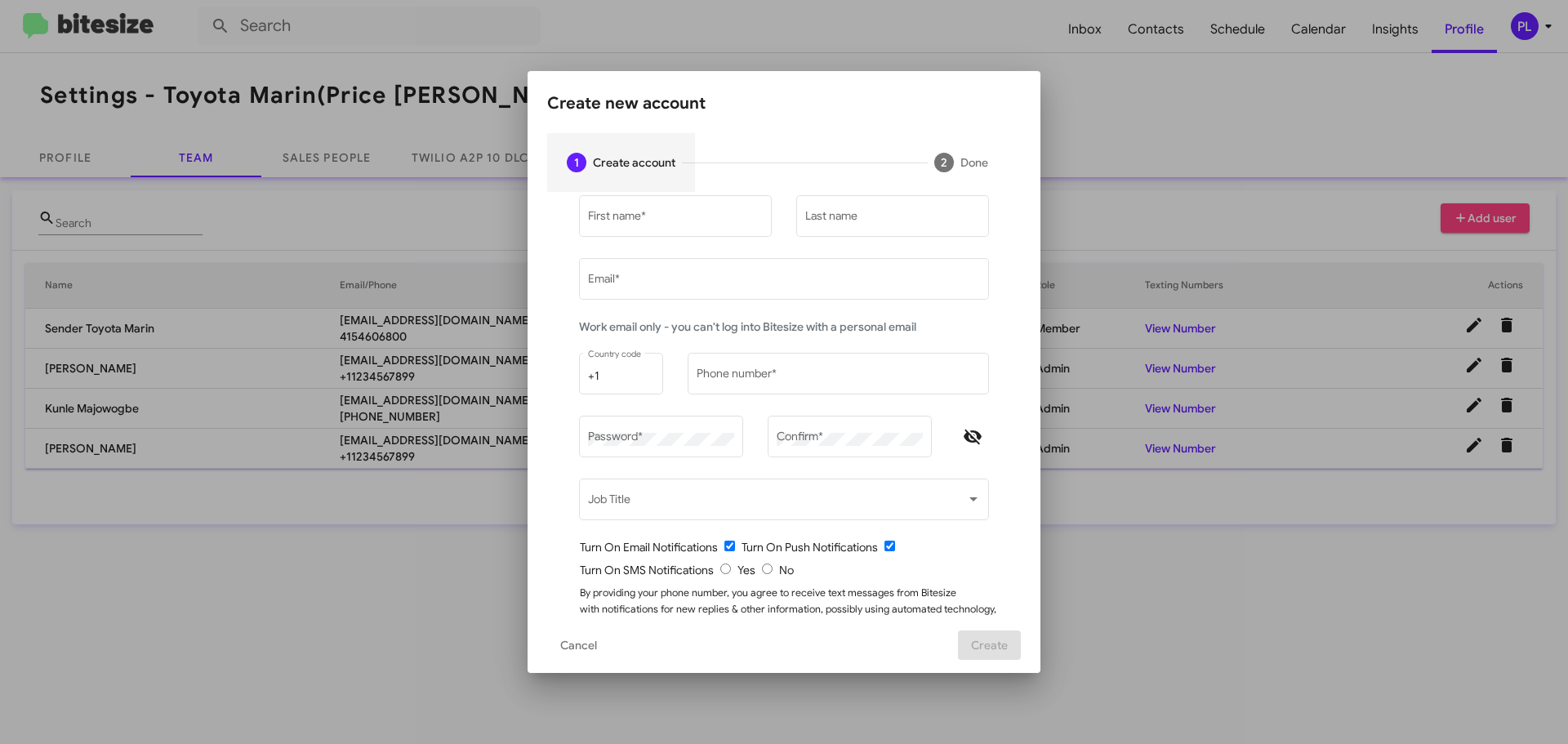
type input "[PERSON_NAME][EMAIL_ADDRESS][DOMAIN_NAME]"
click at [641, 213] on input "First name *" at bounding box center [676, 219] width 176 height 13
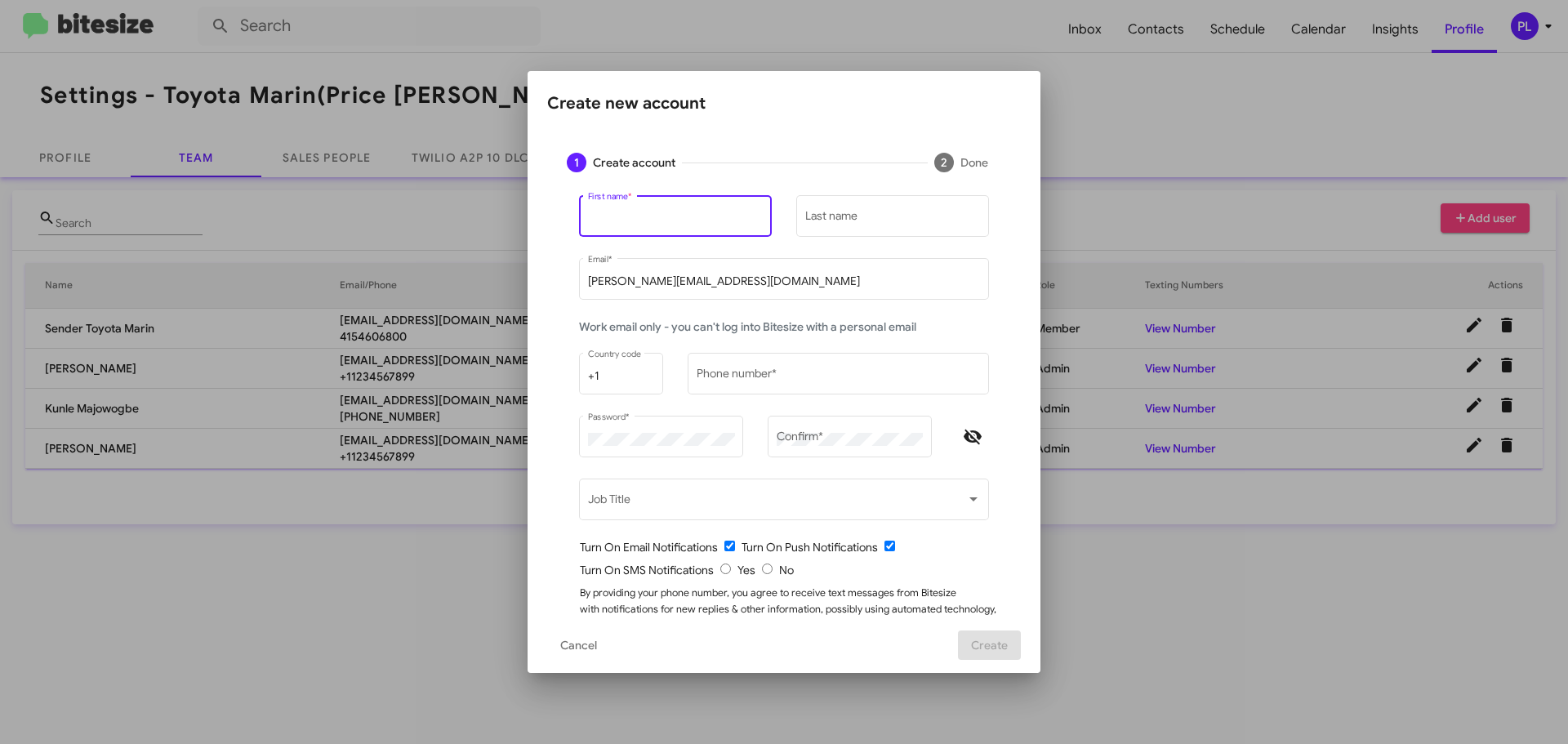
paste input "Chris Morataya"
click at [638, 224] on input "Chris Morataya" at bounding box center [676, 219] width 176 height 13
type input "Chris"
click at [872, 213] on input "Last name" at bounding box center [894, 219] width 176 height 13
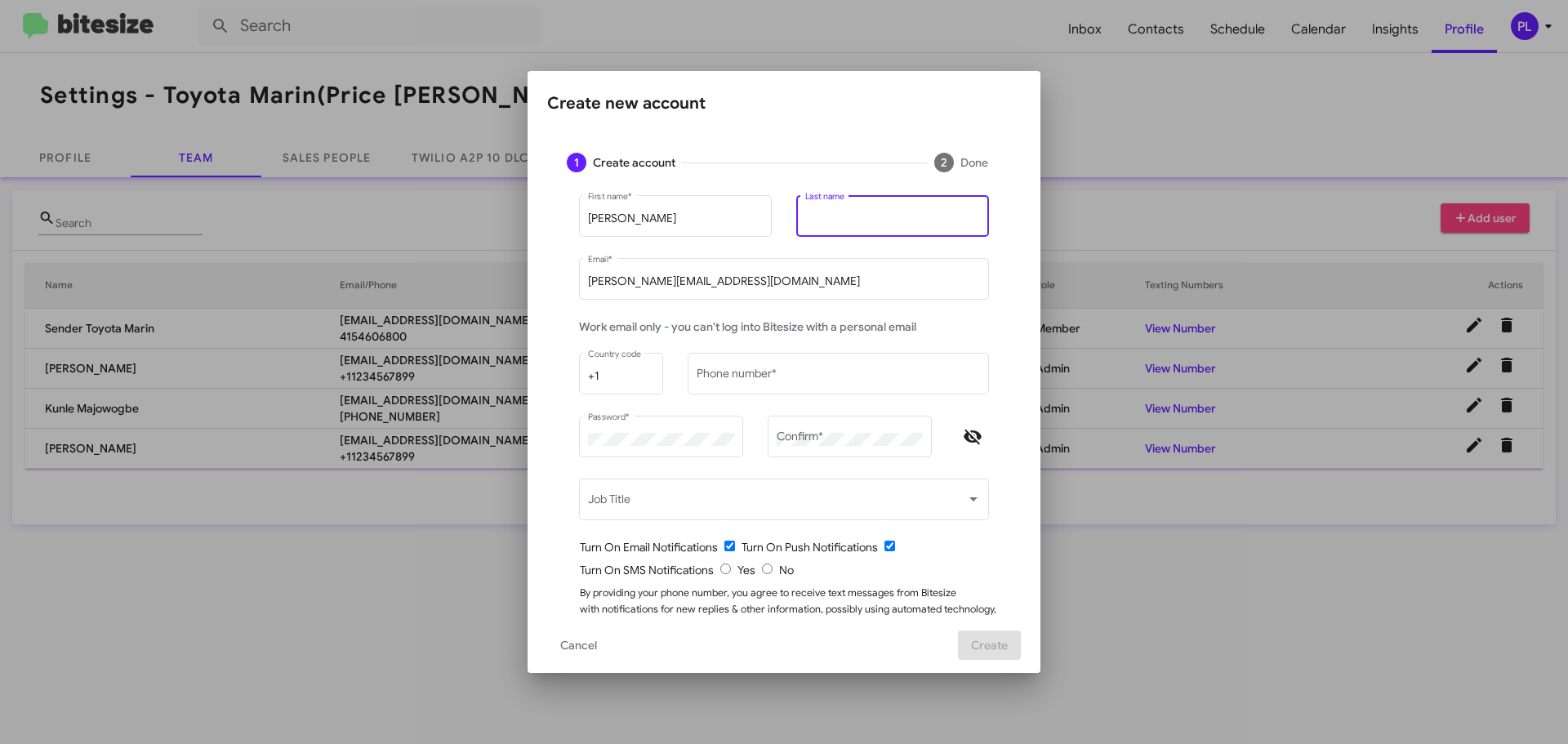
paste input "Morataya"
type input "Morataya"
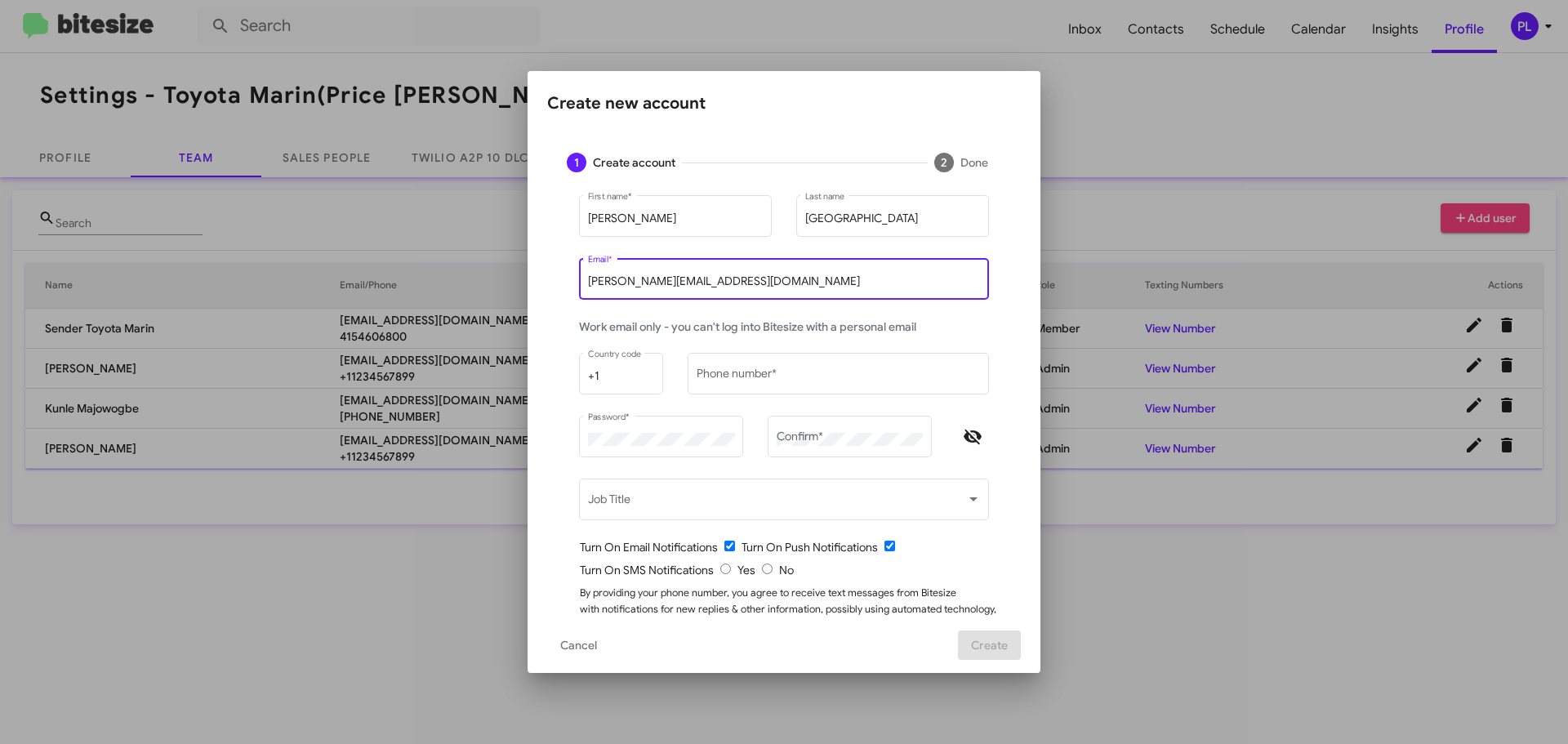
click at [492, 273] on div "Create new account 1 Create account 2 Done Chris First name * Morataya Last nam…" at bounding box center [784, 372] width 1568 height 744
paste input "Morataya"
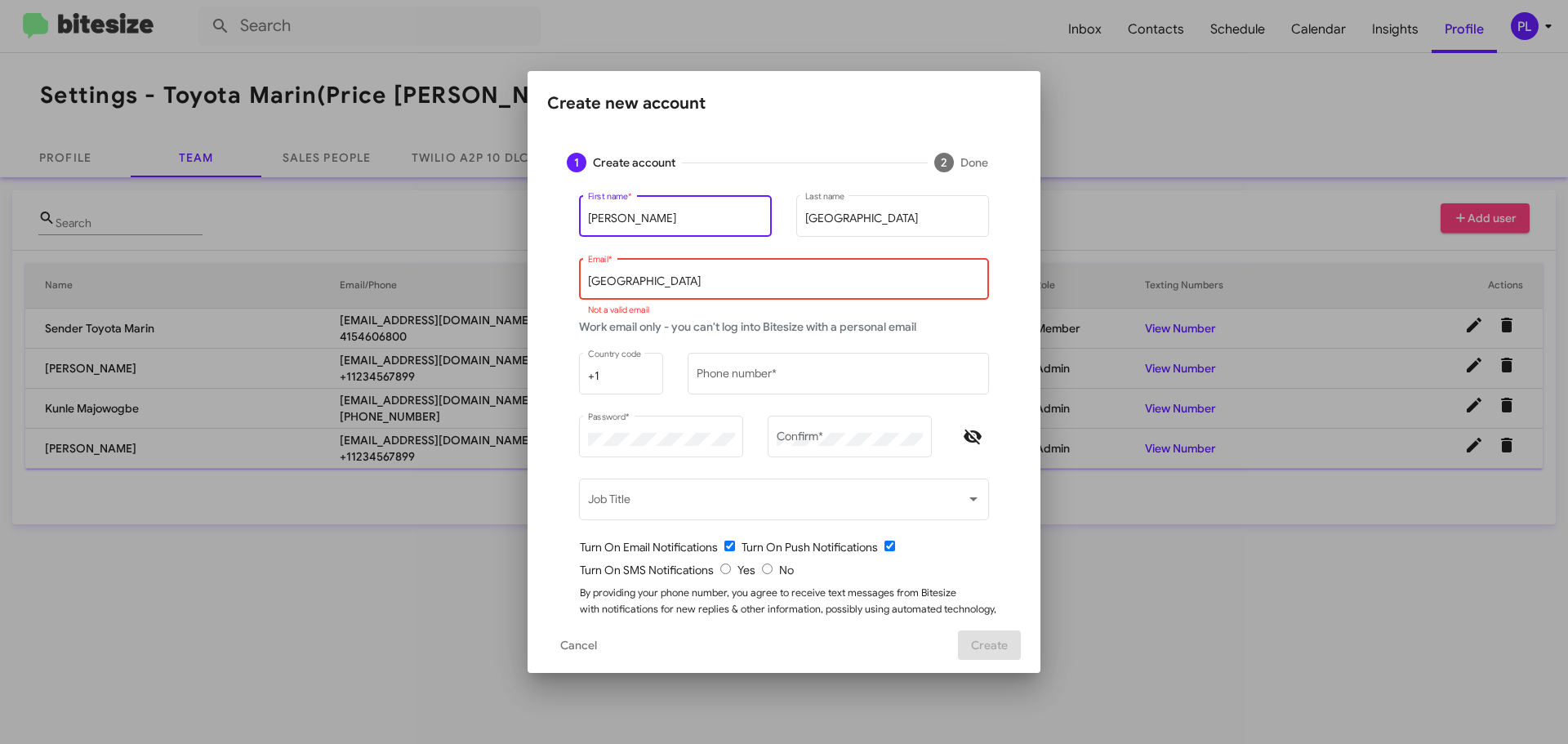
drag, startPoint x: 607, startPoint y: 219, endPoint x: 576, endPoint y: 219, distance: 31.0
click at [579, 219] on div "Chris First name *" at bounding box center [675, 215] width 193 height 45
click at [588, 281] on input "Morataya" at bounding box center [785, 281] width 393 height 13
paste input "Chris"
click at [690, 284] on input "ChrisMorataya" at bounding box center [785, 281] width 393 height 13
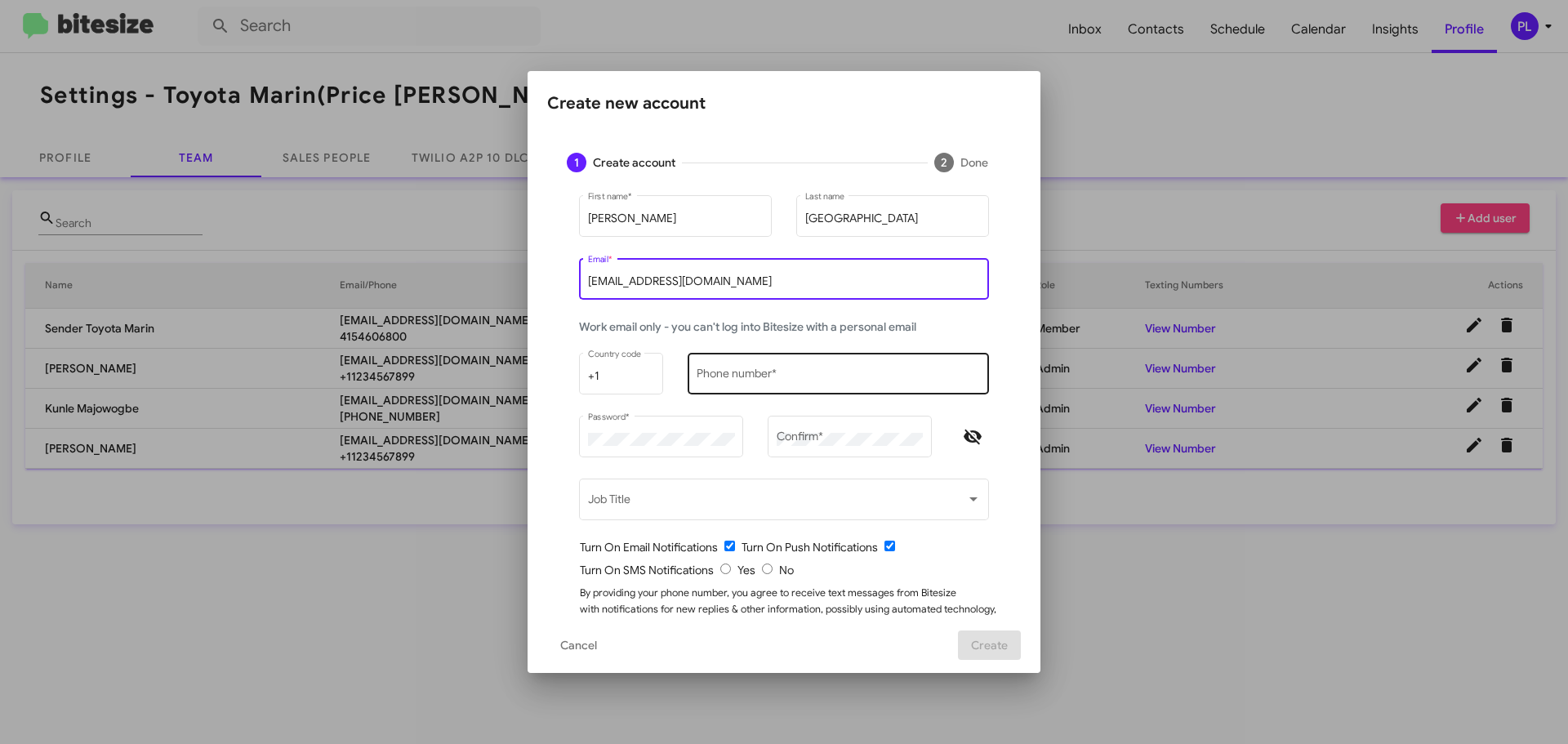
type input "ChrisMorataya@toyotamarin.com"
click at [824, 378] on input "Phone number *" at bounding box center [839, 377] width 284 height 13
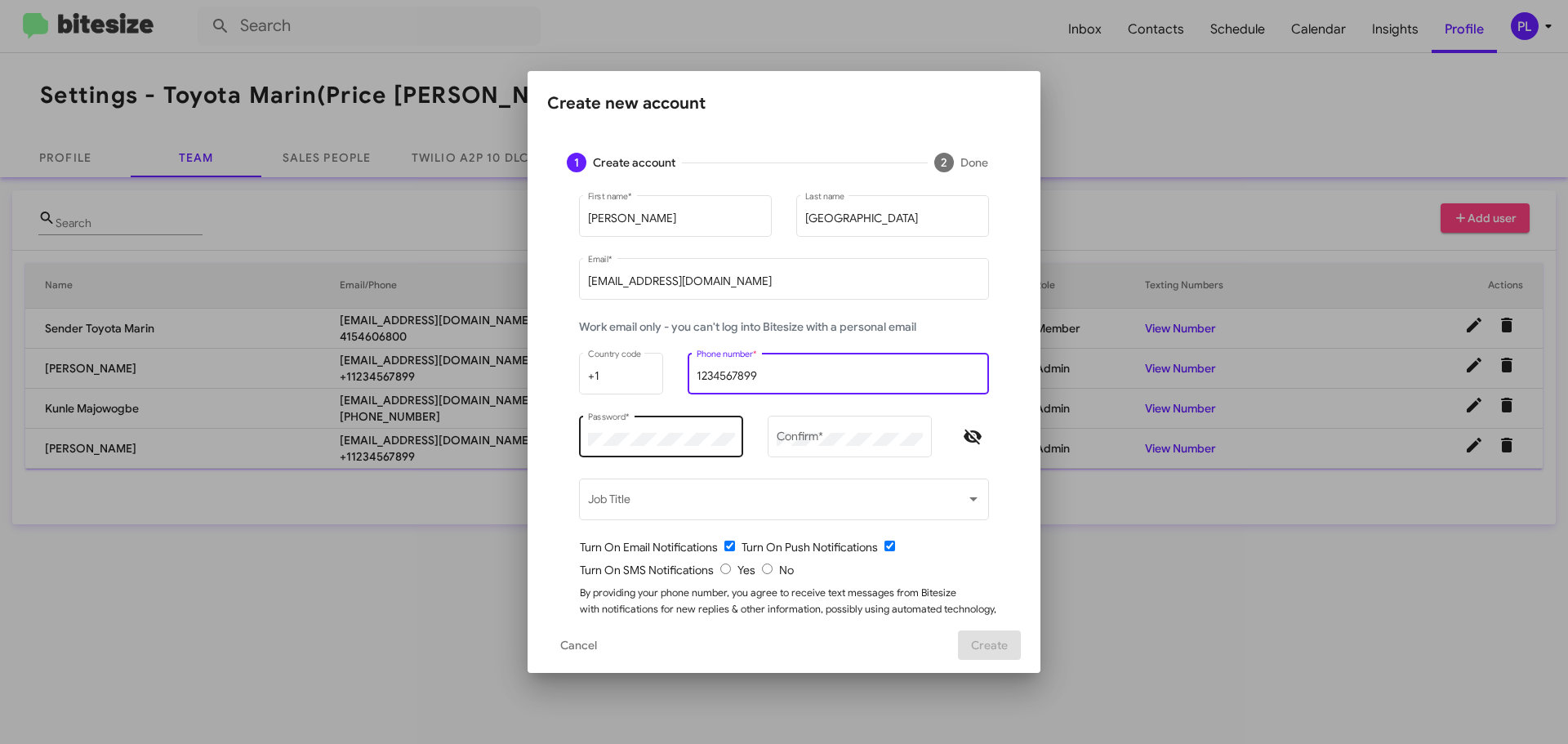
type input "1234567899"
click at [638, 448] on div "Password *" at bounding box center [662, 435] width 147 height 45
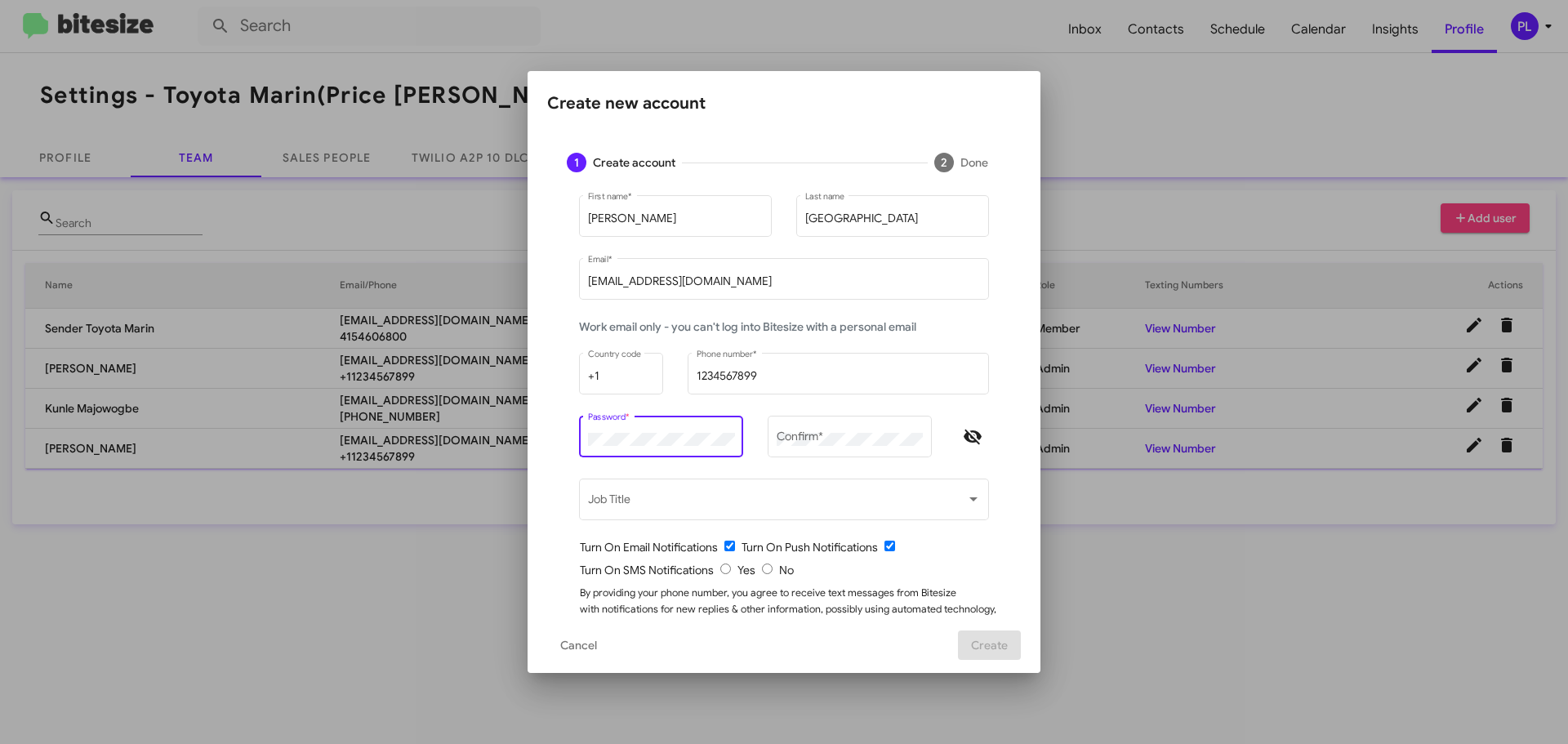
click at [969, 438] on icon "Hide password" at bounding box center [973, 437] width 20 height 20
click at [637, 432] on div "Password *" at bounding box center [662, 435] width 147 height 45
click at [551, 439] on div "Chris First name * Morataya Last name ChrisMorataya@toyotamarin.com Email * Wor…" at bounding box center [783, 430] width 473 height 477
click at [556, 438] on div "Chris First name * Morataya Last name ChrisMorataya@toyotamarin.com Email * Wor…" at bounding box center [783, 430] width 473 height 477
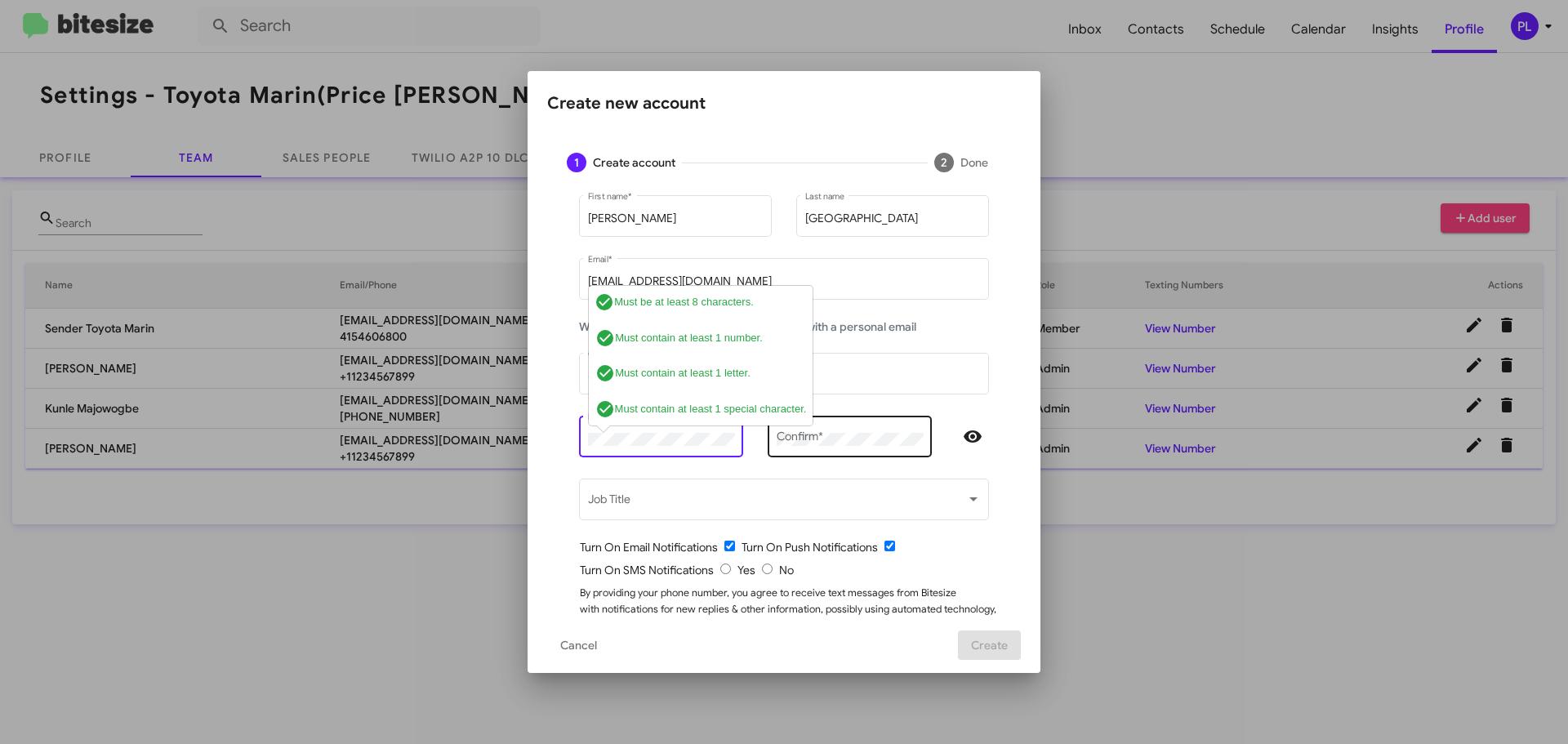
click at [862, 429] on div "Confirm *" at bounding box center [850, 435] width 147 height 45
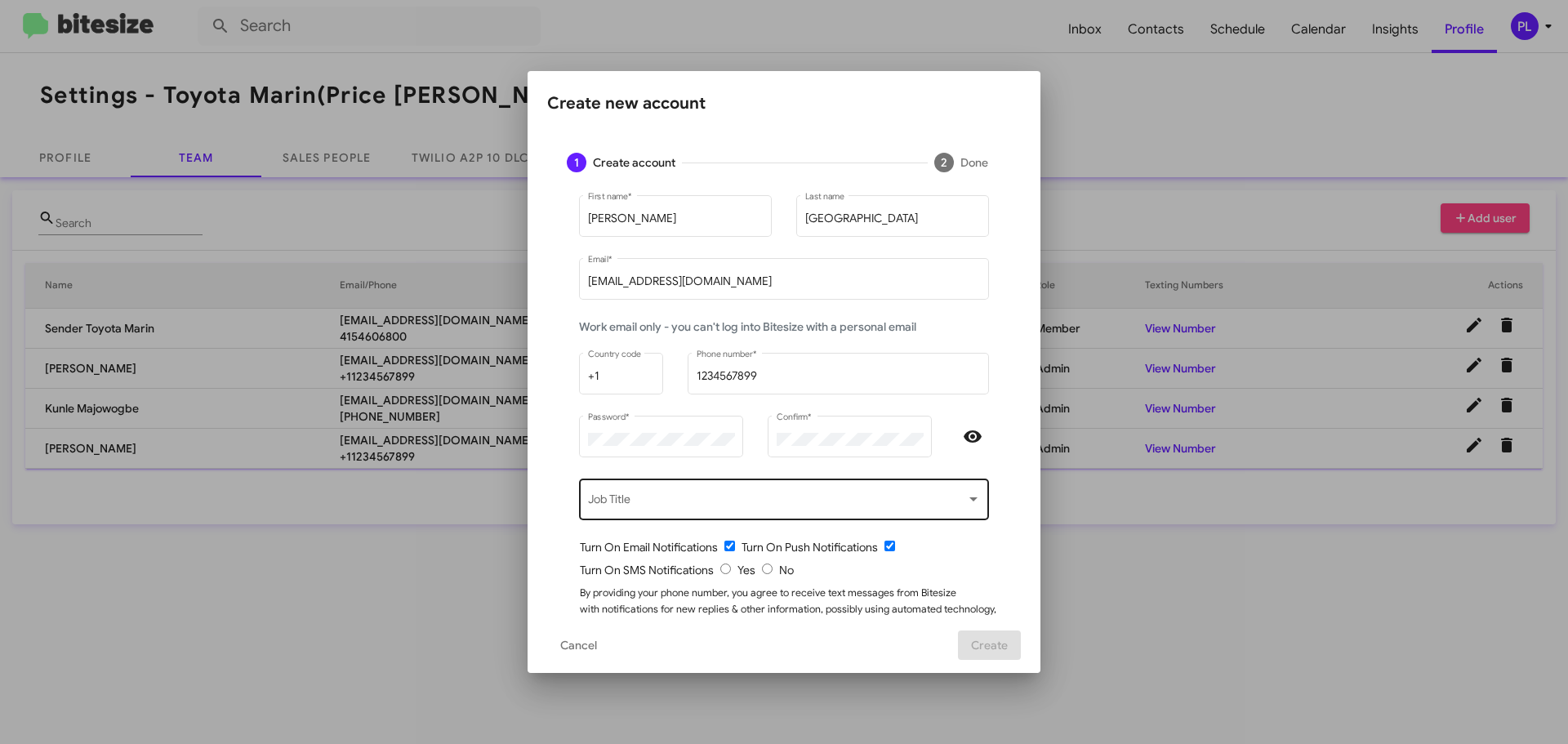
click at [722, 493] on div "Job Title" at bounding box center [785, 498] width 393 height 45
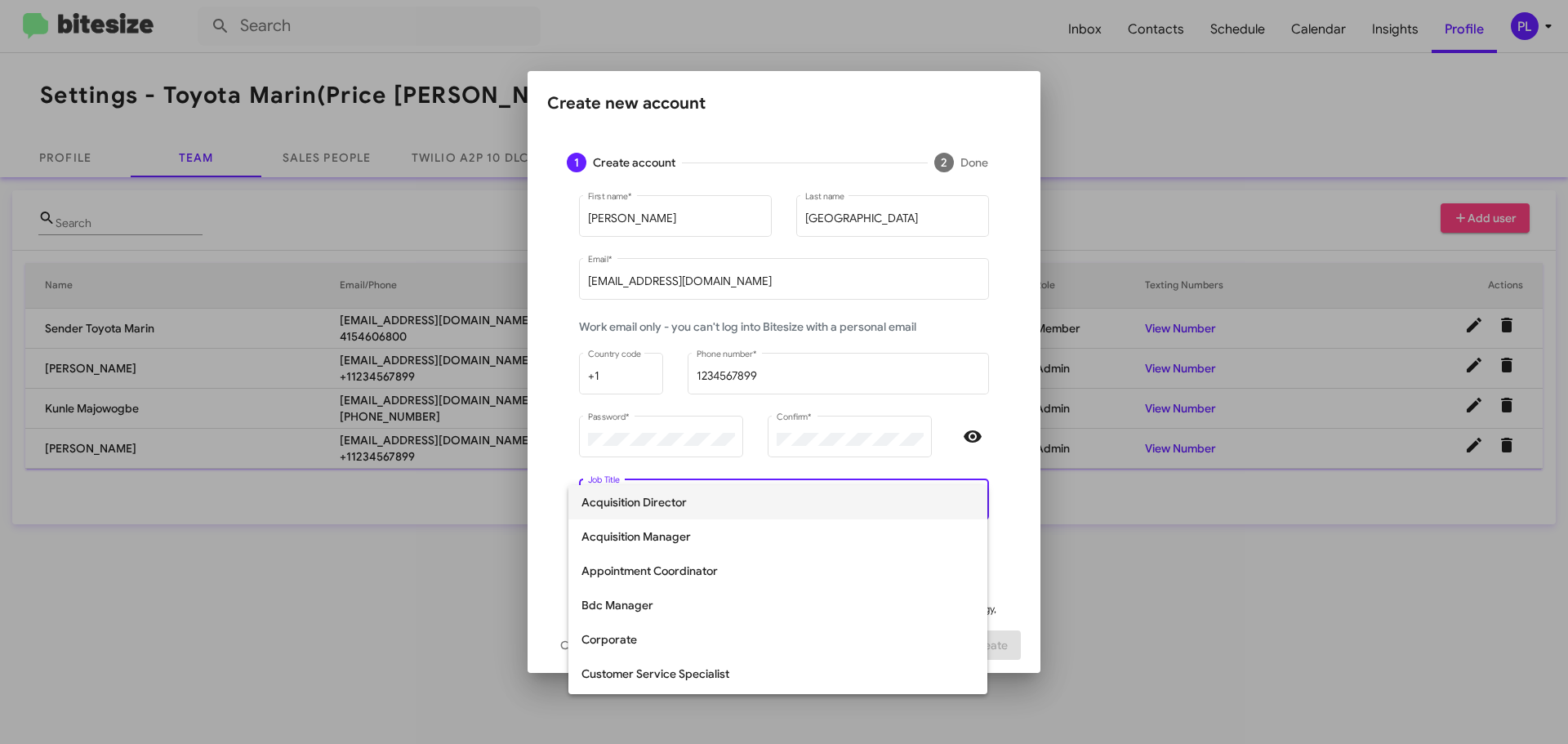
click at [545, 440] on div at bounding box center [784, 372] width 1568 height 744
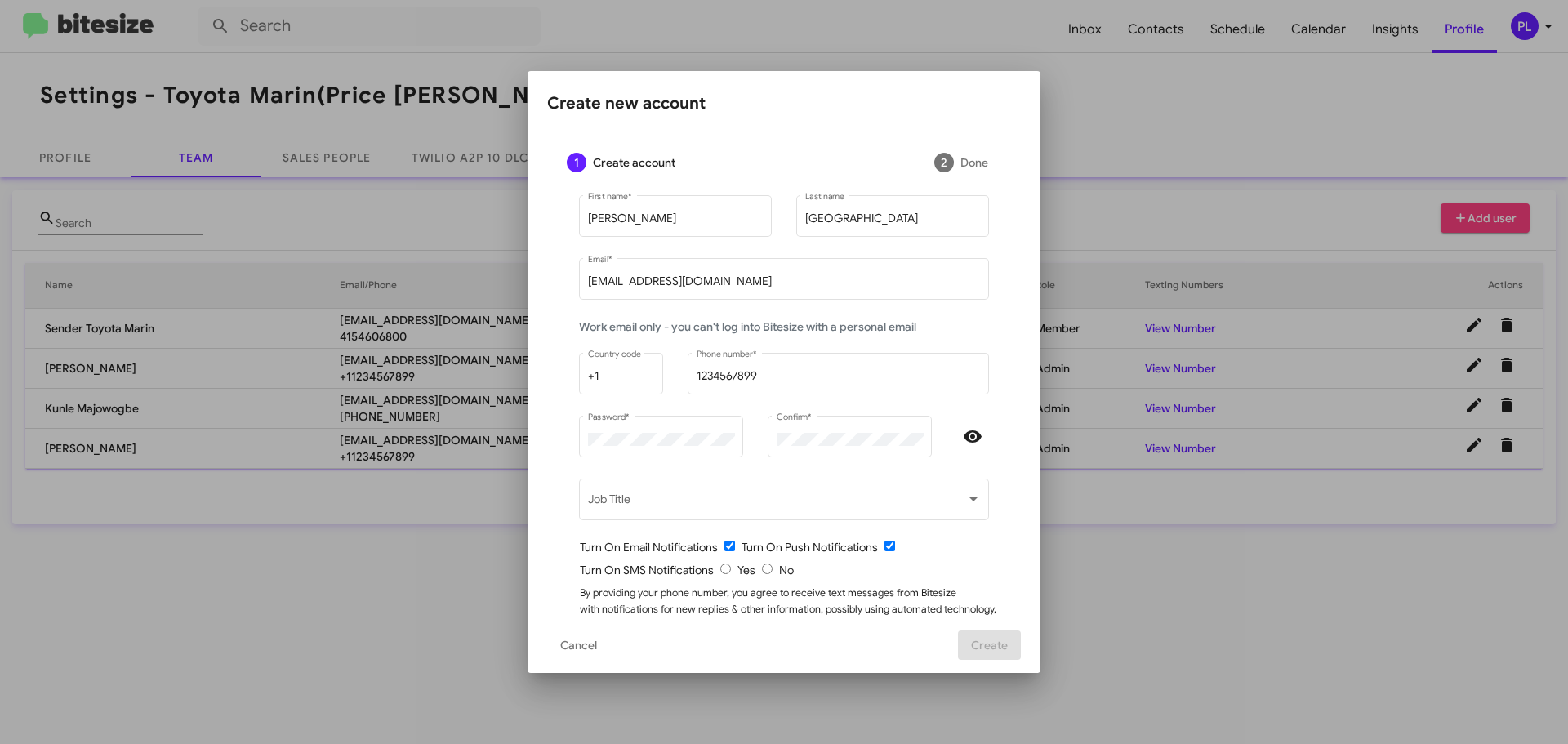
click at [716, 562] on div "Turn On SMS Notifications Yes No" at bounding box center [791, 570] width 422 height 16
click at [721, 568] on input "radio" at bounding box center [726, 568] width 11 height 11
radio input "true"
click at [1016, 644] on button "Create" at bounding box center [989, 644] width 62 height 29
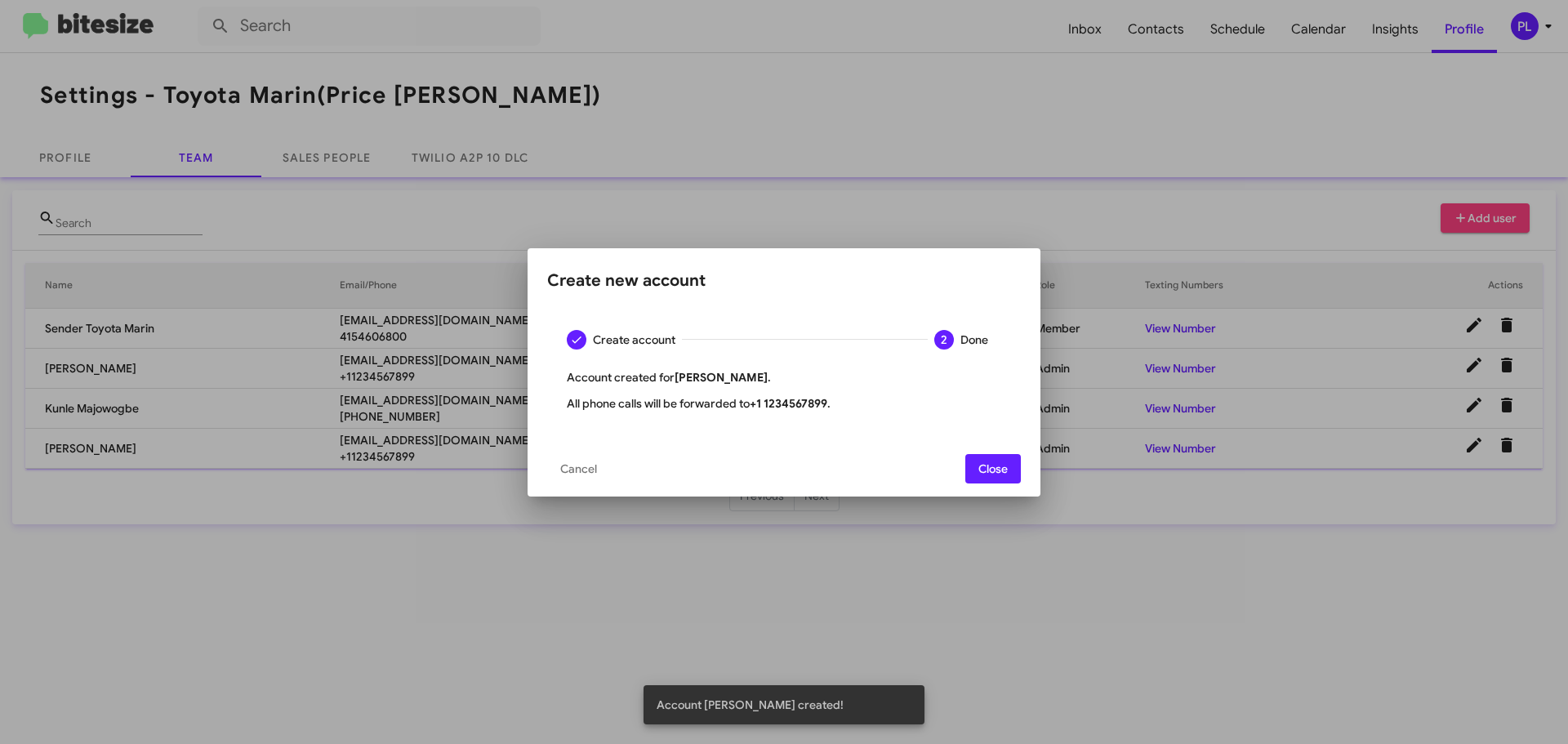
click at [997, 468] on span "Close" at bounding box center [993, 469] width 29 height 29
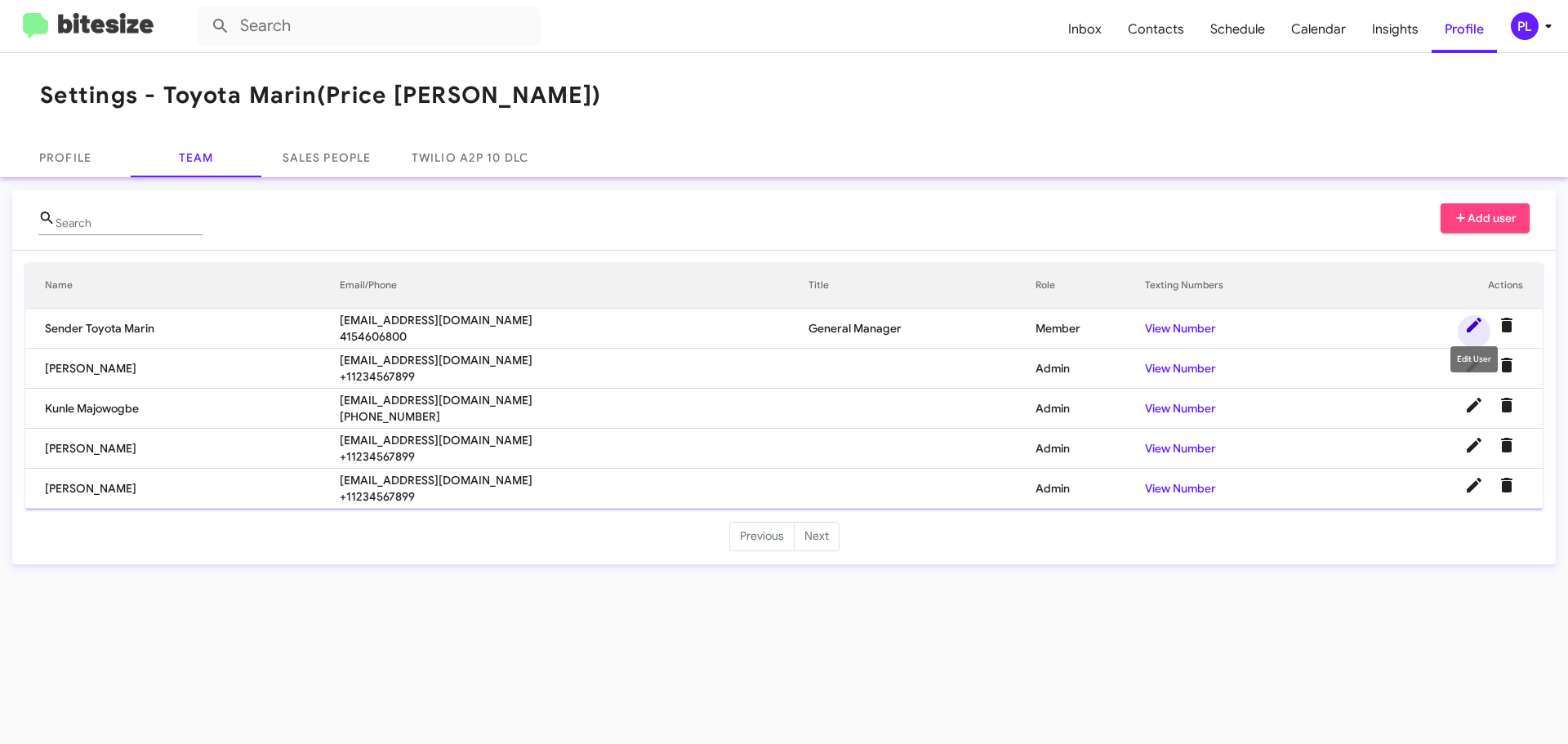
click at [1478, 322] on icon at bounding box center [1475, 325] width 20 height 20
